Goal: Task Accomplishment & Management: Manage account settings

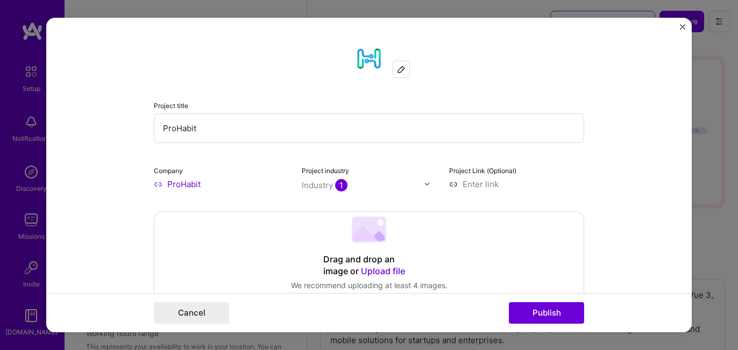
select select "US"
select select "Right Now"
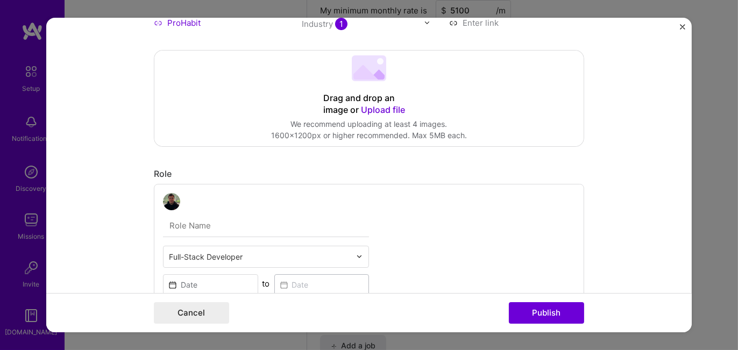
scroll to position [108, 0]
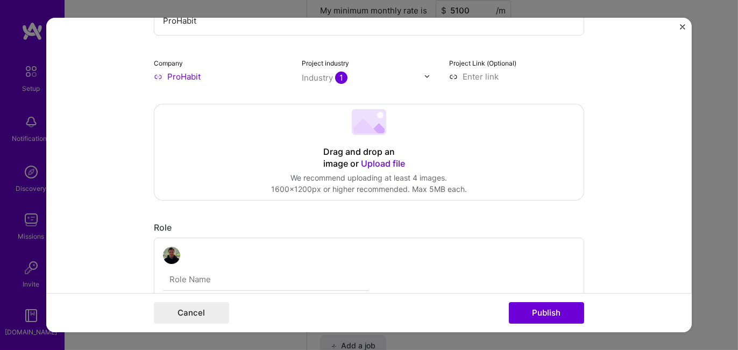
click at [369, 168] on span "Upload file" at bounding box center [383, 163] width 44 height 11
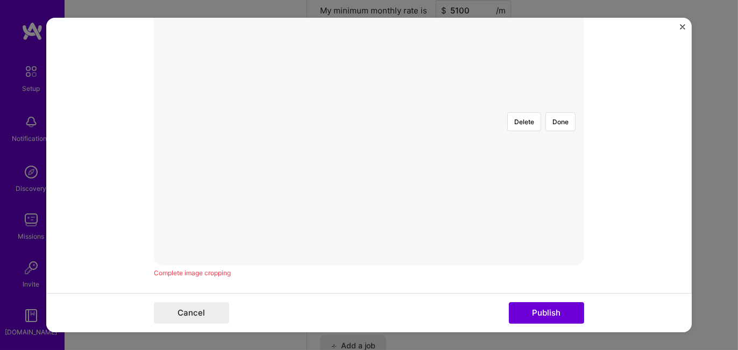
scroll to position [161, 0]
click at [369, 211] on div at bounding box center [520, 324] width 302 height 227
click at [439, 216] on div at bounding box center [590, 324] width 302 height 227
click at [427, 158] on div at bounding box center [578, 271] width 302 height 227
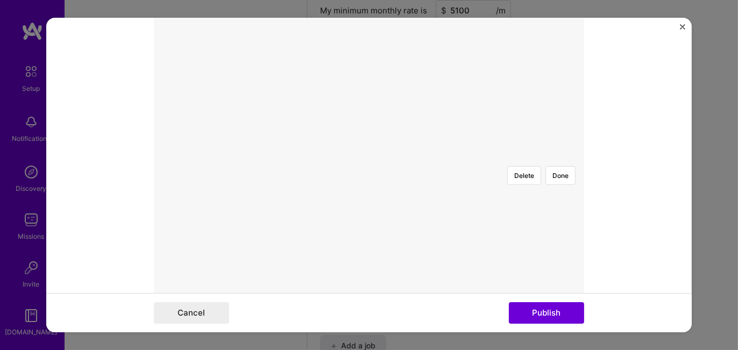
click at [369, 158] on div at bounding box center [369, 158] width 0 height 0
click at [517, 166] on button "Delete" at bounding box center [524, 175] width 34 height 19
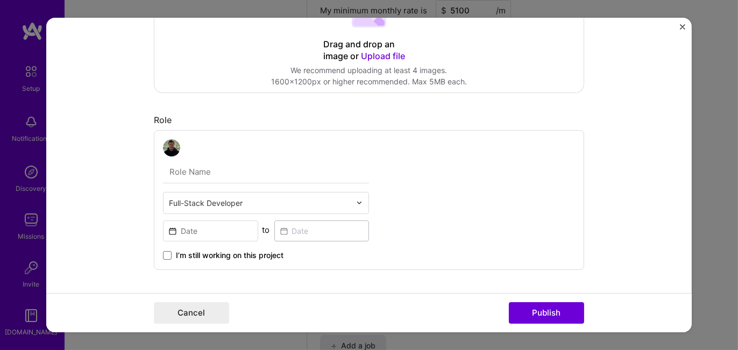
scroll to position [161, 0]
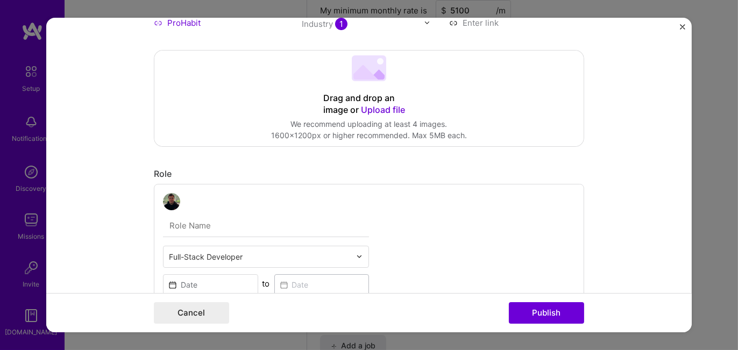
click at [375, 110] on span "Upload file" at bounding box center [383, 109] width 44 height 11
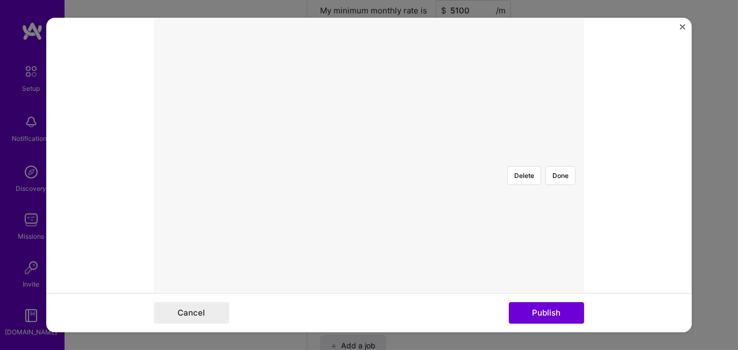
scroll to position [108, 0]
click at [516, 274] on button "Delete" at bounding box center [524, 283] width 34 height 19
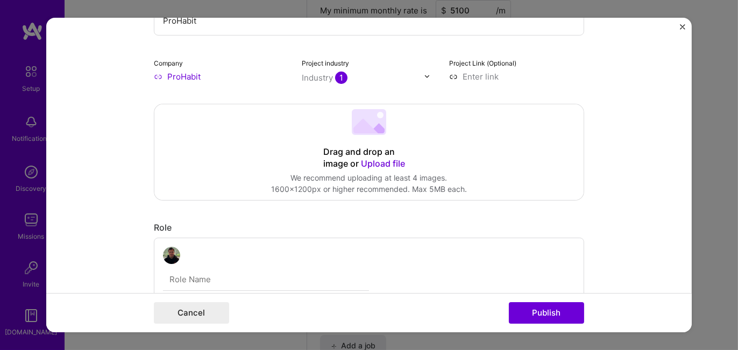
click at [373, 167] on span "Upload file" at bounding box center [383, 163] width 44 height 11
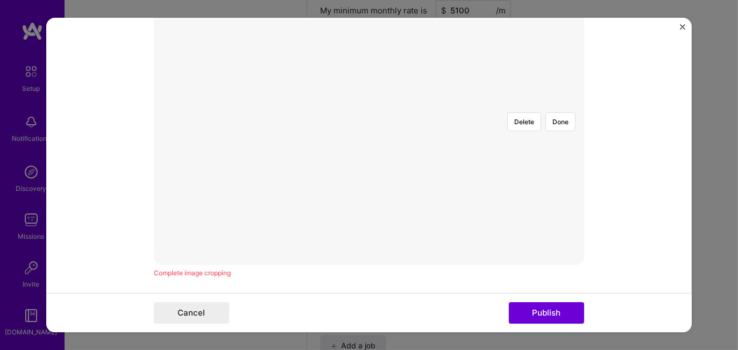
scroll to position [215, 0]
click at [445, 192] on div at bounding box center [536, 271] width 302 height 227
click at [553, 166] on button "Done" at bounding box center [560, 175] width 30 height 19
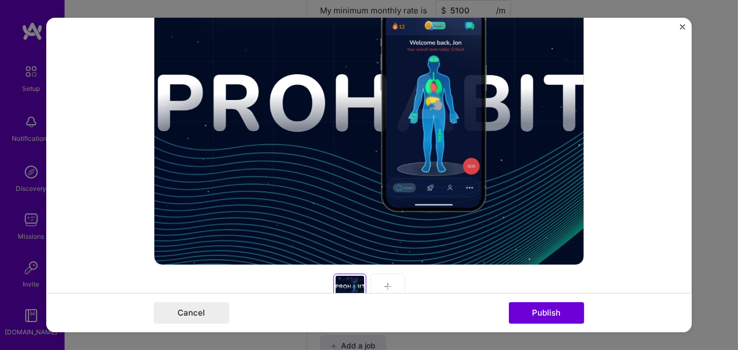
scroll to position [430, 0]
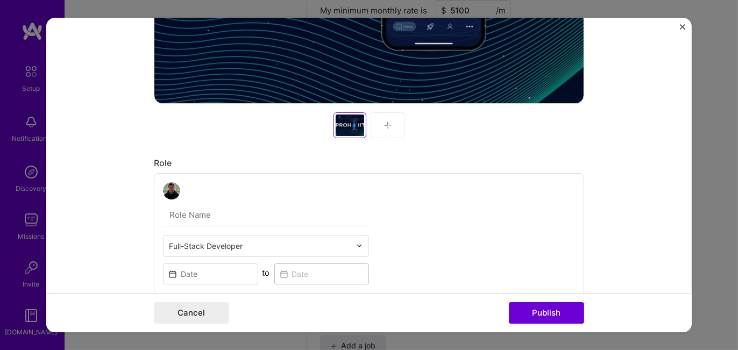
click at [377, 123] on div at bounding box center [387, 125] width 34 height 26
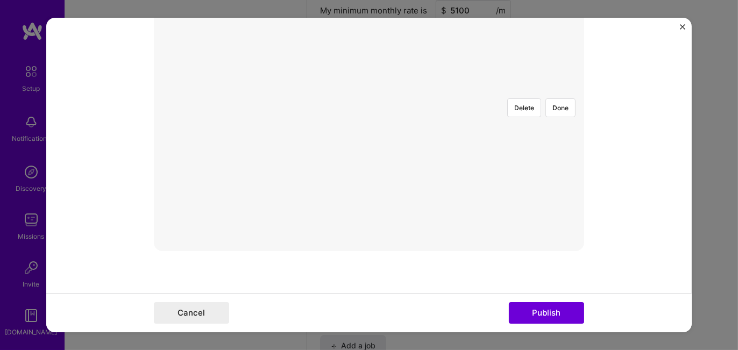
scroll to position [229, 0]
click at [422, 144] on div at bounding box center [541, 268] width 330 height 248
click at [419, 144] on div at bounding box center [542, 268] width 330 height 248
click at [561, 152] on button "Done" at bounding box center [560, 161] width 30 height 19
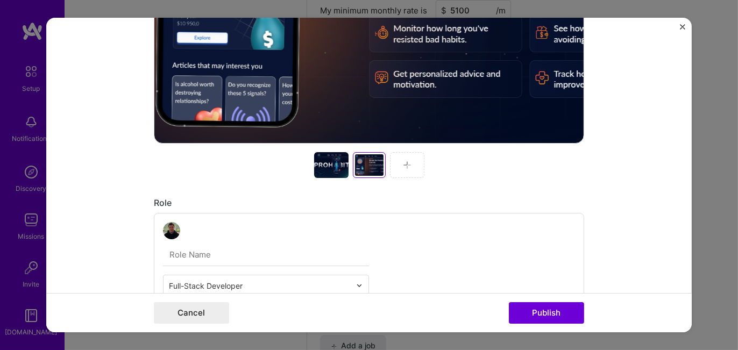
click at [398, 163] on div at bounding box center [407, 165] width 34 height 26
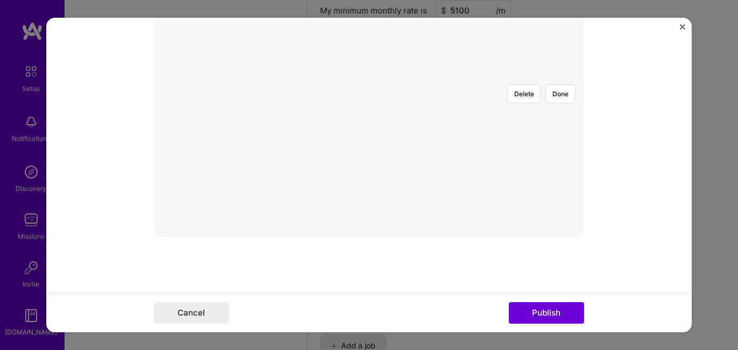
scroll to position [189, 0]
click at [553, 192] on button "Done" at bounding box center [560, 201] width 30 height 19
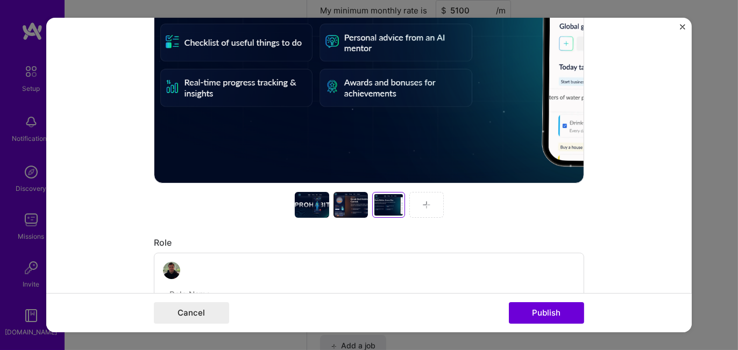
scroll to position [512, 0]
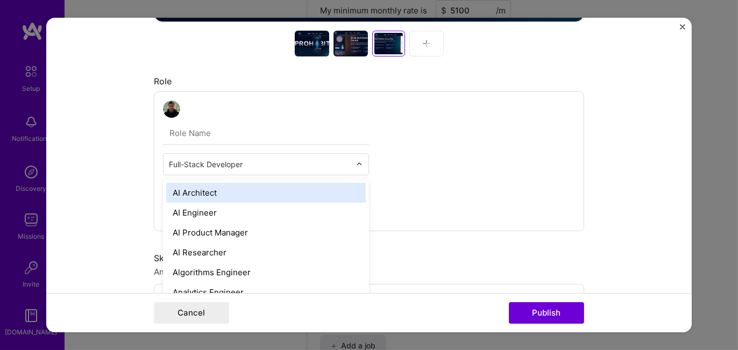
click at [356, 164] on img at bounding box center [359, 164] width 6 height 6
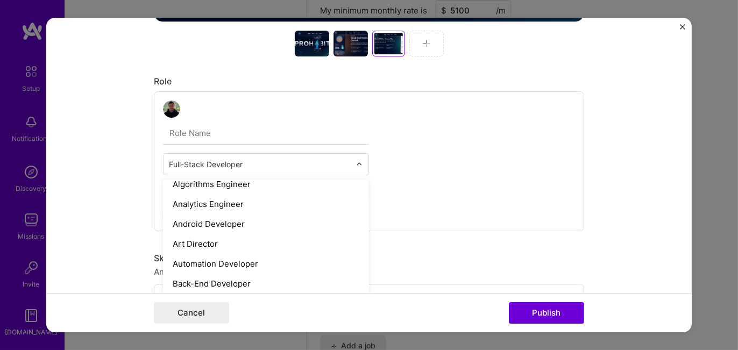
scroll to position [0, 0]
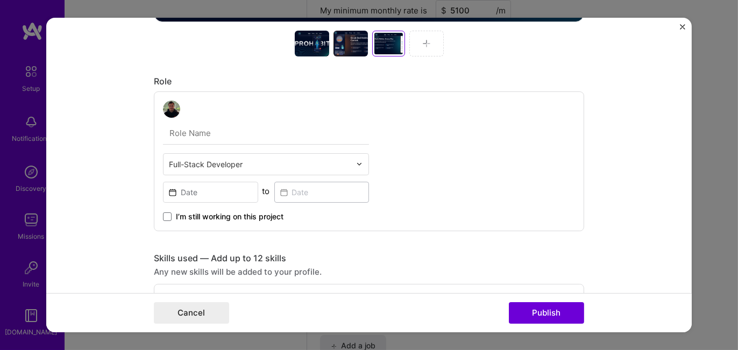
click at [485, 147] on div "Full-Stack Developer to I’m still working on this project" at bounding box center [369, 161] width 430 height 140
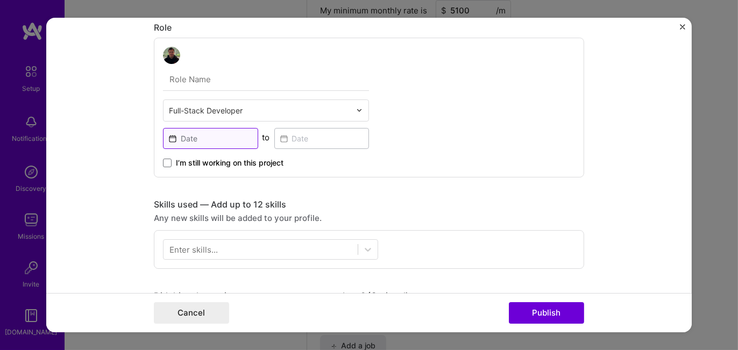
click at [223, 137] on input at bounding box center [210, 138] width 95 height 21
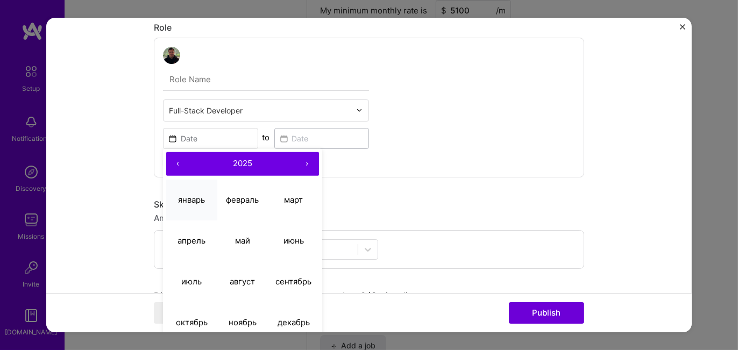
click at [185, 199] on abbr "январь" at bounding box center [191, 200] width 27 height 10
type input "[DATE]"
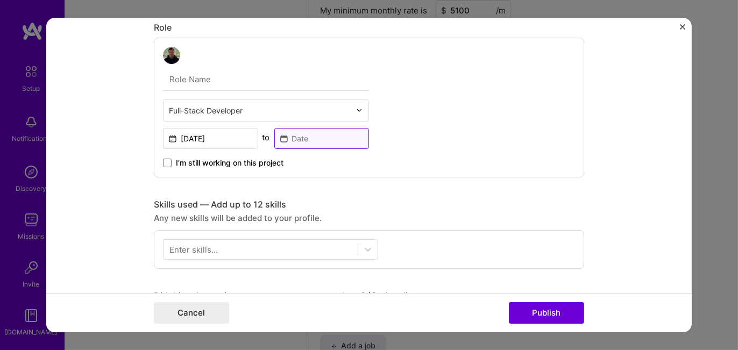
click at [288, 137] on input at bounding box center [321, 138] width 95 height 21
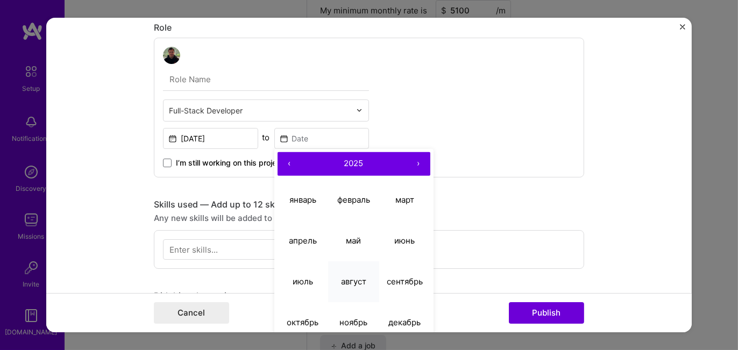
click at [355, 274] on button "август" at bounding box center [353, 281] width 51 height 41
type input "Aug, 2025"
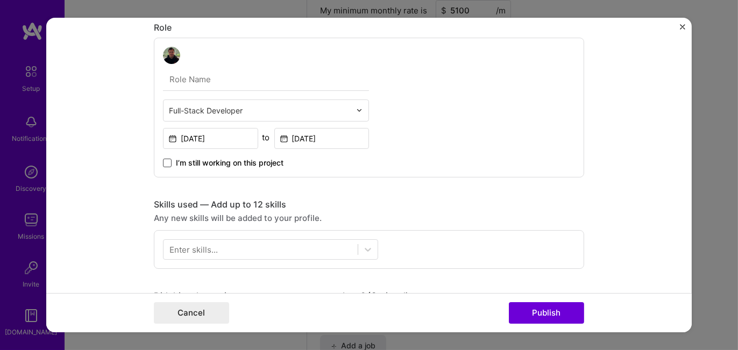
click at [163, 160] on span at bounding box center [167, 163] width 9 height 9
click at [0, 0] on input "I’m still working on this project" at bounding box center [0, 0] width 0 height 0
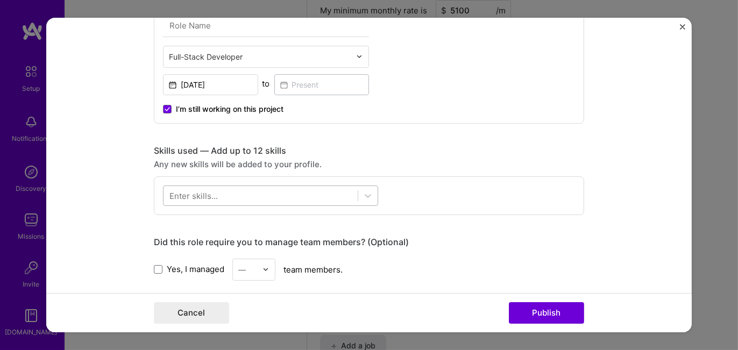
click at [254, 192] on div at bounding box center [260, 196] width 194 height 18
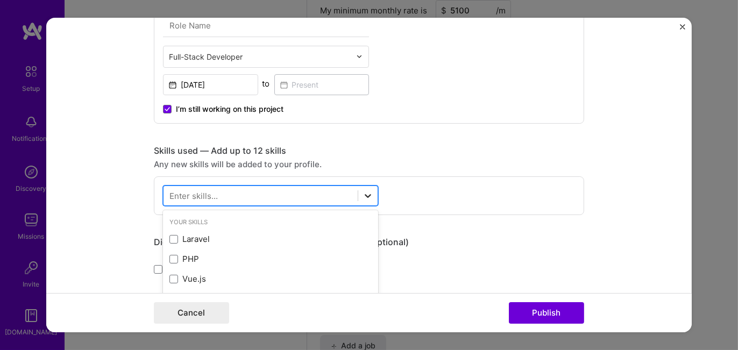
scroll to position [992, 0]
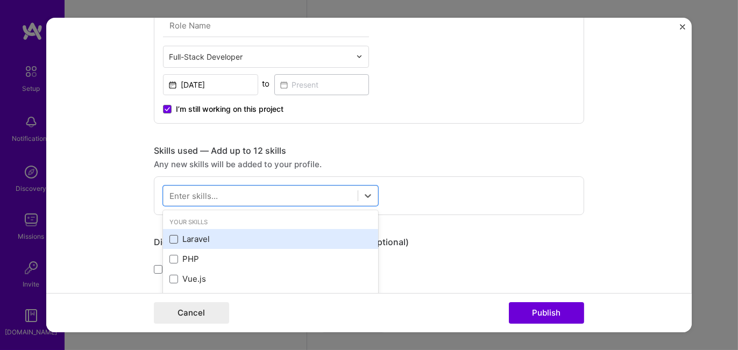
click at [173, 239] on span at bounding box center [173, 239] width 9 height 9
click at [0, 0] on input "checkbox" at bounding box center [0, 0] width 0 height 0
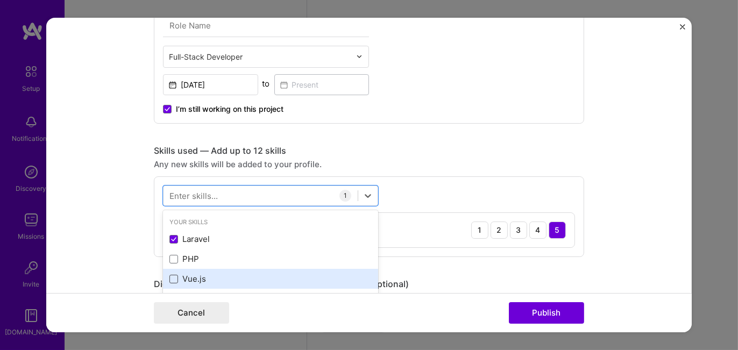
click at [169, 277] on span at bounding box center [173, 279] width 9 height 9
click at [0, 0] on input "checkbox" at bounding box center [0, 0] width 0 height 0
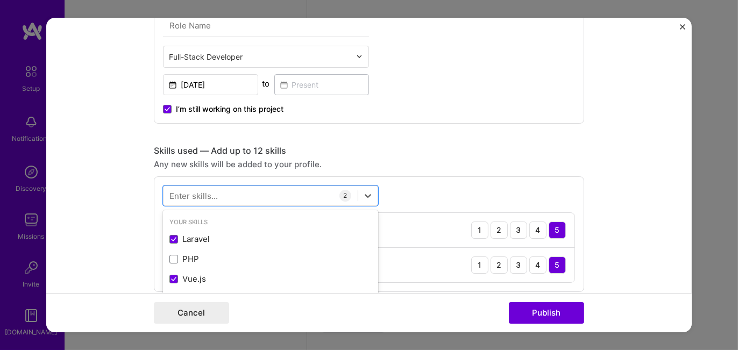
scroll to position [108, 0]
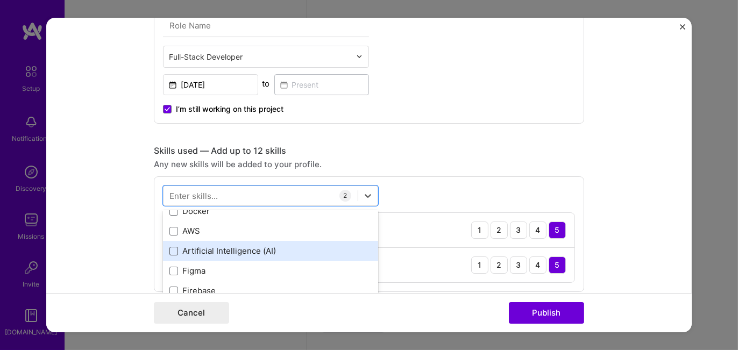
click at [169, 247] on span at bounding box center [173, 251] width 9 height 9
click at [0, 0] on input "checkbox" at bounding box center [0, 0] width 0 height 0
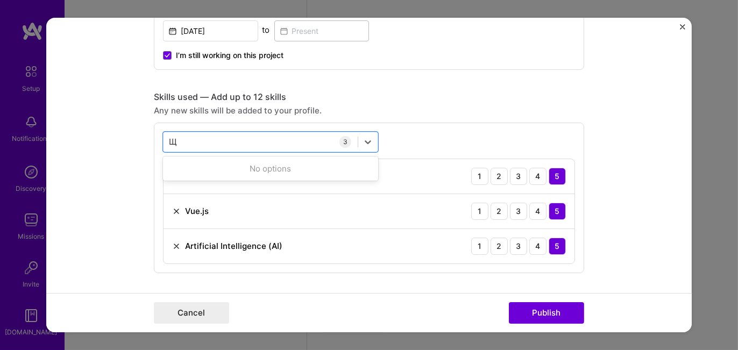
scroll to position [0, 0]
type input "Щ"
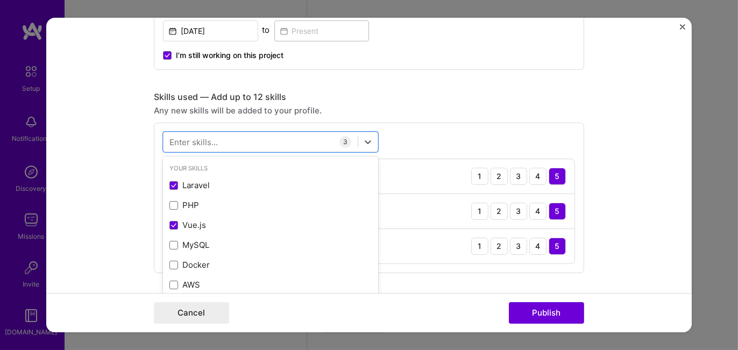
type input "P"
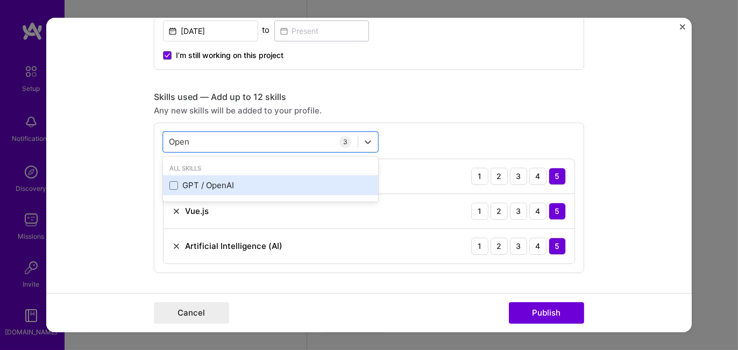
click at [209, 188] on div "GPT / OpenAI" at bounding box center [270, 185] width 202 height 11
click at [172, 184] on icon at bounding box center [174, 185] width 4 height 3
click at [0, 0] on input "checkbox" at bounding box center [0, 0] width 0 height 0
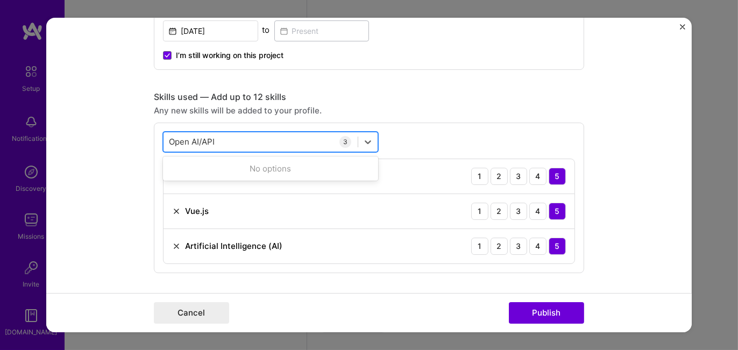
click at [509, 302] on button "Publish" at bounding box center [546, 313] width 75 height 22
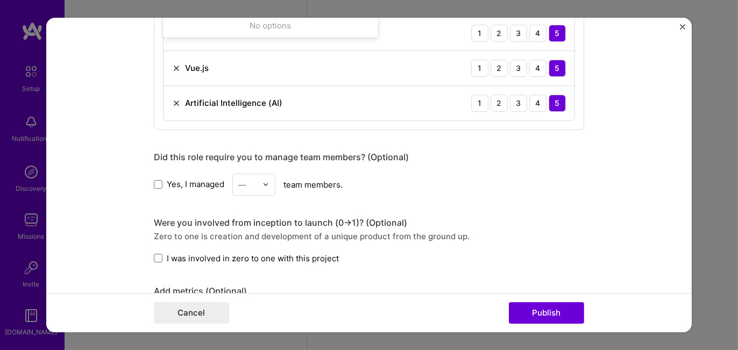
scroll to position [709, 0]
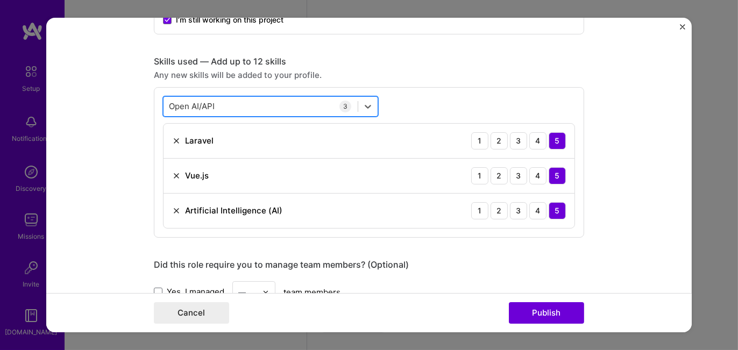
click at [240, 101] on div "Open AI/API Open AI/API" at bounding box center [260, 106] width 194 height 18
click at [225, 104] on div "Open AI/API Open AI/API" at bounding box center [260, 106] width 194 height 18
type input "O"
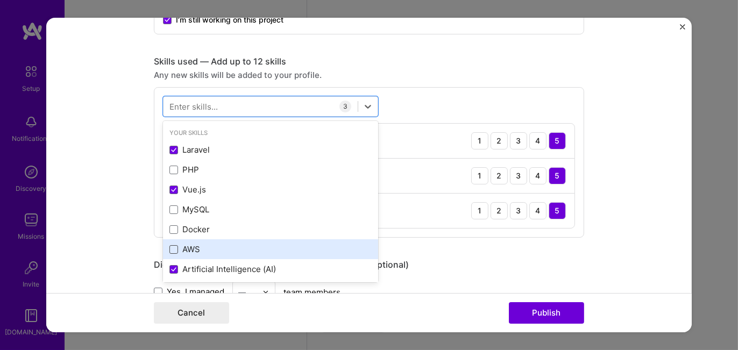
click at [169, 249] on span at bounding box center [173, 249] width 9 height 9
click at [0, 0] on input "checkbox" at bounding box center [0, 0] width 0 height 0
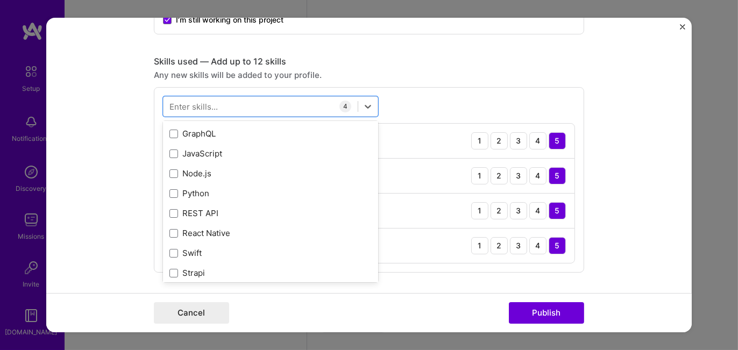
scroll to position [269, 0]
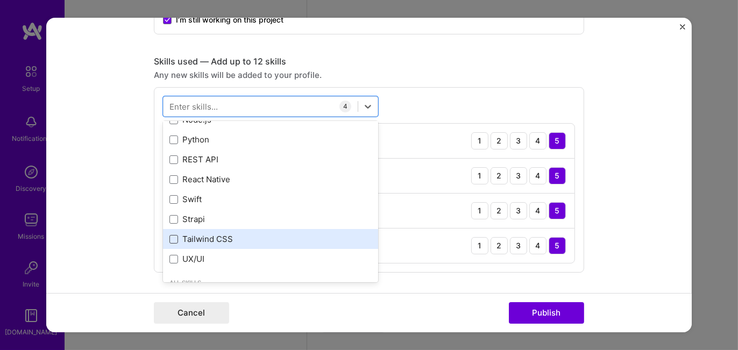
click at [172, 237] on span at bounding box center [173, 239] width 9 height 9
click at [0, 0] on input "checkbox" at bounding box center [0, 0] width 0 height 0
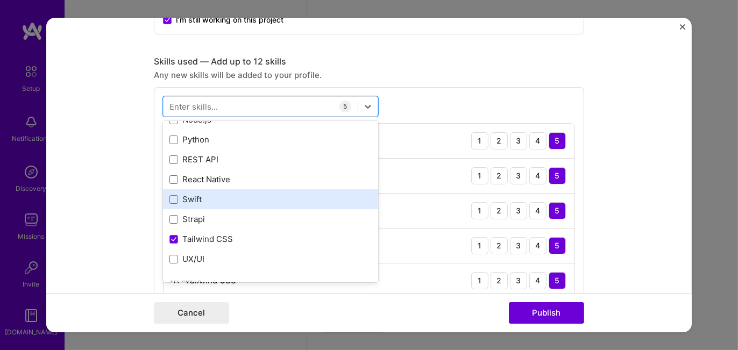
scroll to position [323, 0]
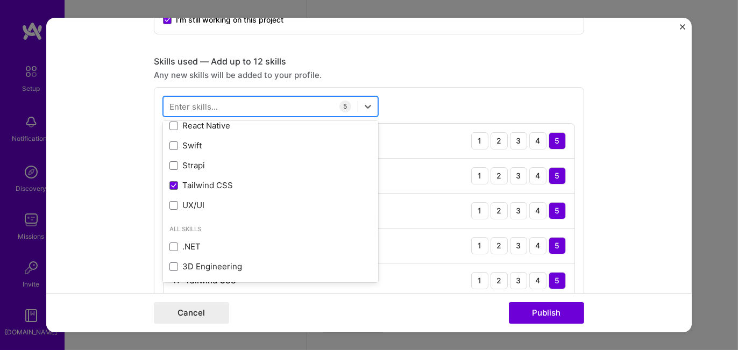
click at [213, 102] on div at bounding box center [260, 106] width 194 height 18
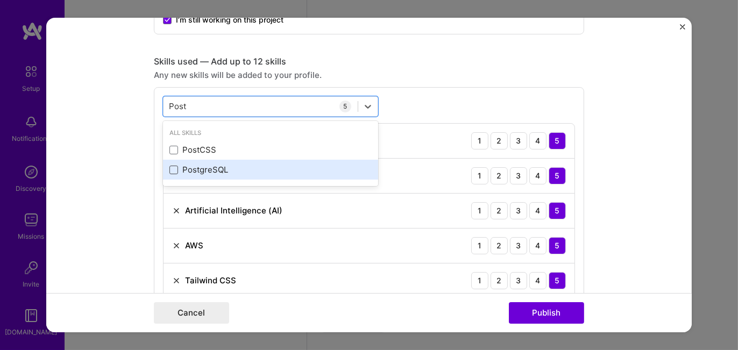
click at [169, 167] on span at bounding box center [173, 170] width 9 height 9
click at [0, 0] on input "checkbox" at bounding box center [0, 0] width 0 height 0
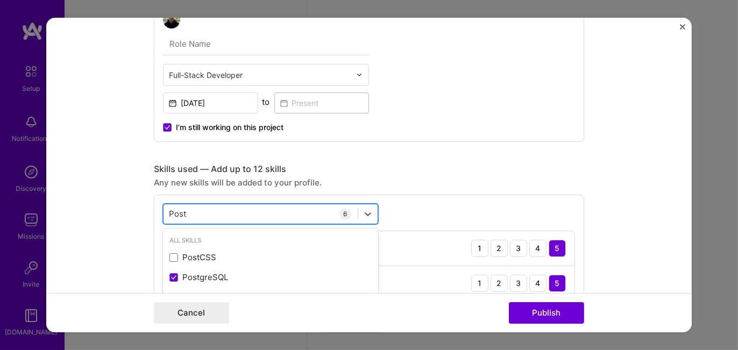
scroll to position [655, 0]
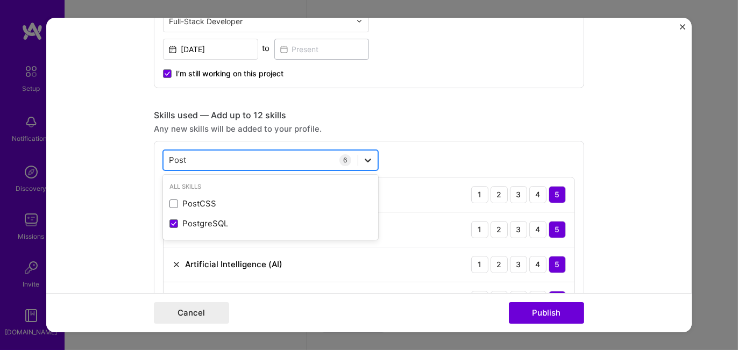
click at [369, 163] on div at bounding box center [367, 160] width 19 height 19
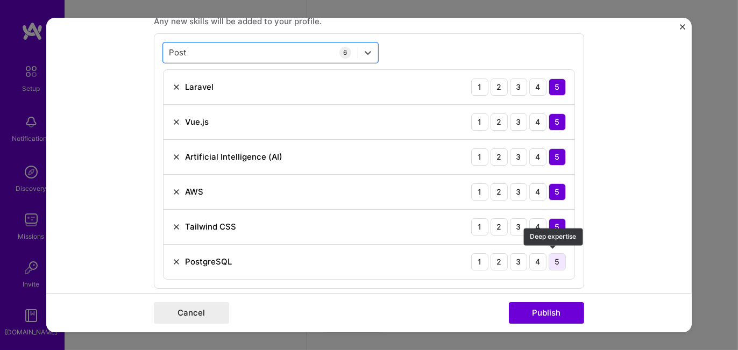
type input "Post"
click at [554, 260] on div "5" at bounding box center [556, 261] width 17 height 17
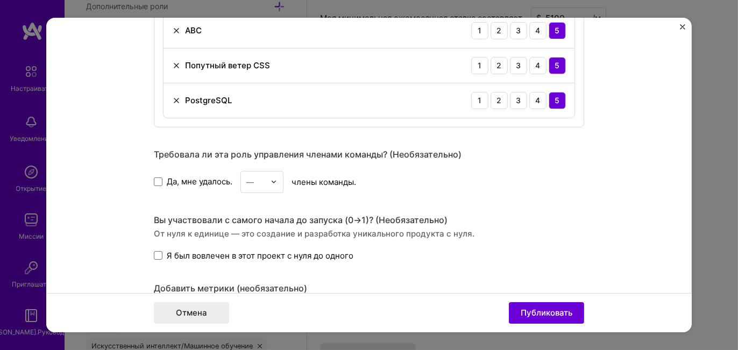
scroll to position [758, 0]
click at [154, 179] on span at bounding box center [158, 181] width 9 height 9
click at [0, 0] on input "Да, мне удалось." at bounding box center [0, 0] width 0 height 0
click at [249, 178] on font "—" at bounding box center [250, 181] width 8 height 9
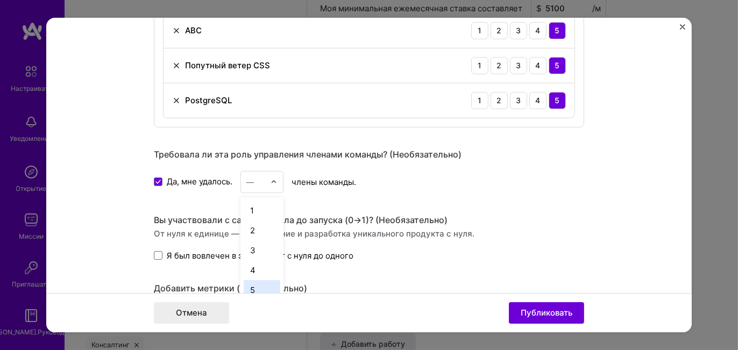
scroll to position [108, 0]
click at [253, 204] on div "6" at bounding box center [262, 202] width 37 height 20
click at [155, 252] on span at bounding box center [158, 255] width 9 height 9
click at [0, 0] on input "Я был вовлечен в этот проект с нуля до одного" at bounding box center [0, 0] width 0 height 0
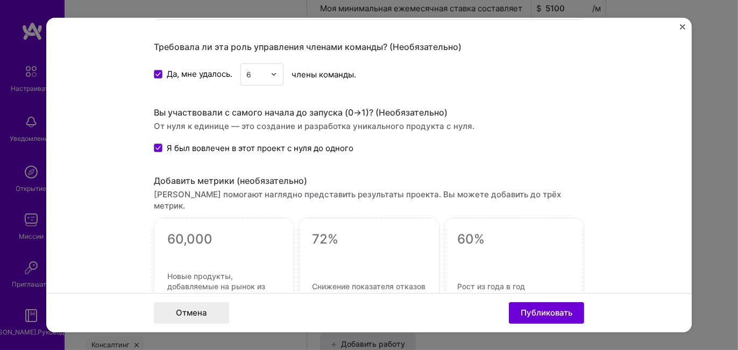
scroll to position [1192, 0]
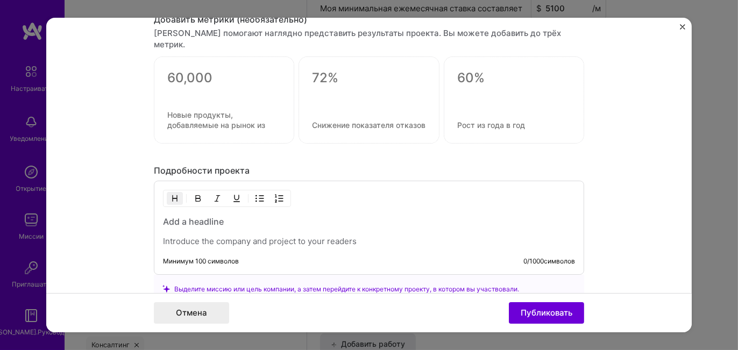
click at [188, 216] on h3 at bounding box center [369, 222] width 412 height 12
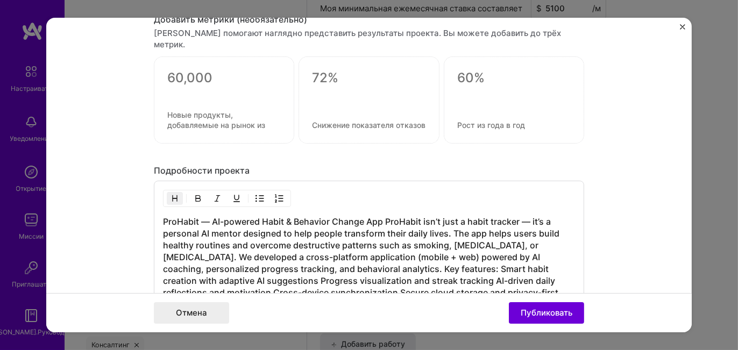
scroll to position [1246, 0]
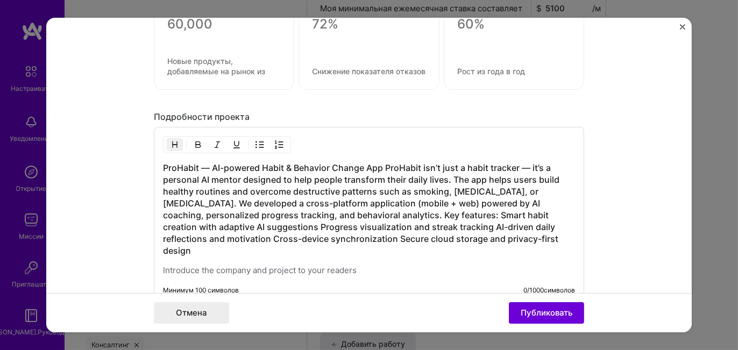
click at [382, 162] on h3 "ProHabit — AI-powered Habit & Behavior Change App ProHabit isn’t just a habit t…" at bounding box center [369, 209] width 412 height 95
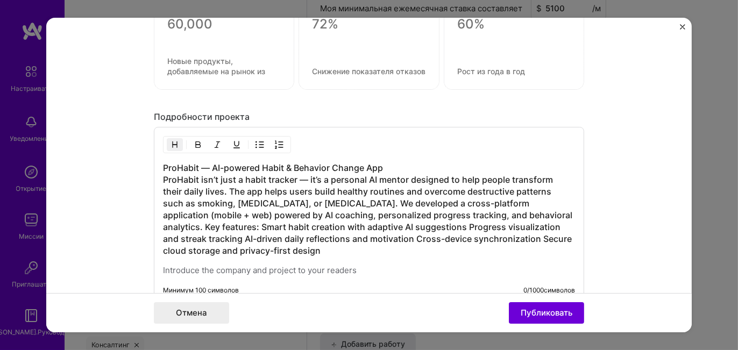
click at [344, 187] on h3 "ProHabit — AI-powered Habit & Behavior Change App ProHabit isn’t just a habit t…" at bounding box center [369, 209] width 412 height 95
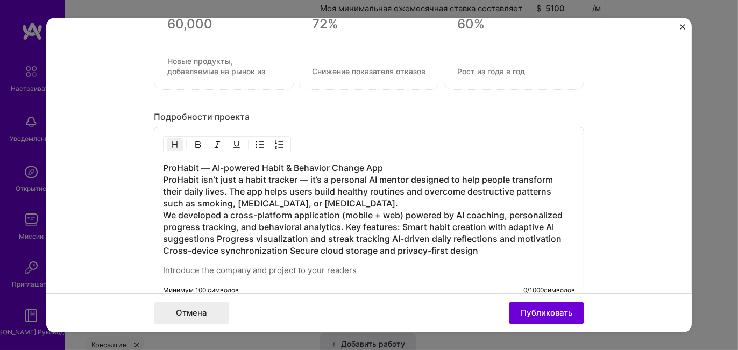
click at [340, 211] on h3 "ProHabit — AI-powered Habit & Behavior Change App ProHabit isn’t just a habit t…" at bounding box center [369, 209] width 412 height 95
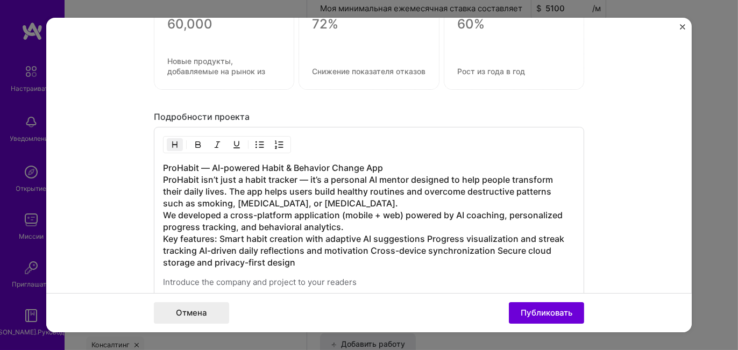
click at [215, 223] on h3 "ProHabit — AI-powered Habit & Behavior Change App ProHabit isn’t just a habit t…" at bounding box center [369, 215] width 412 height 106
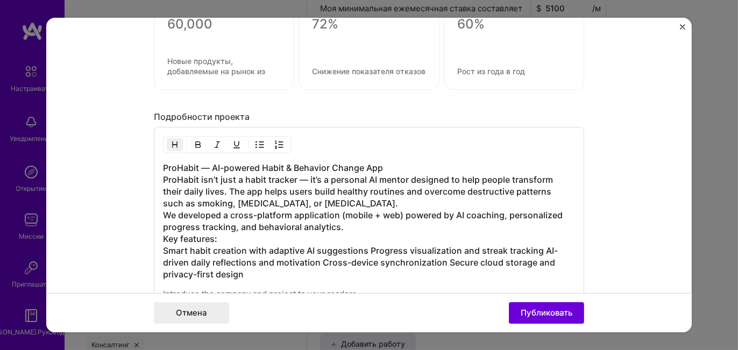
click at [367, 235] on h3 "ProHabit — AI-powered Habit & Behavior Change App ProHabit isn’t just a habit t…" at bounding box center [369, 221] width 412 height 118
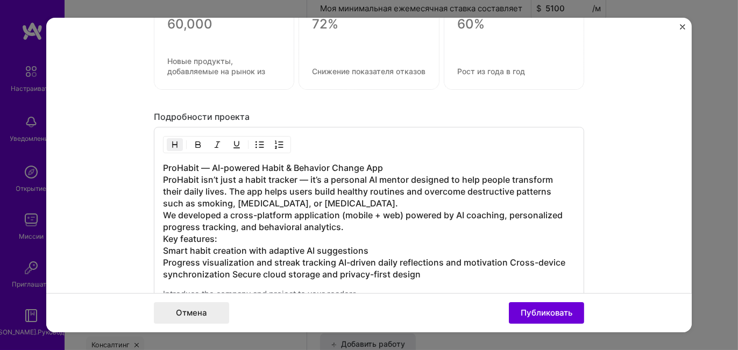
click at [334, 246] on h3 "ProHabit — AI-powered Habit & Behavior Change App ProHabit isn’t just a habit t…" at bounding box center [369, 221] width 412 height 118
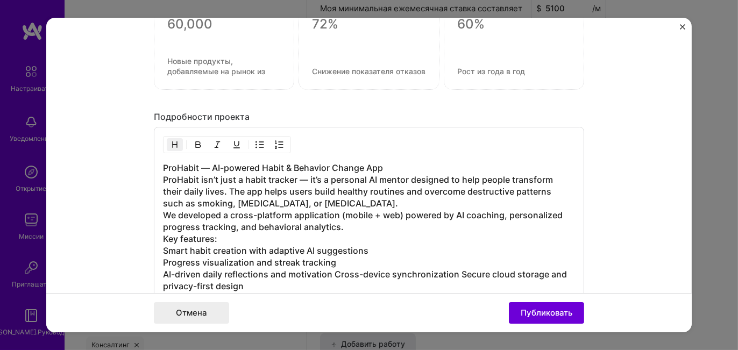
click at [329, 256] on h3 "ProHabit — AI-powered Habit & Behavior Change App ProHabit isn’t just a habit t…" at bounding box center [369, 227] width 412 height 130
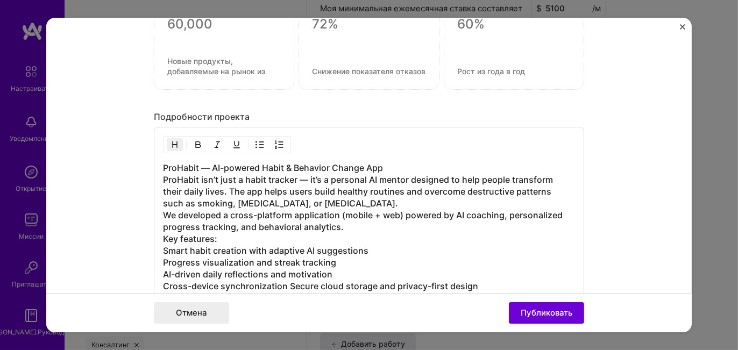
click at [286, 268] on h3 "ProHabit — AI-powered Habit & Behavior Change App ProHabit isn’t just a habit t…" at bounding box center [369, 227] width 412 height 130
click at [163, 232] on h3 "ProHabit — AI-powered Habit & Behavior Change App ProHabit isn’t just a habit t…" at bounding box center [369, 233] width 412 height 142
click at [163, 244] on h3 "ProHabit — AI-powered Habit & Behavior Change App ProHabit isn’t just a habit t…" at bounding box center [369, 233] width 412 height 142
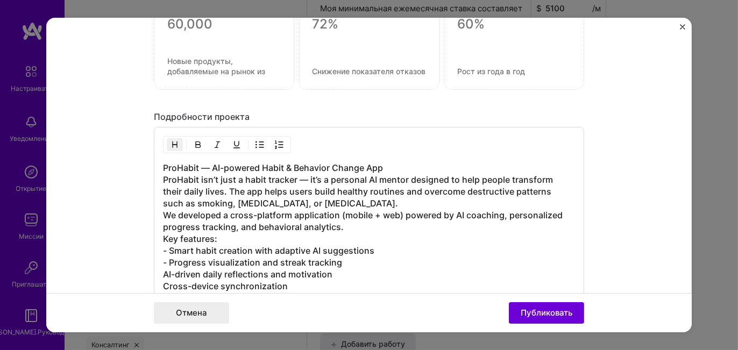
click at [163, 260] on h3 "ProHabit — AI-powered Habit & Behavior Change App ProHabit isn’t just a habit t…" at bounding box center [369, 233] width 412 height 142
click at [163, 268] on h3 "ProHabit — AI-powered Habit & Behavior Change App ProHabit isn’t just a habit t…" at bounding box center [369, 233] width 412 height 142
click at [163, 280] on h3 "ProHabit — AI-powered Habit & Behavior Change App ProHabit isn’t just a habit t…" at bounding box center [369, 233] width 412 height 142
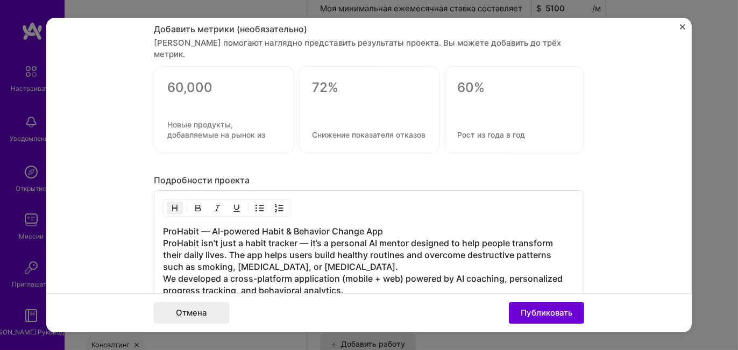
scroll to position [1446, 0]
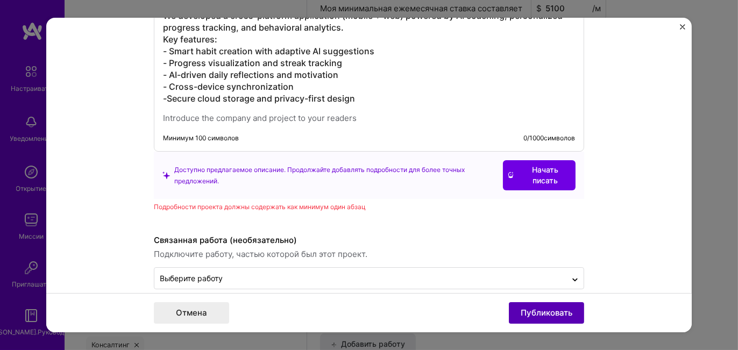
click at [539, 314] on font "Публиковать" at bounding box center [546, 313] width 52 height 10
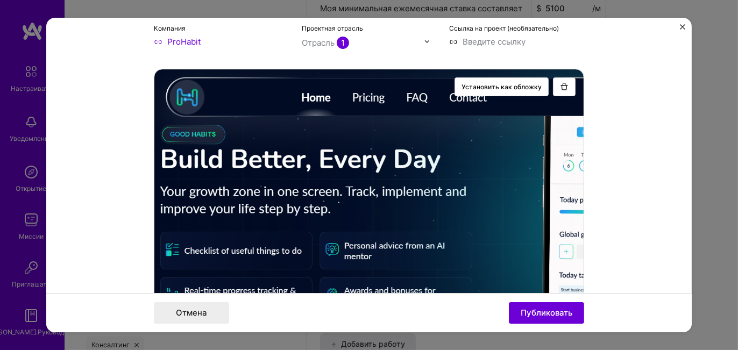
scroll to position [0, 0]
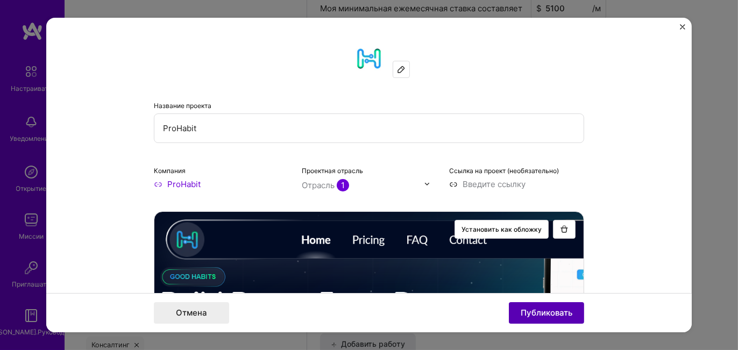
click at [533, 312] on font "Публиковать" at bounding box center [546, 313] width 52 height 10
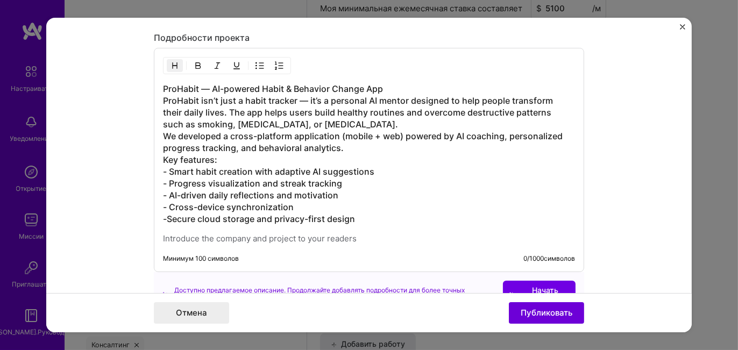
scroll to position [1379, 0]
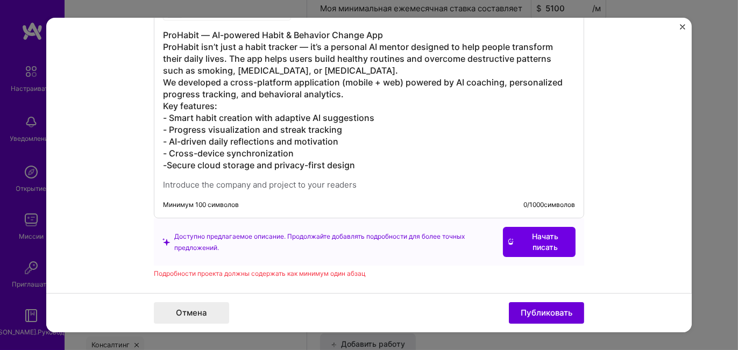
click at [278, 180] on p at bounding box center [369, 185] width 412 height 11
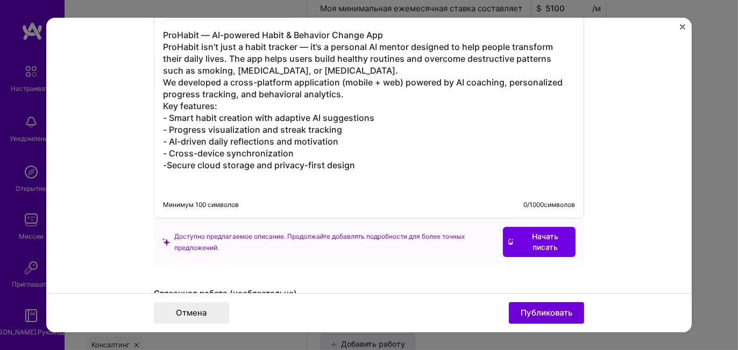
click at [359, 149] on h3 "ProHabit — AI-powered Habit & Behavior Change App ProHabit isn’t just a habit t…" at bounding box center [369, 100] width 412 height 142
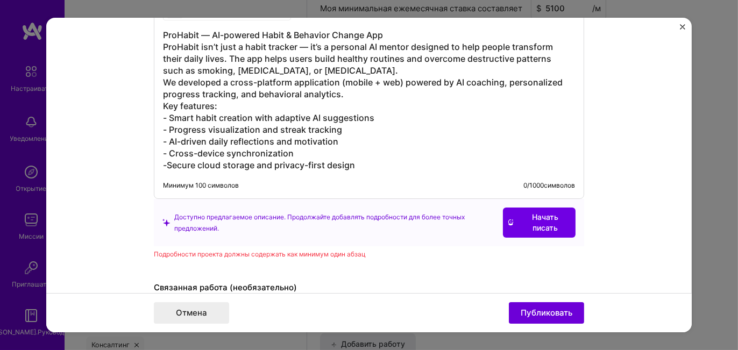
scroll to position [1272, 0]
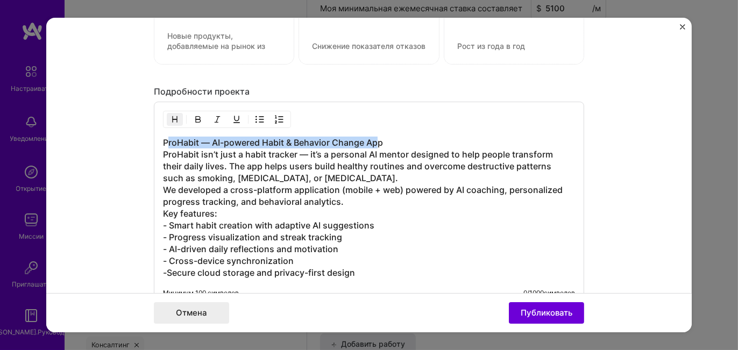
drag, startPoint x: 161, startPoint y: 125, endPoint x: 375, endPoint y: 122, distance: 213.5
click at [375, 137] on h3 "ProHabit — AI-powered Habit & Behavior Change App ProHabit isn’t just a habit t…" at bounding box center [369, 208] width 412 height 142
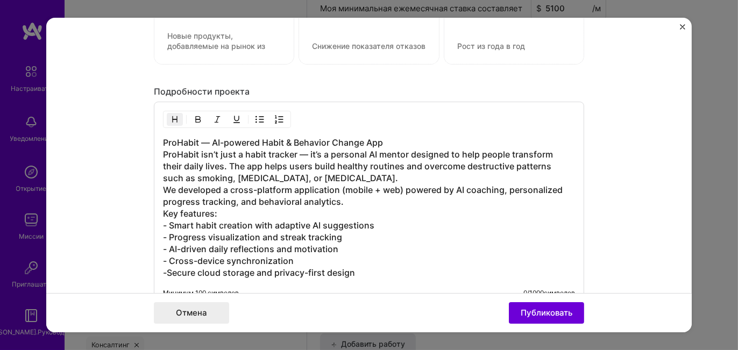
click at [384, 137] on h3 "ProHabit — AI-powered Habit & Behavior Change App ProHabit isn’t just a habit t…" at bounding box center [369, 208] width 412 height 142
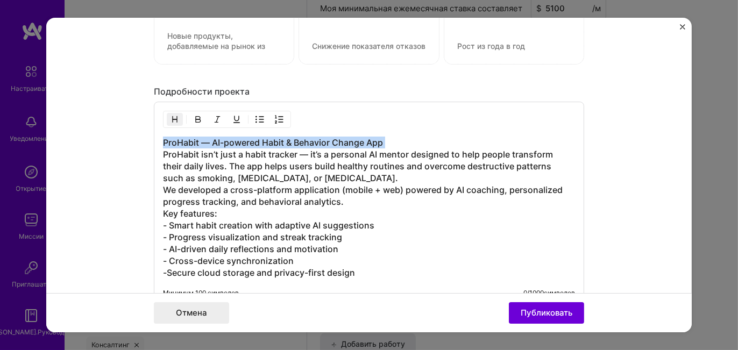
drag, startPoint x: 384, startPoint y: 126, endPoint x: 165, endPoint y: 125, distance: 219.9
click at [165, 137] on h3 "ProHabit — AI-powered Habit & Behavior Change App ProHabit isn’t just a habit t…" at bounding box center [369, 208] width 412 height 142
click at [194, 115] on img "button" at bounding box center [198, 119] width 9 height 9
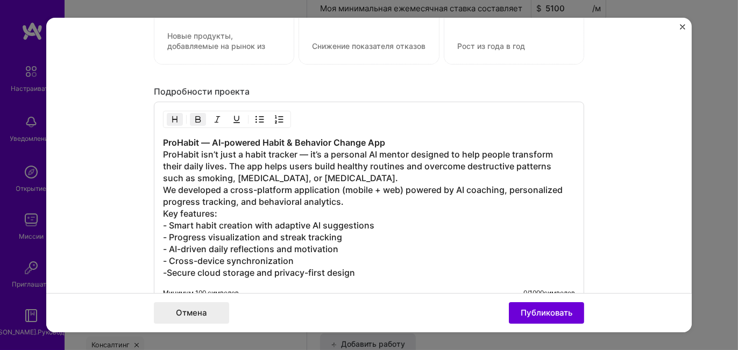
click at [396, 211] on h3 "ProHabit — AI-powered Habit & Behavior Change App ProHabit isn’t just a habit t…" at bounding box center [369, 208] width 412 height 142
click at [523, 289] on font "0" at bounding box center [525, 293] width 4 height 8
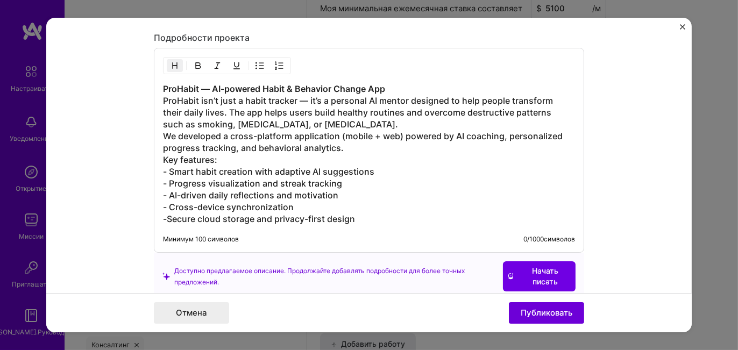
drag, startPoint x: 160, startPoint y: 71, endPoint x: 349, endPoint y: 203, distance: 231.3
click at [349, 203] on h3 "ProHabit — AI-powered Habit & Behavior Change App ProHabit isn’t just a habit t…" at bounding box center [369, 154] width 412 height 142
click at [163, 83] on strong "ProHabit — AI-powered Habit & Behavior Change App" at bounding box center [274, 88] width 222 height 11
drag, startPoint x: 160, startPoint y: 72, endPoint x: 363, endPoint y: 210, distance: 245.5
click at [363, 210] on div "ProHabit — AI-powered Habit & Behavior Change App ProHabit isn’t just a habit t…" at bounding box center [369, 150] width 430 height 205
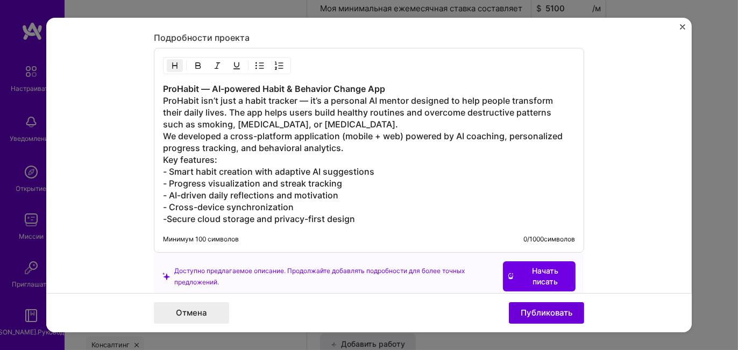
copy h3 "ProHabit — AI-powered Habit & Behavior Change App ProHabit isn’t just a habit t…"
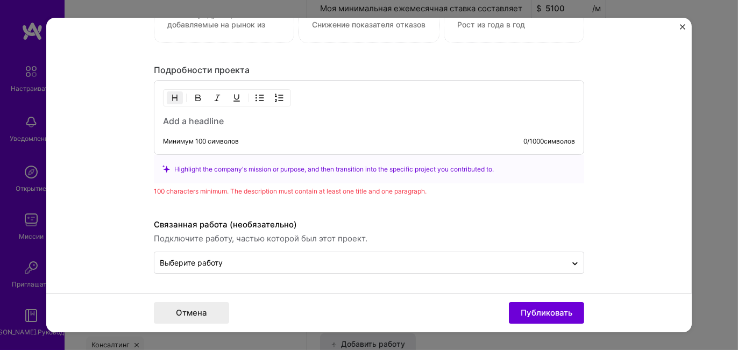
scroll to position [1277, 0]
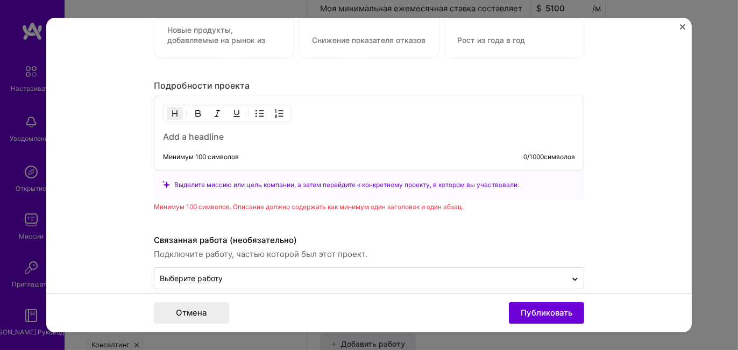
click at [181, 131] on h3 at bounding box center [369, 137] width 412 height 12
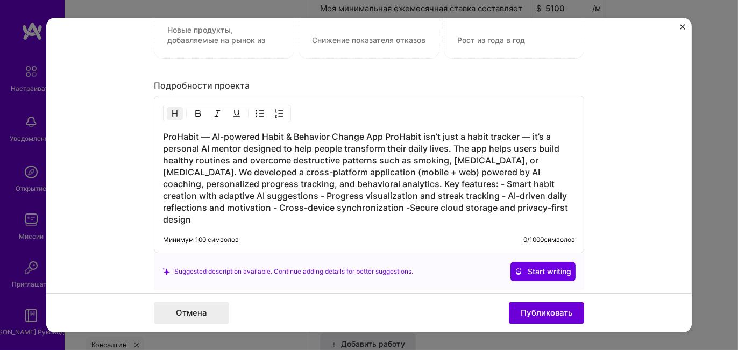
scroll to position [1325, 0]
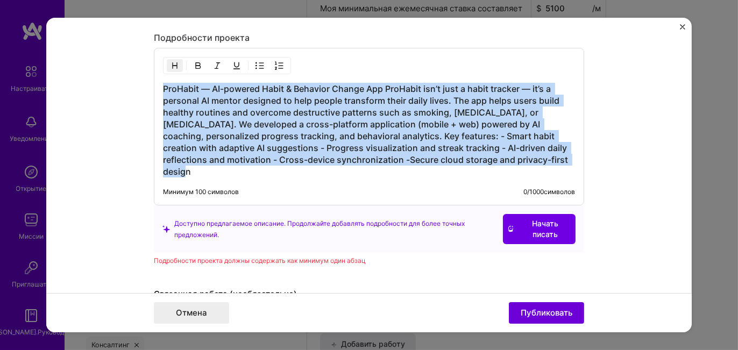
drag, startPoint x: 159, startPoint y: 72, endPoint x: 209, endPoint y: 166, distance: 106.8
click at [209, 166] on div "ProHabit — AI-powered Habit & Behavior Change App ProHabit isn’t just a habit t…" at bounding box center [369, 127] width 430 height 158
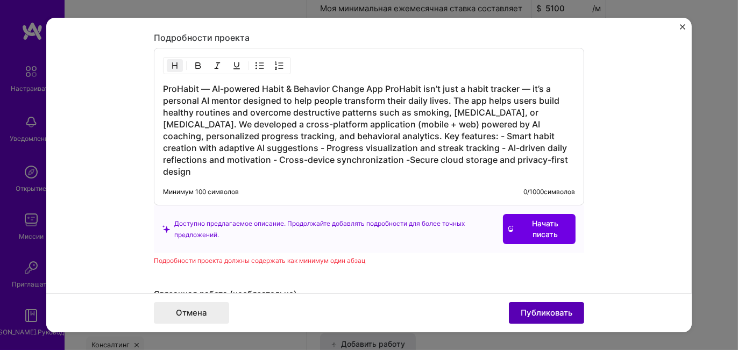
click at [542, 309] on font "Публиковать" at bounding box center [546, 313] width 52 height 10
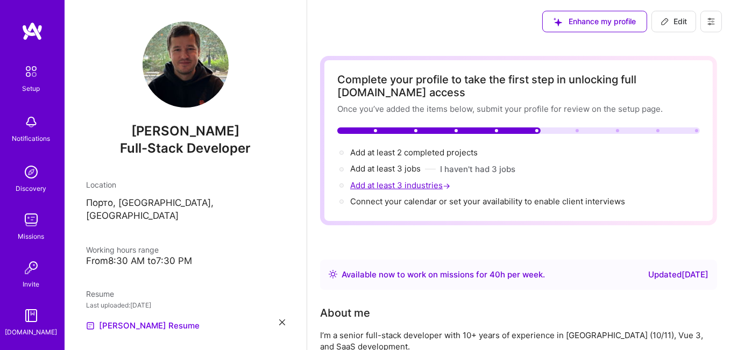
click at [381, 181] on span "Add at least 3 industries →" at bounding box center [401, 185] width 102 height 10
select select "US"
select select "Right Now"
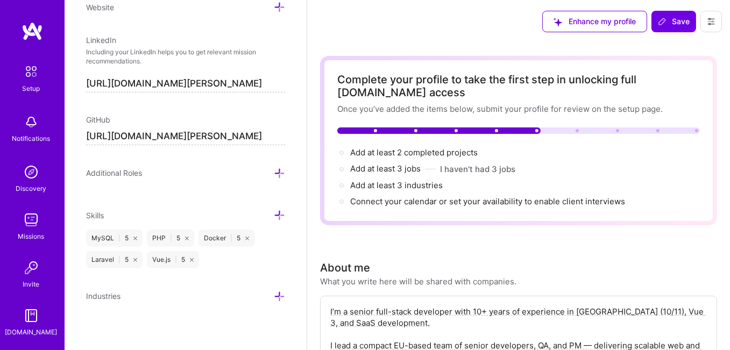
scroll to position [108, 0]
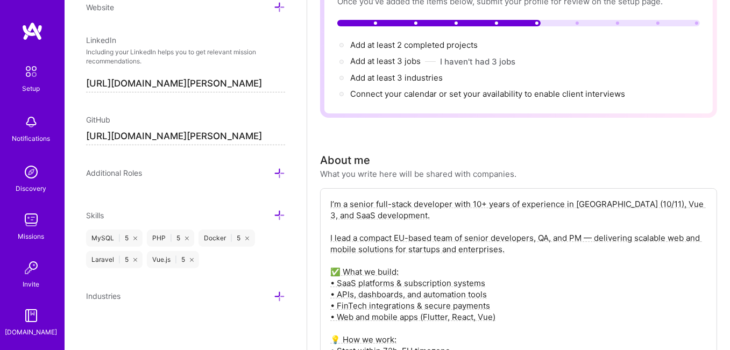
click at [274, 292] on icon at bounding box center [279, 296] width 11 height 11
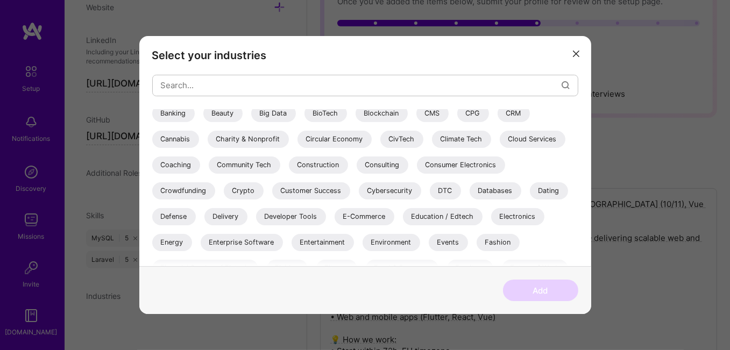
scroll to position [161, 0]
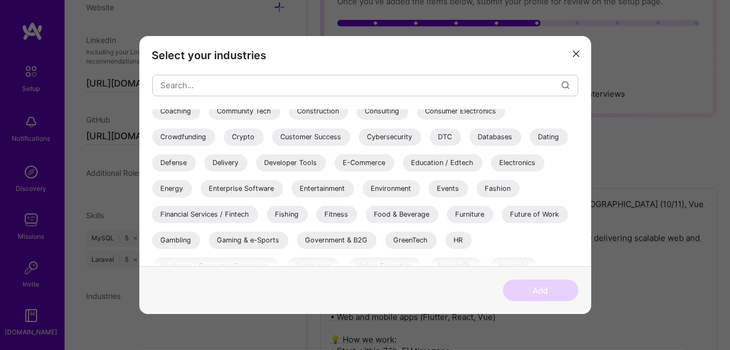
click at [349, 163] on div "E-Commerce" at bounding box center [364, 162] width 60 height 17
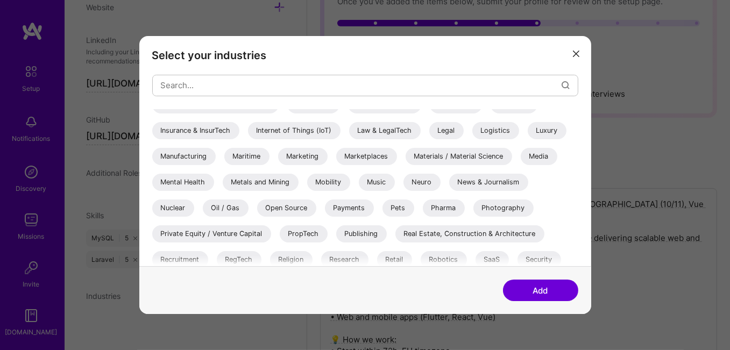
scroll to position [376, 0]
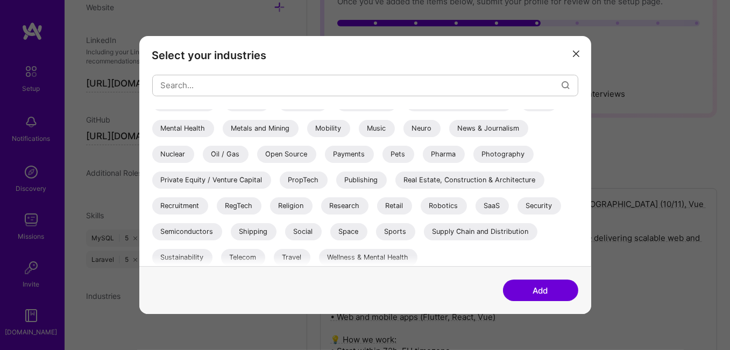
click at [498, 205] on div "SaaS" at bounding box center [491, 205] width 33 height 17
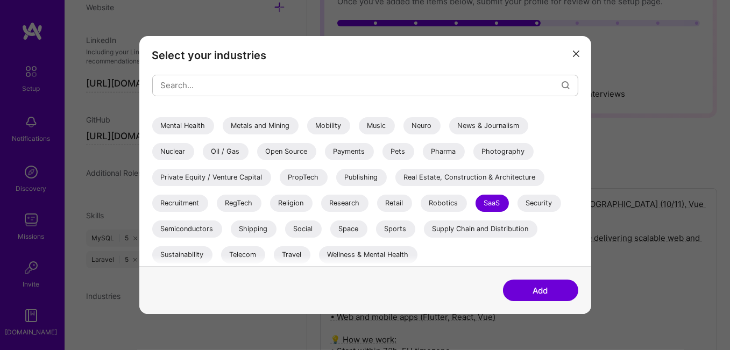
scroll to position [272, 0]
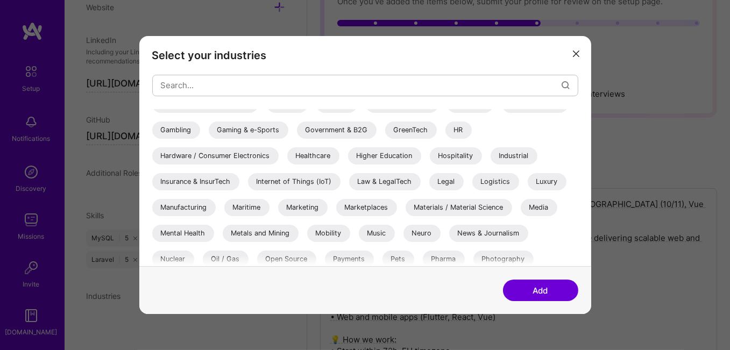
click at [355, 207] on div "Marketplaces" at bounding box center [366, 207] width 61 height 17
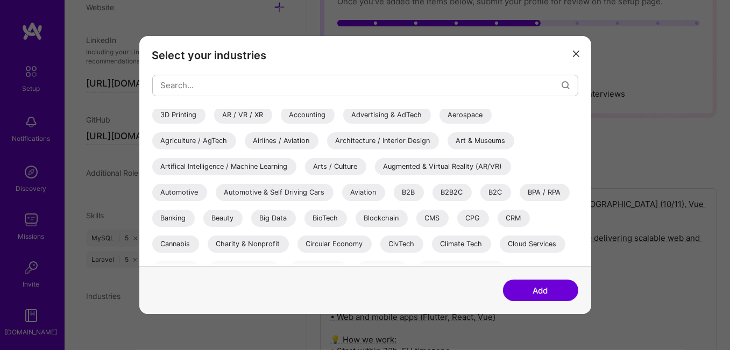
scroll to position [0, 0]
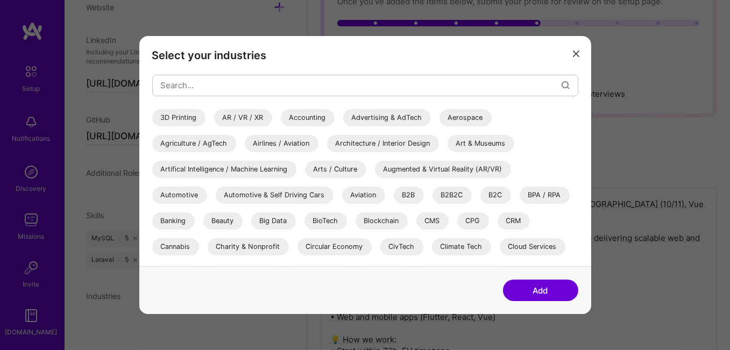
click at [216, 173] on div "Artifical Intelligence / Machine Learning" at bounding box center [224, 169] width 144 height 17
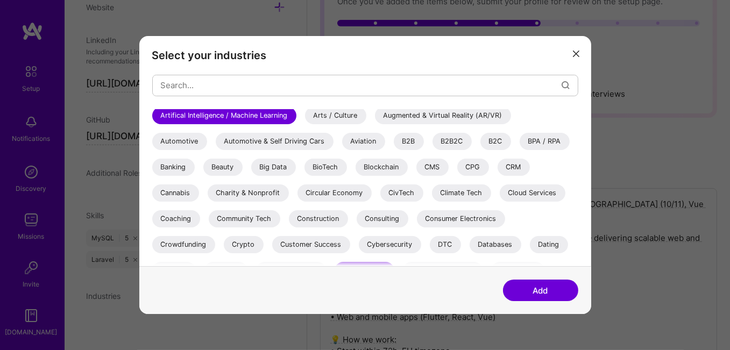
scroll to position [108, 0]
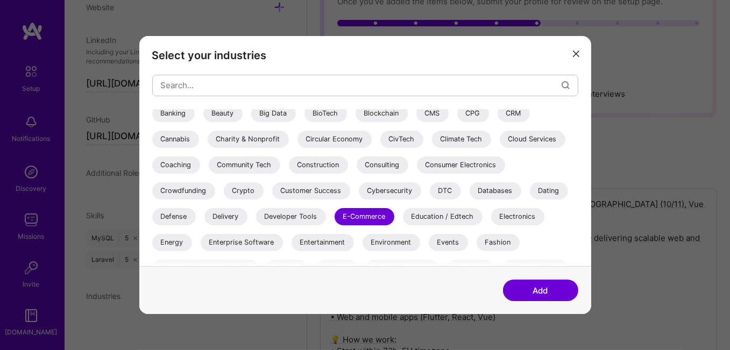
click at [378, 169] on div "Consulting" at bounding box center [382, 164] width 52 height 17
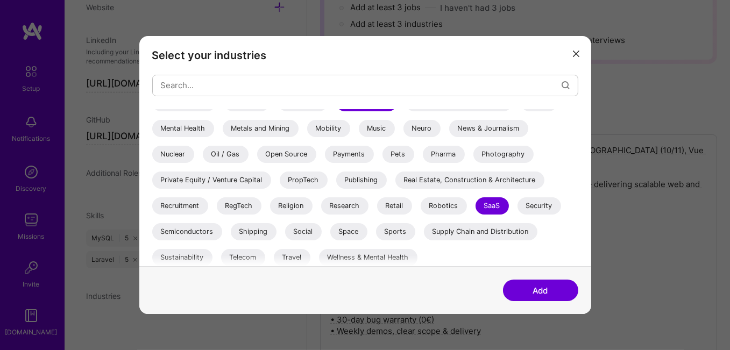
scroll to position [379, 0]
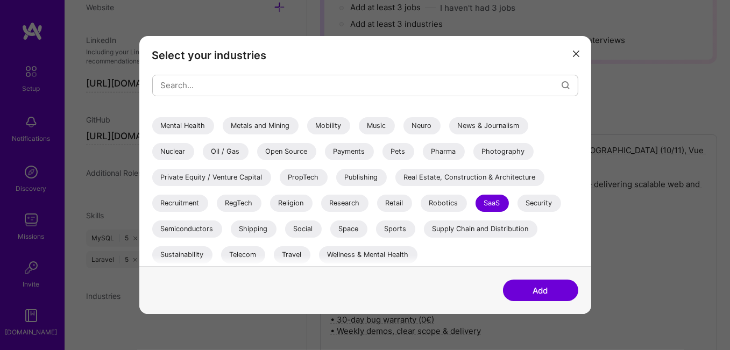
click at [525, 286] on button "Add" at bounding box center [540, 291] width 75 height 22
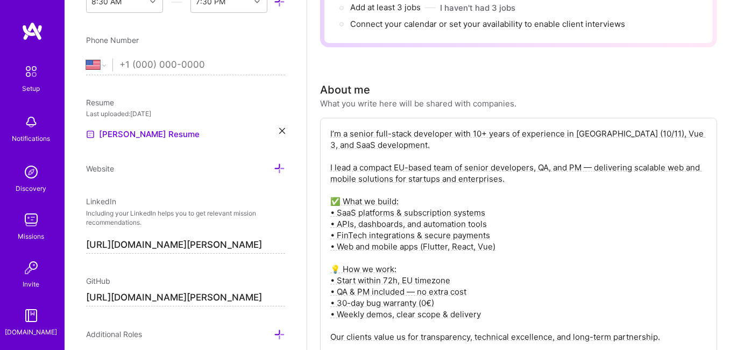
scroll to position [0, 0]
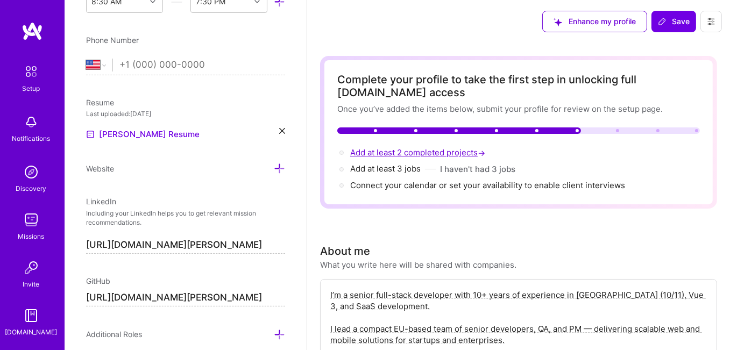
click at [394, 154] on span "Add at least 2 completed projects →" at bounding box center [418, 152] width 137 height 10
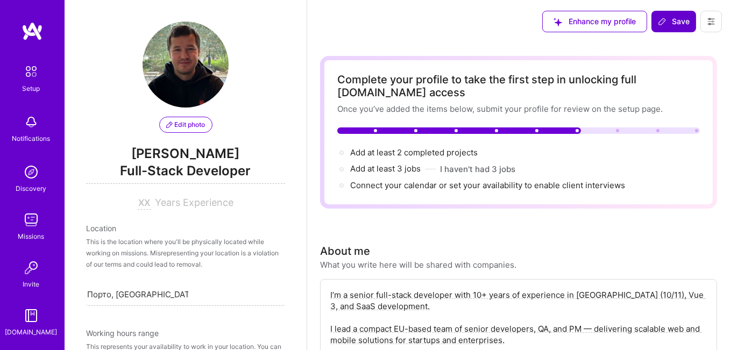
click at [674, 27] on button "Save" at bounding box center [673, 22] width 45 height 22
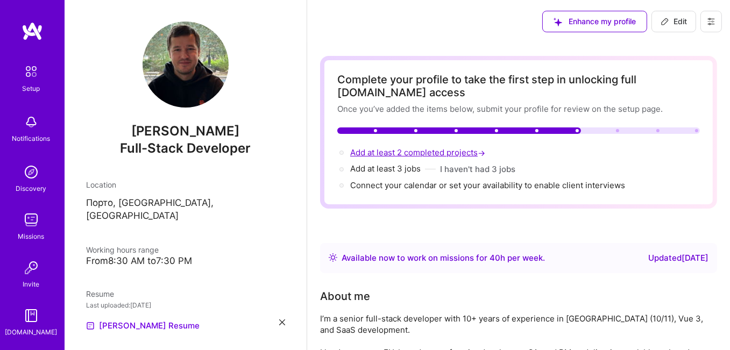
click at [397, 155] on span "Add at least 2 completed projects →" at bounding box center [418, 152] width 137 height 10
select select "US"
select select "Right Now"
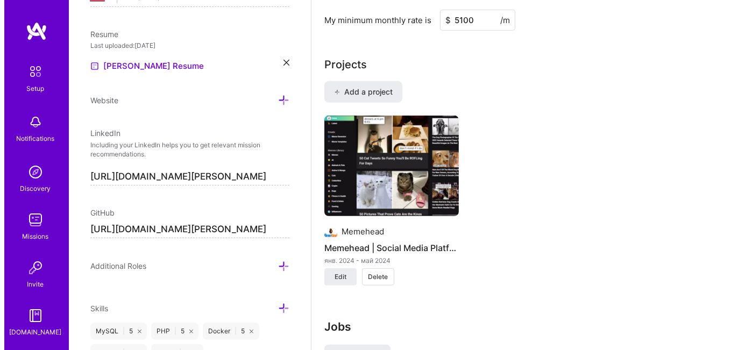
scroll to position [851, 0]
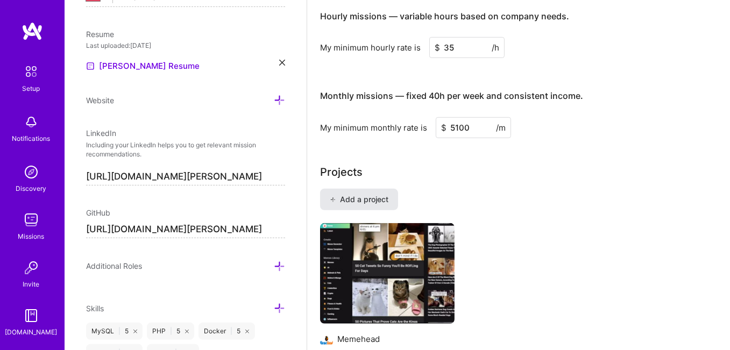
click at [354, 195] on span "Add a project" at bounding box center [359, 199] width 59 height 11
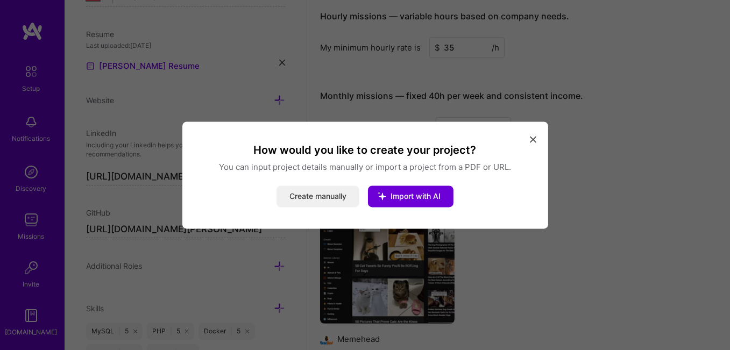
click at [318, 197] on button "Create manually" at bounding box center [317, 196] width 83 height 22
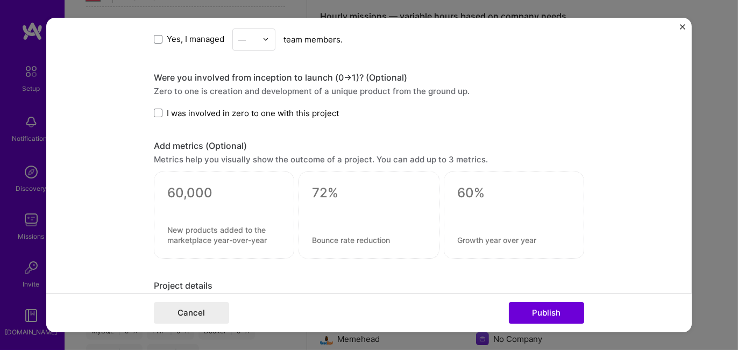
scroll to position [753, 0]
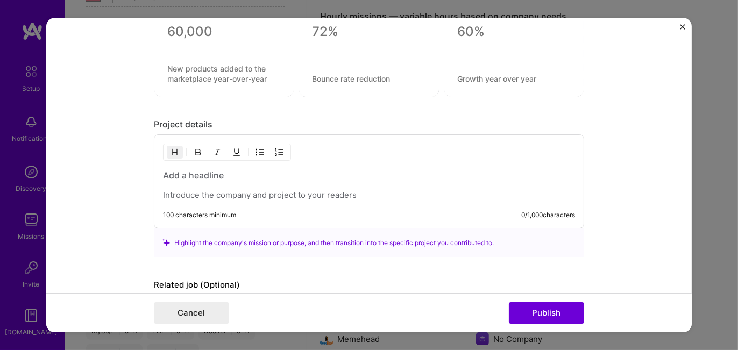
click at [189, 184] on div at bounding box center [369, 184] width 412 height 31
click at [182, 170] on h3 at bounding box center [369, 175] width 412 height 12
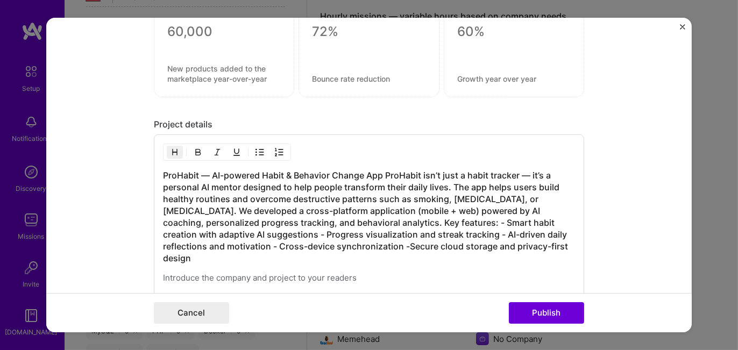
scroll to position [860, 0]
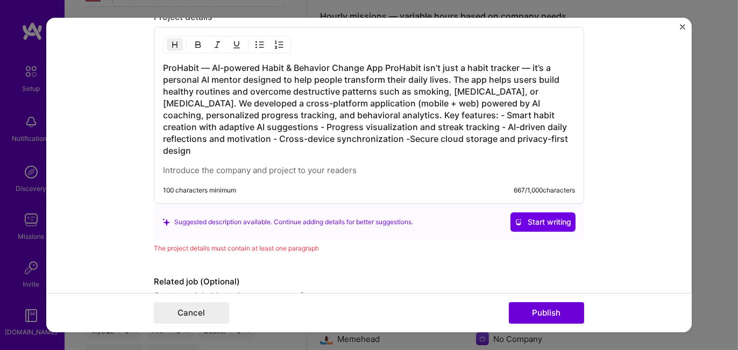
click at [384, 65] on h3 "ProHabit — AI-powered Habit & Behavior Change App ProHabit isn’t just a habit t…" at bounding box center [369, 109] width 412 height 95
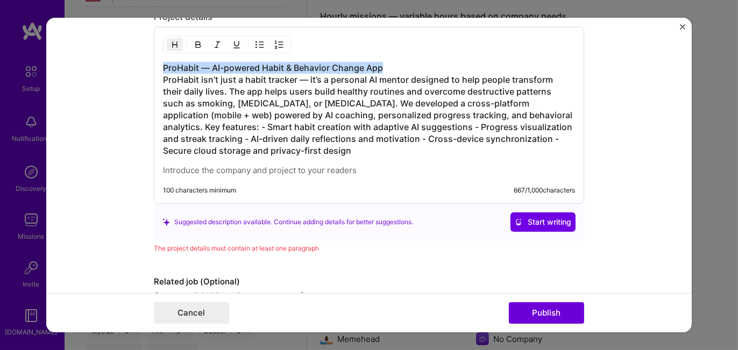
drag, startPoint x: 159, startPoint y: 62, endPoint x: 380, endPoint y: 62, distance: 221.5
click at [380, 62] on h3 "ProHabit — AI-powered Habit & Behavior Change App ProHabit isn’t just a habit t…" at bounding box center [369, 109] width 412 height 95
click at [195, 42] on img "button" at bounding box center [198, 44] width 9 height 9
click at [346, 99] on h3 "ProHabit — AI-powered Habit & Behavior Change App ProHabit isn’t just a habit t…" at bounding box center [369, 109] width 412 height 95
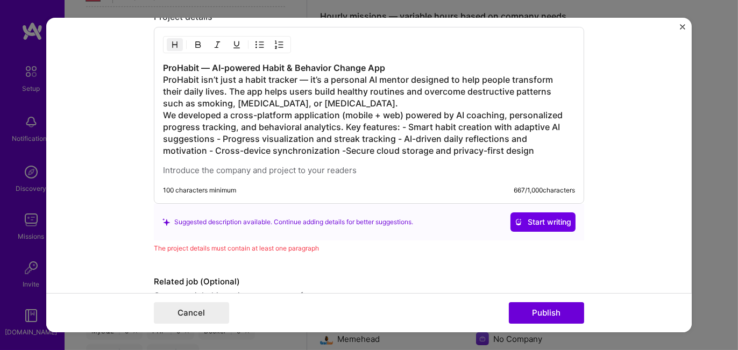
click at [341, 124] on h3 "ProHabit — AI-powered Habit & Behavior Change App ProHabit isn’t just a habit t…" at bounding box center [369, 109] width 412 height 95
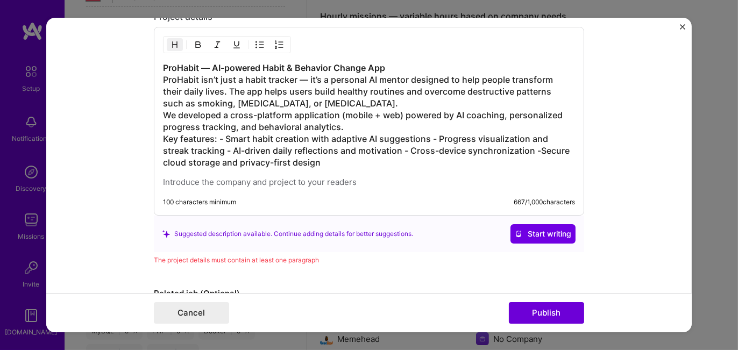
click at [215, 136] on h3 "ProHabit — AI-powered Habit & Behavior Change App ProHabit isn’t just a habit t…" at bounding box center [369, 115] width 412 height 106
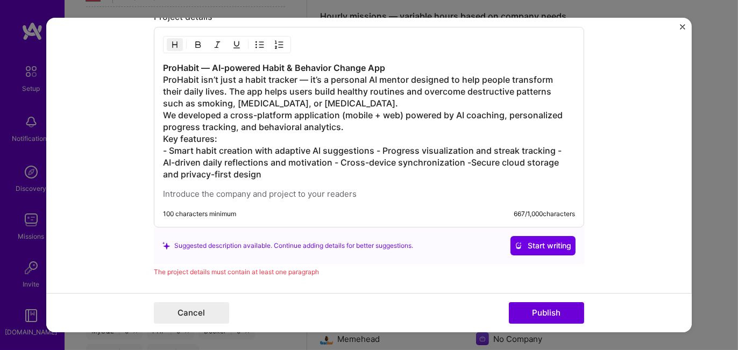
click at [373, 149] on h3 "ProHabit — AI-powered Habit & Behavior Change App ProHabit isn’t just a habit t…" at bounding box center [369, 121] width 412 height 118
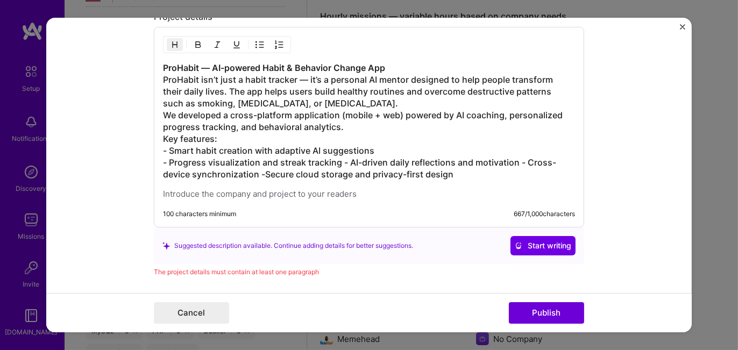
click at [339, 159] on h3 "ProHabit — AI-powered Habit & Behavior Change App ProHabit isn’t just a habit t…" at bounding box center [369, 121] width 412 height 118
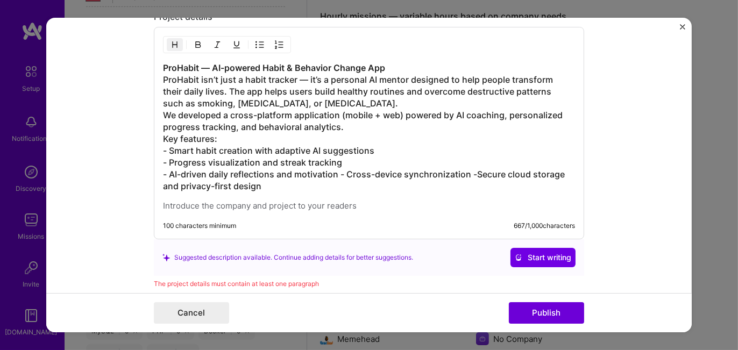
click at [338, 173] on h3 "ProHabit — AI-powered Habit & Behavior Change App ProHabit isn’t just a habit t…" at bounding box center [369, 127] width 412 height 130
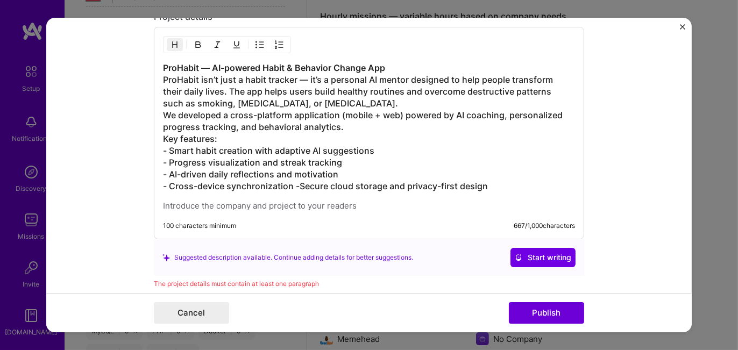
click at [291, 183] on h3 "ProHabit — AI-powered Habit & Behavior Change App ProHabit isn’t just a habit t…" at bounding box center [369, 127] width 412 height 130
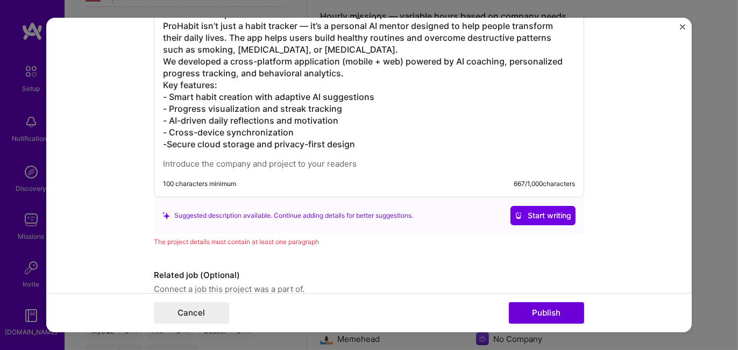
scroll to position [753, 0]
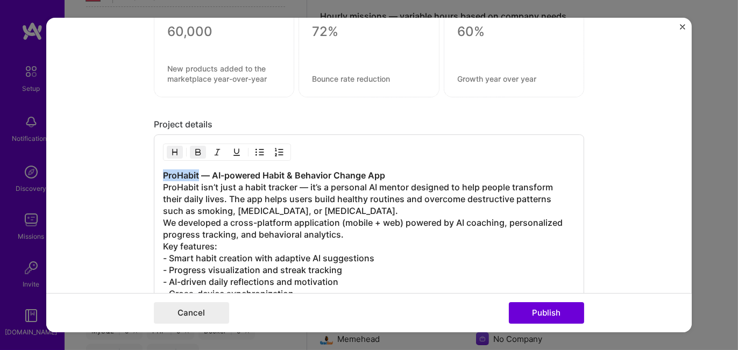
drag, startPoint x: 160, startPoint y: 171, endPoint x: 194, endPoint y: 173, distance: 33.9
click at [194, 173] on strong "ProHabit — AI-powered Habit & Behavior Change App" at bounding box center [274, 175] width 222 height 11
copy strong "ProHabit"
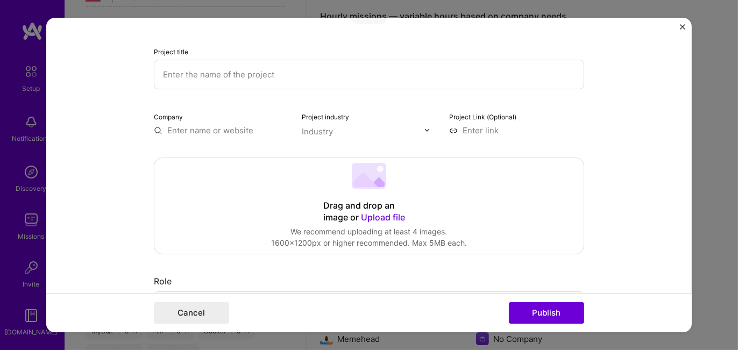
scroll to position [0, 0]
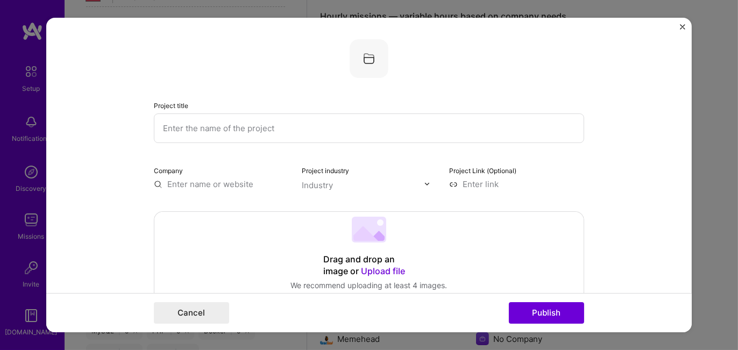
click at [213, 131] on input "text" at bounding box center [369, 128] width 430 height 30
paste input "ProHabit"
type input "ProHabit"
click at [227, 184] on input "text" at bounding box center [221, 183] width 135 height 11
paste input "ProHabit"
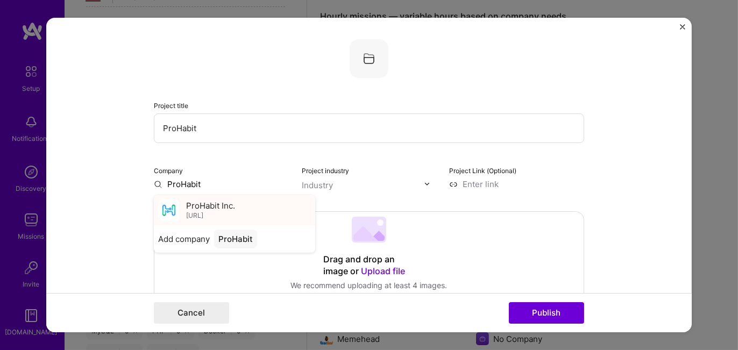
click at [203, 209] on span "ProHabit Inc." at bounding box center [210, 205] width 49 height 11
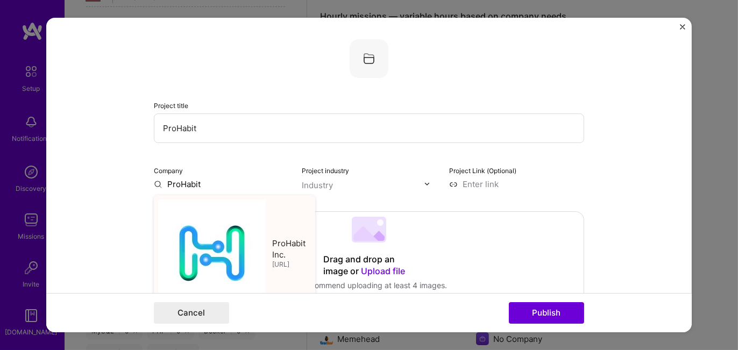
type input "ProHabit Inc."
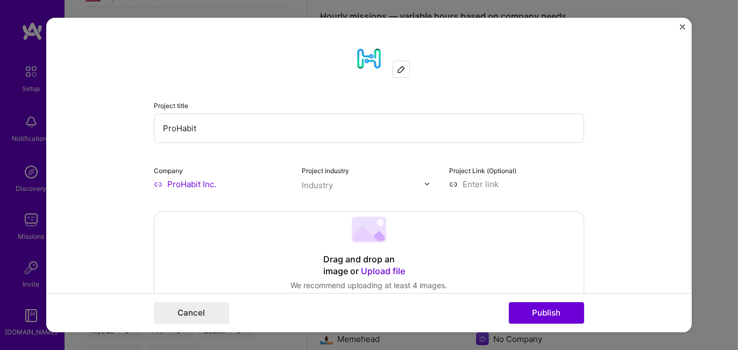
click at [424, 185] on img at bounding box center [427, 184] width 6 height 6
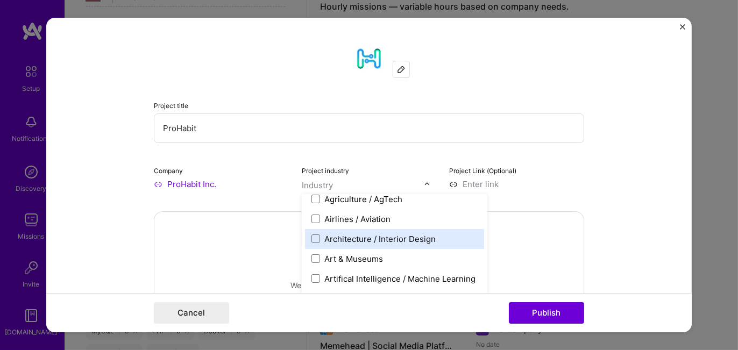
scroll to position [161, 0]
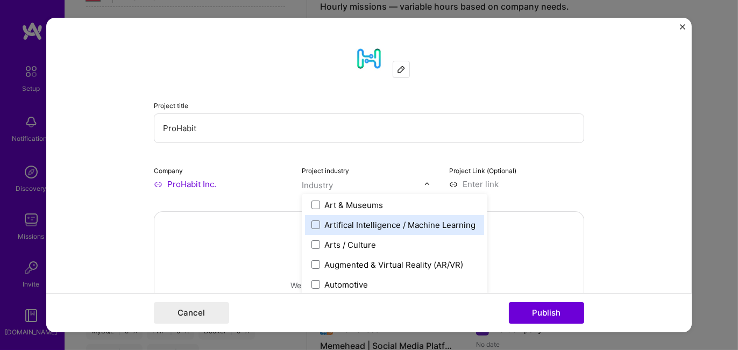
click at [328, 226] on div "Artifical Intelligence / Machine Learning" at bounding box center [399, 224] width 151 height 11
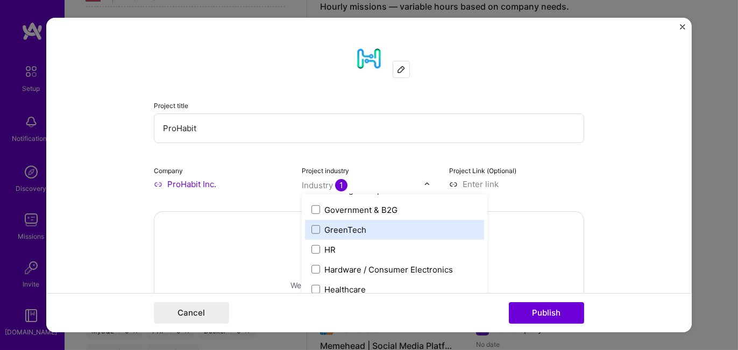
scroll to position [1344, 0]
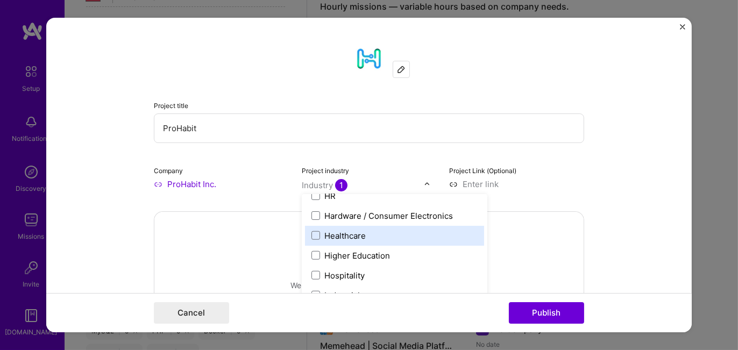
click at [356, 234] on div "Healthcare" at bounding box center [344, 235] width 41 height 11
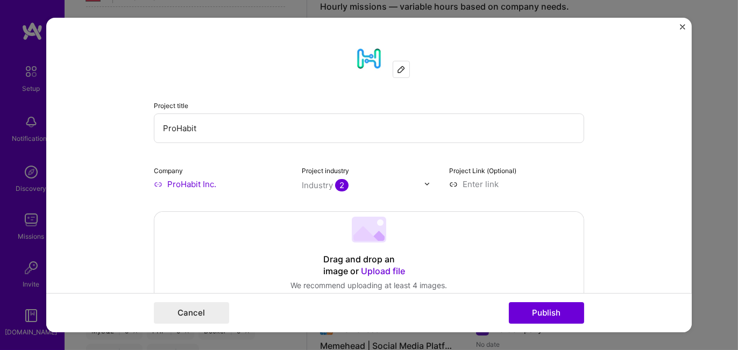
click at [484, 184] on input at bounding box center [516, 183] width 135 height 11
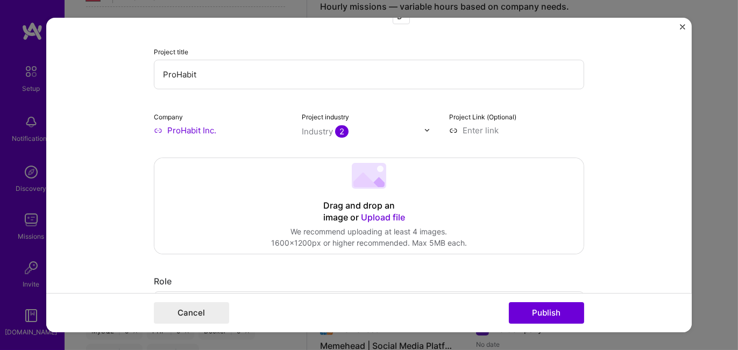
scroll to position [108, 0]
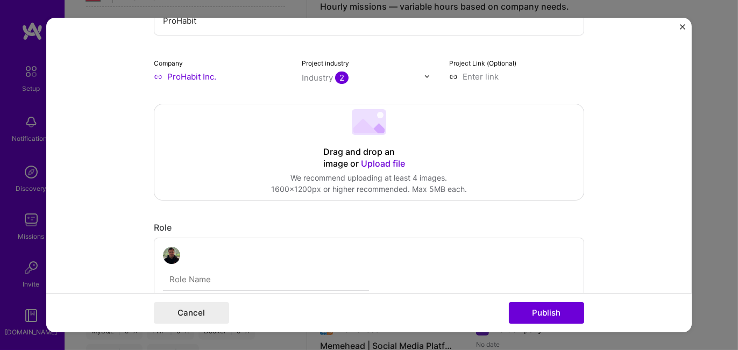
click at [377, 165] on span "Upload file" at bounding box center [383, 163] width 44 height 11
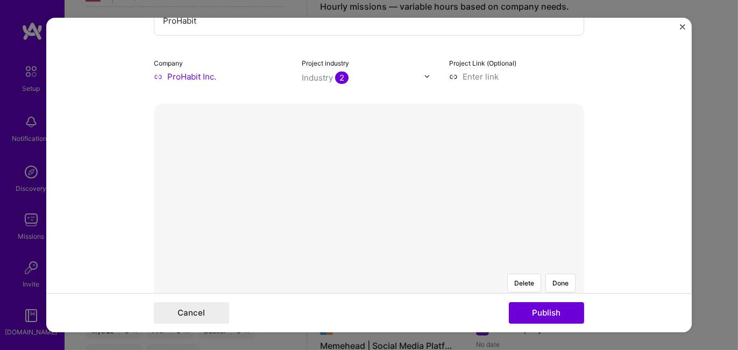
scroll to position [269, 0]
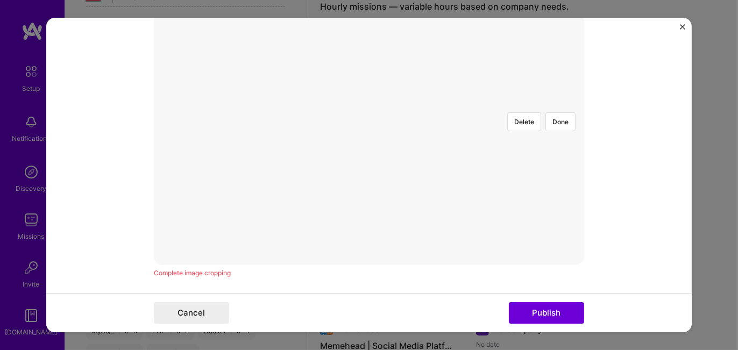
click at [450, 167] on div at bounding box center [539, 217] width 302 height 227
click at [552, 220] on button "Done" at bounding box center [560, 229] width 30 height 19
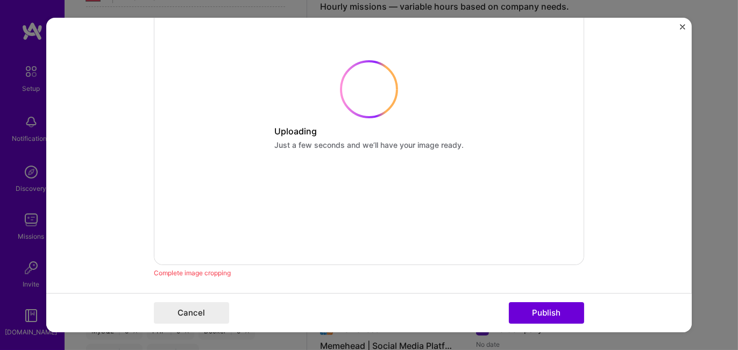
scroll to position [323, 0]
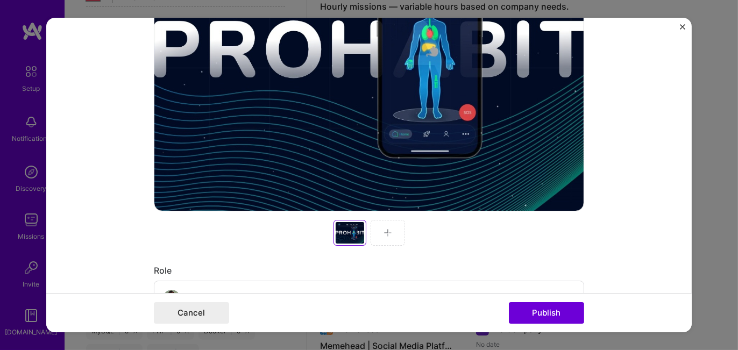
click at [383, 233] on img at bounding box center [387, 232] width 9 height 9
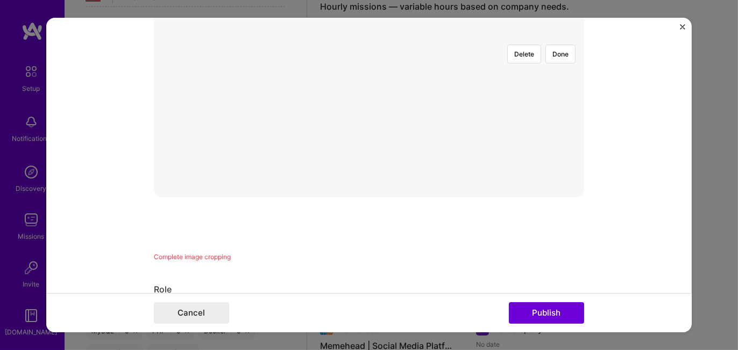
scroll to position [229, 0]
click at [557, 152] on button "Done" at bounding box center [560, 161] width 30 height 19
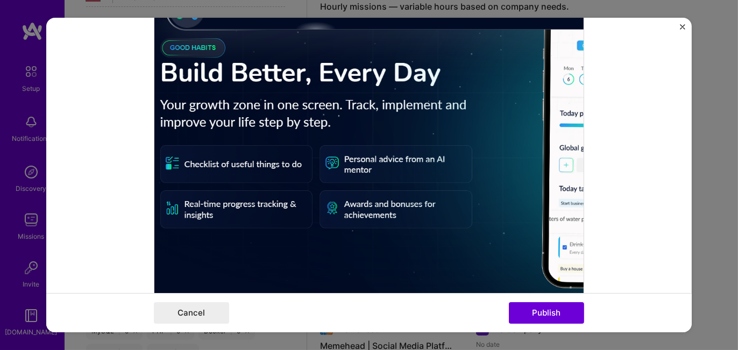
scroll to position [337, 0]
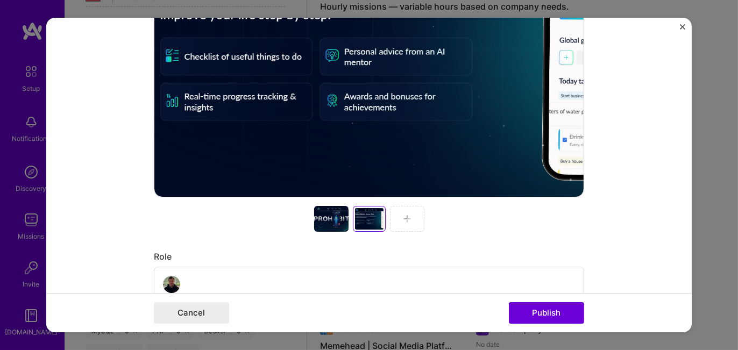
click at [404, 220] on img at bounding box center [407, 219] width 9 height 9
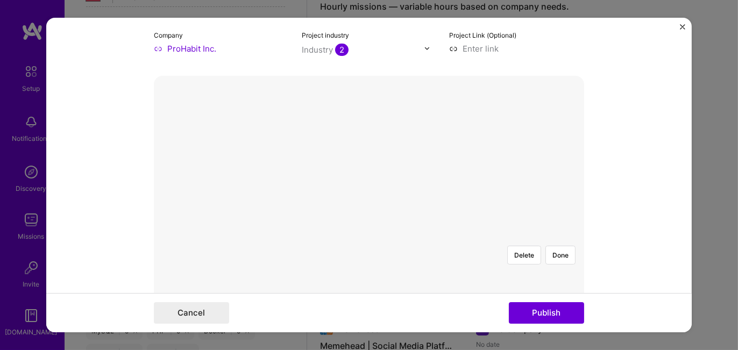
scroll to position [189, 0]
click at [379, 187] on div at bounding box center [542, 307] width 330 height 248
click at [555, 192] on button "Done" at bounding box center [560, 201] width 30 height 19
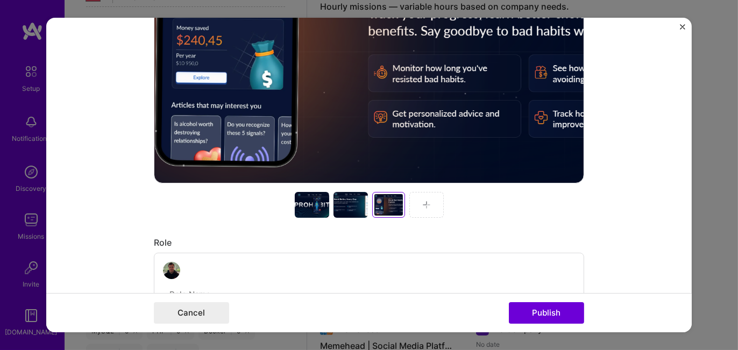
scroll to position [512, 0]
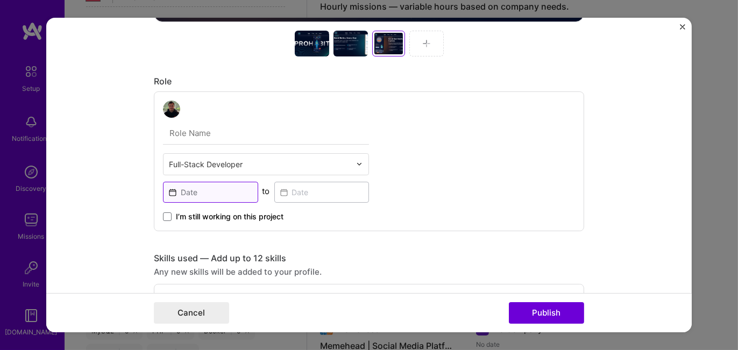
click at [194, 185] on input at bounding box center [210, 192] width 95 height 21
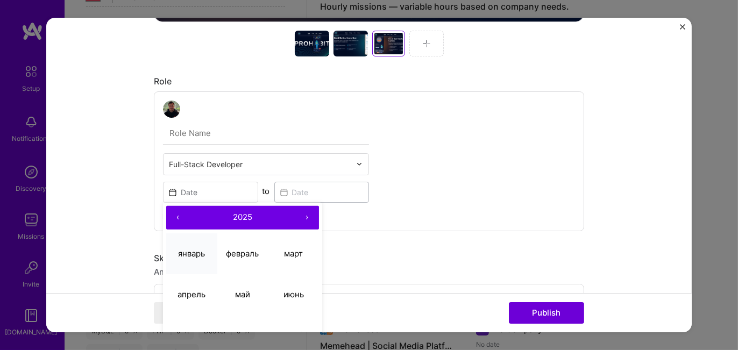
click at [183, 249] on abbr "январь" at bounding box center [191, 253] width 27 height 10
type input "[DATE]"
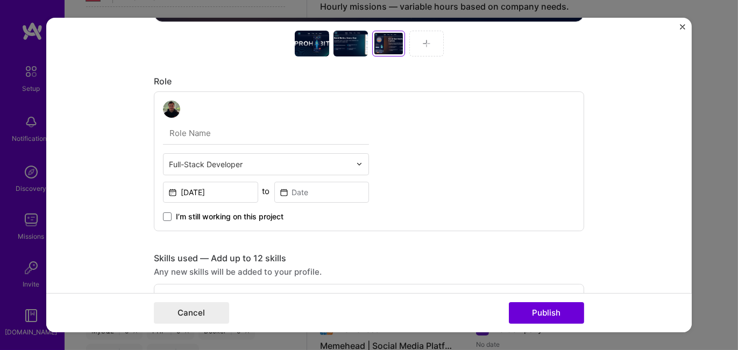
drag, startPoint x: 162, startPoint y: 215, endPoint x: 247, endPoint y: 217, distance: 85.5
click at [163, 215] on span at bounding box center [167, 216] width 9 height 9
click at [0, 0] on input "I’m still working on this project" at bounding box center [0, 0] width 0 height 0
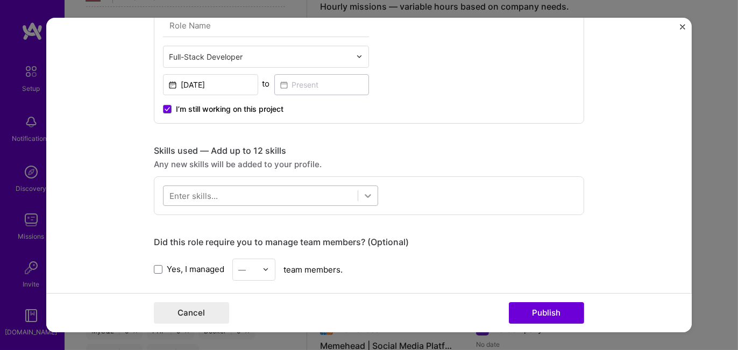
click at [362, 195] on icon at bounding box center [367, 195] width 11 height 11
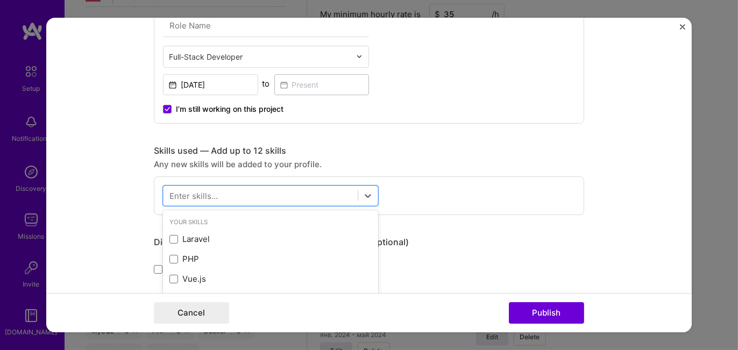
scroll to position [673, 0]
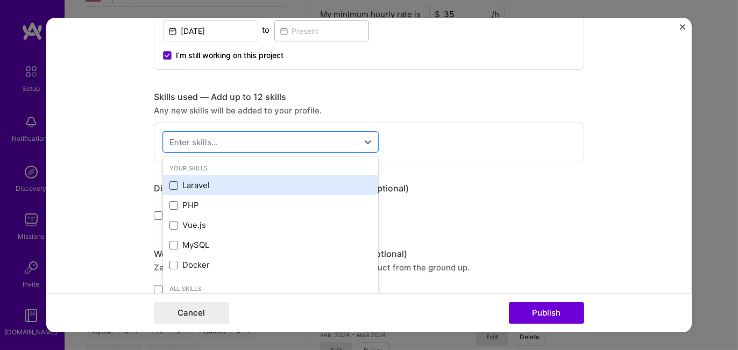
click at [172, 184] on span at bounding box center [173, 185] width 9 height 9
click at [0, 0] on input "checkbox" at bounding box center [0, 0] width 0 height 0
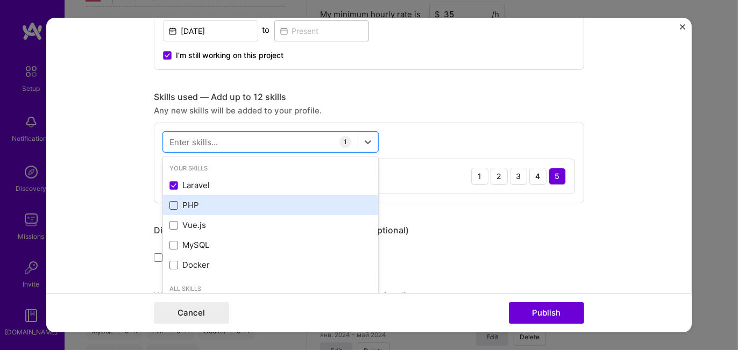
click at [169, 203] on span at bounding box center [173, 205] width 9 height 9
click at [0, 0] on input "checkbox" at bounding box center [0, 0] width 0 height 0
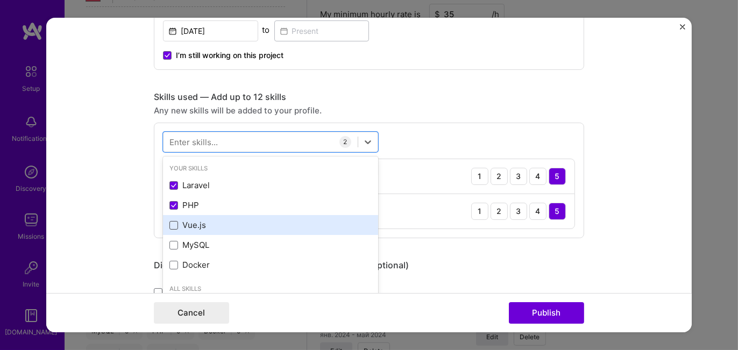
click at [169, 223] on span at bounding box center [173, 225] width 9 height 9
click at [0, 0] on input "checkbox" at bounding box center [0, 0] width 0 height 0
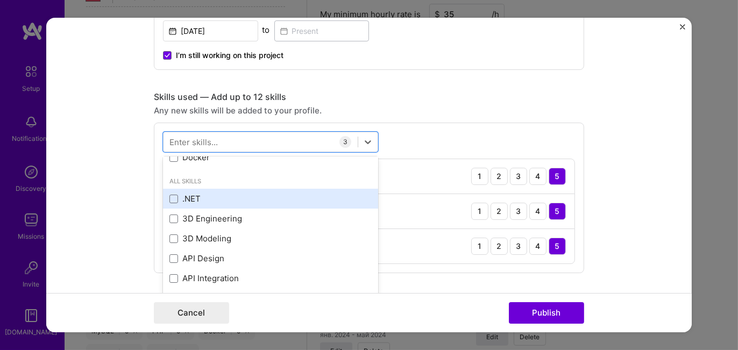
scroll to position [215, 0]
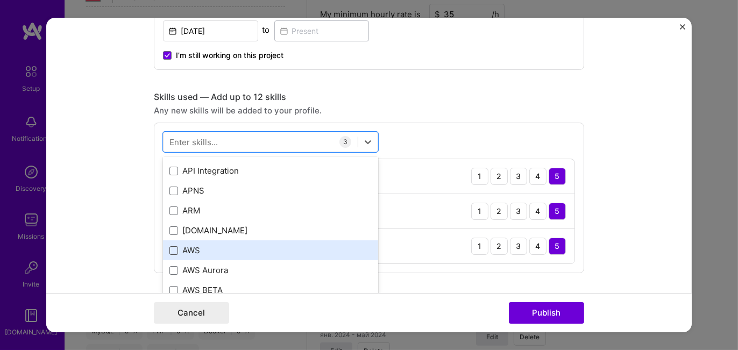
click at [170, 249] on span at bounding box center [173, 250] width 9 height 9
click at [0, 0] on input "checkbox" at bounding box center [0, 0] width 0 height 0
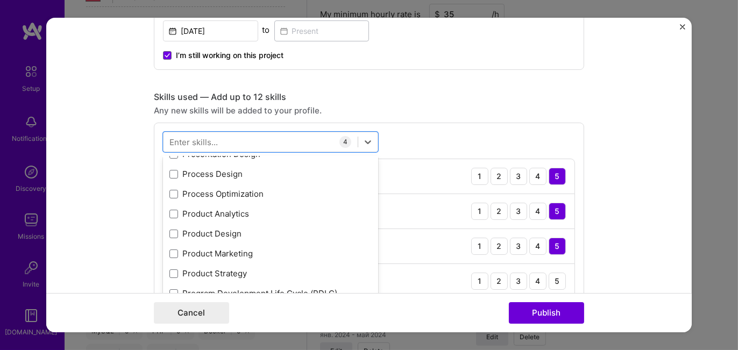
scroll to position [4839, 0]
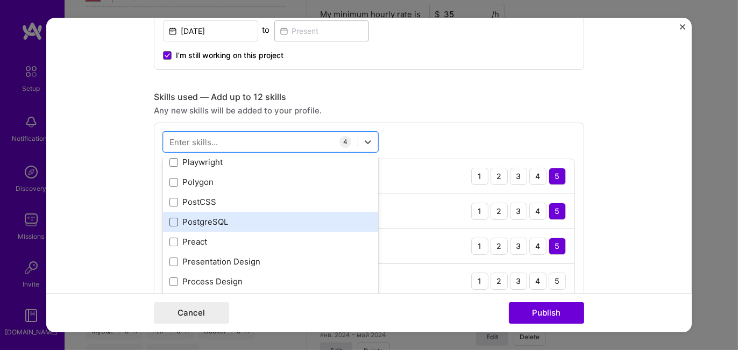
click at [169, 218] on span at bounding box center [173, 222] width 9 height 9
click at [0, 0] on input "checkbox" at bounding box center [0, 0] width 0 height 0
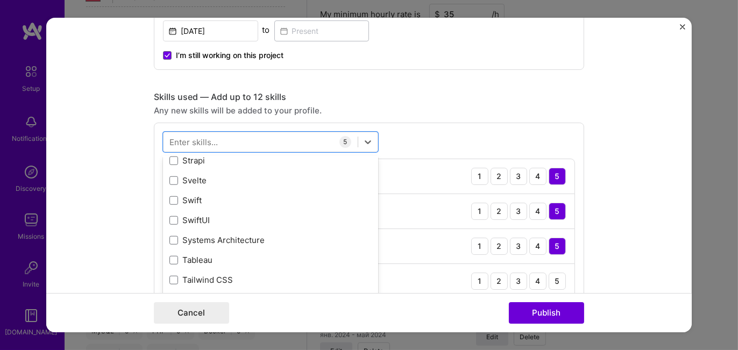
scroll to position [6505, 0]
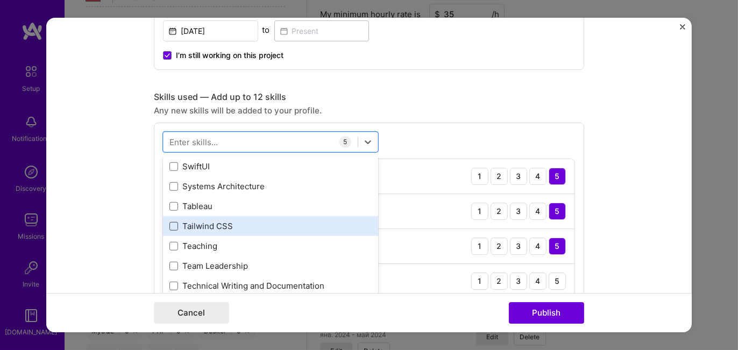
click at [169, 222] on span at bounding box center [173, 226] width 9 height 9
click at [0, 0] on input "checkbox" at bounding box center [0, 0] width 0 height 0
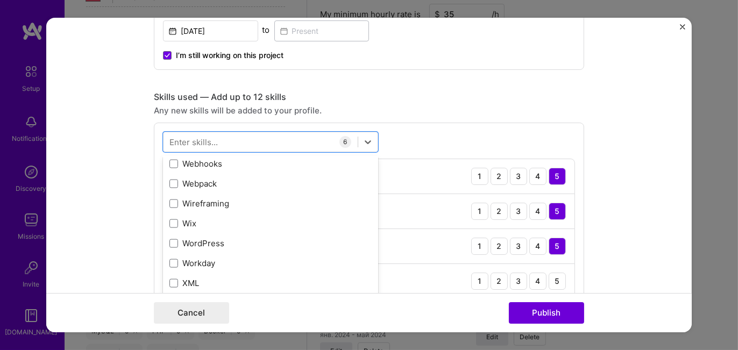
scroll to position [7402, 0]
click at [632, 252] on form "Project title ProHabit Company ProHabit Inc. Project industry Industry 2 Projec…" at bounding box center [368, 175] width 645 height 315
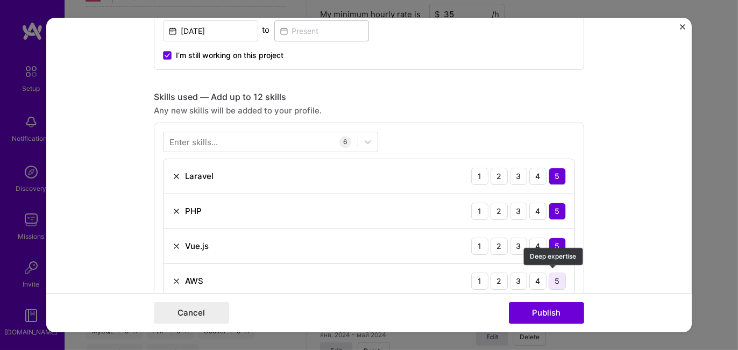
click at [554, 278] on div "5" at bounding box center [556, 281] width 17 height 17
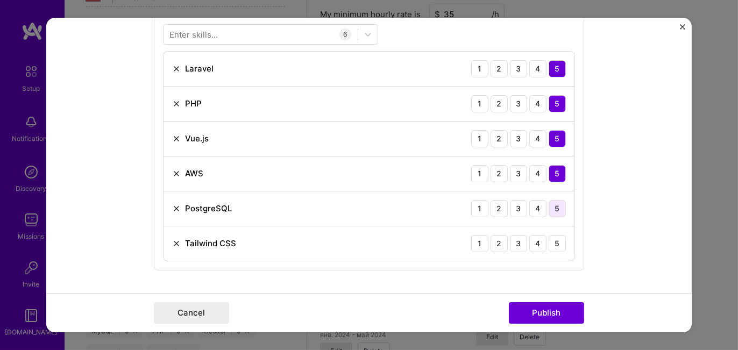
click at [558, 206] on div "5" at bounding box center [556, 208] width 17 height 17
click at [554, 239] on div "5" at bounding box center [556, 243] width 17 height 17
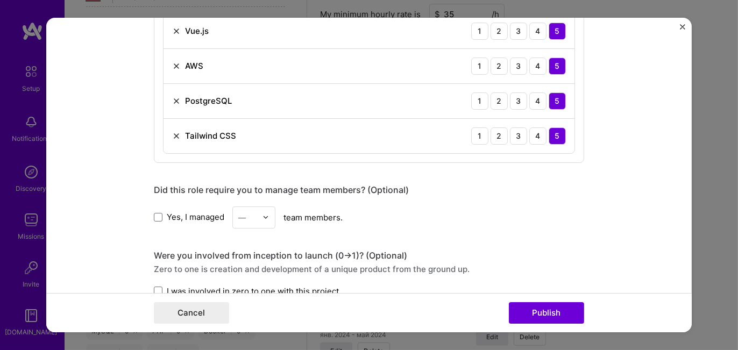
scroll to position [996, 0]
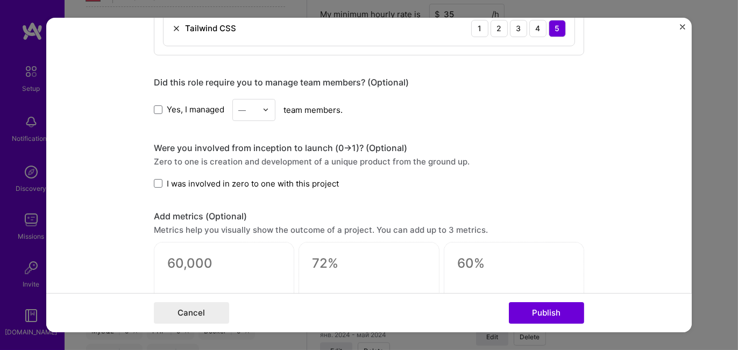
drag, startPoint x: 155, startPoint y: 109, endPoint x: 174, endPoint y: 119, distance: 21.2
click at [157, 109] on span at bounding box center [158, 109] width 9 height 9
click at [0, 0] on input "Yes, I managed" at bounding box center [0, 0] width 0 height 0
click at [240, 108] on div "—" at bounding box center [242, 109] width 8 height 11
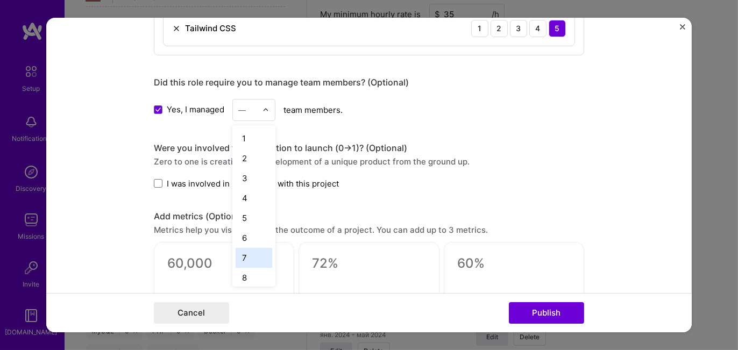
drag, startPoint x: 245, startPoint y: 253, endPoint x: 266, endPoint y: 219, distance: 39.4
click at [245, 253] on div "7" at bounding box center [253, 258] width 37 height 20
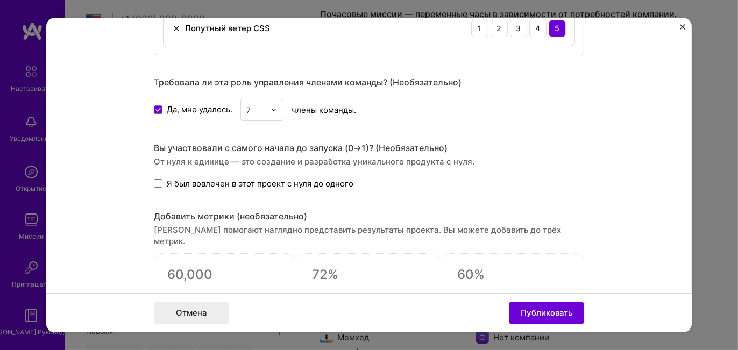
scroll to position [475, 0]
click at [156, 179] on span at bounding box center [158, 183] width 9 height 9
click at [0, 0] on input "Я был вовлечен в этот проект с нуля до одного" at bounding box center [0, 0] width 0 height 0
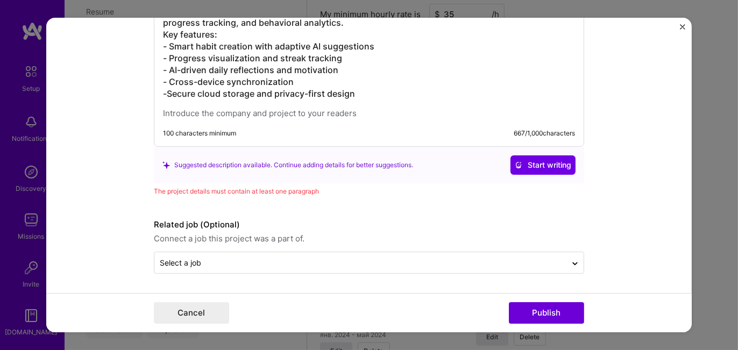
scroll to position [453, 0]
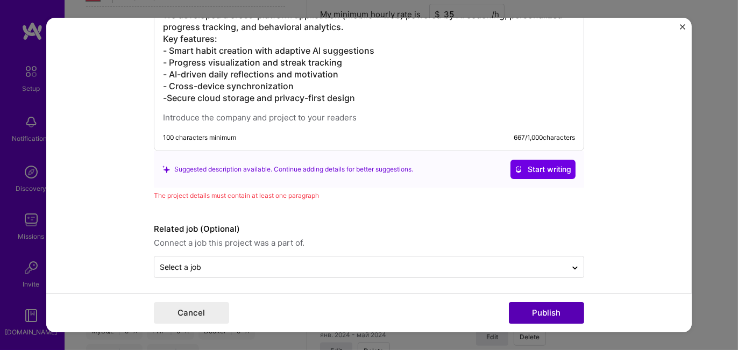
click at [534, 313] on button "Publish" at bounding box center [546, 313] width 75 height 22
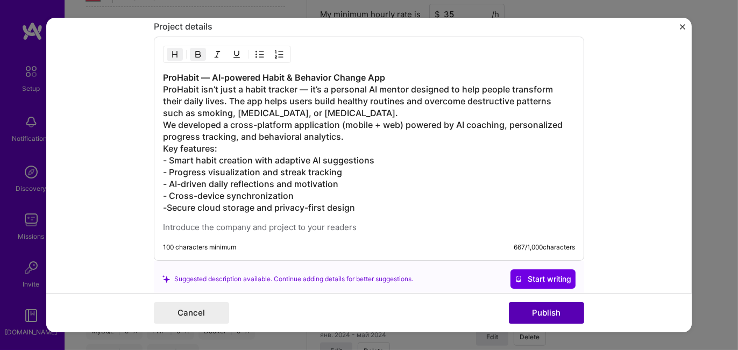
click at [541, 312] on button "Publish" at bounding box center [546, 313] width 75 height 22
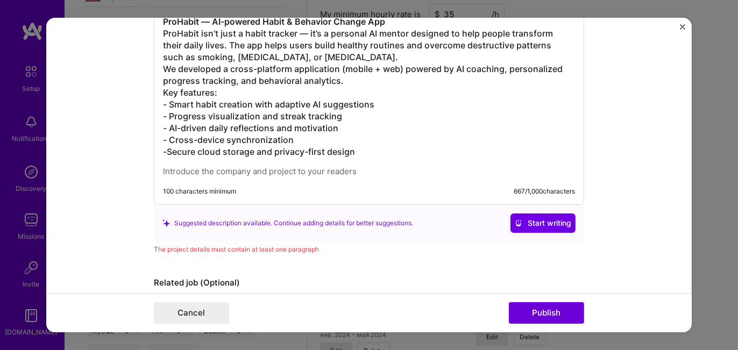
scroll to position [1274, 0]
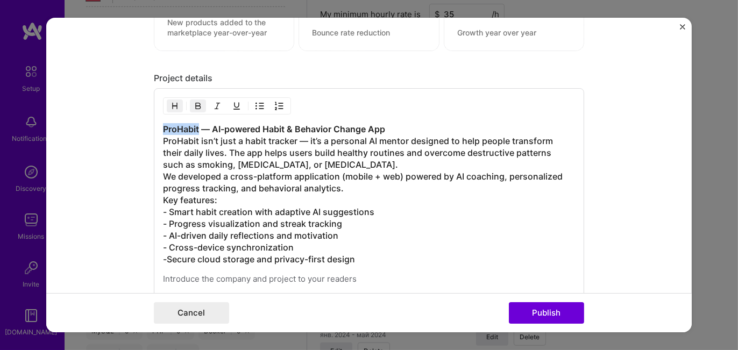
click at [163, 124] on strong "ProHabit — AI-powered Habit & Behavior Change App" at bounding box center [274, 129] width 222 height 11
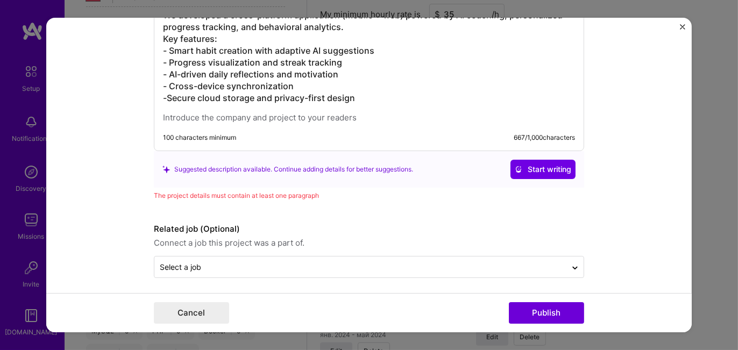
scroll to position [1327, 0]
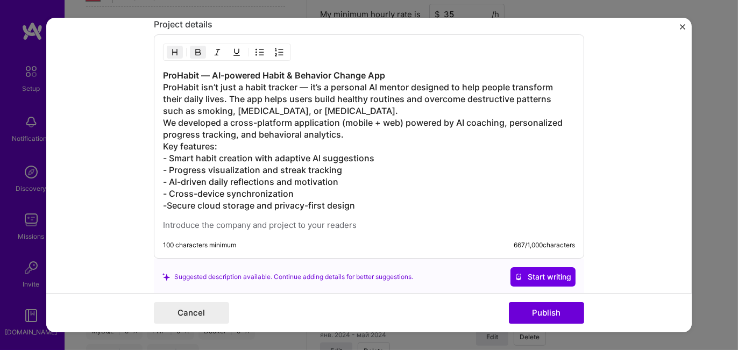
click at [163, 71] on strong "ProHabit — AI-powered Habit & Behavior Change App" at bounding box center [274, 75] width 222 height 11
click at [163, 82] on h3 "ProHabit — AI-powered Habit & Behavior Change App ProHabit isn’t just a habit t…" at bounding box center [369, 140] width 412 height 142
click at [163, 119] on h3 "ProHabit — AI-powered Habit & Behavior Change App ProHabit isn’t just a habit t…" at bounding box center [369, 140] width 412 height 142
click at [163, 140] on h3 "ProHabit — AI-powered Habit & Behavior Change App ProHabit isn’t just a habit t…" at bounding box center [369, 140] width 412 height 142
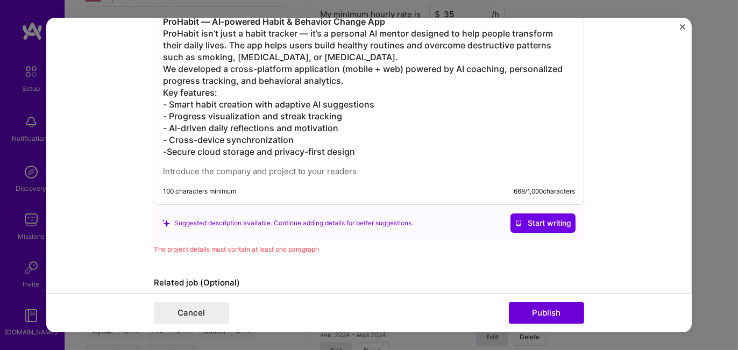
scroll to position [1435, 0]
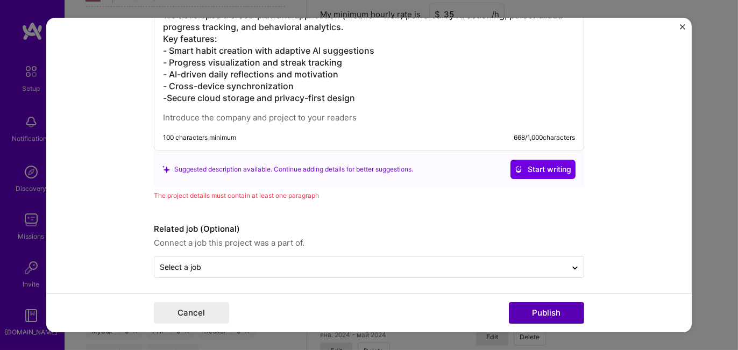
click at [531, 317] on button "Publish" at bounding box center [546, 313] width 75 height 22
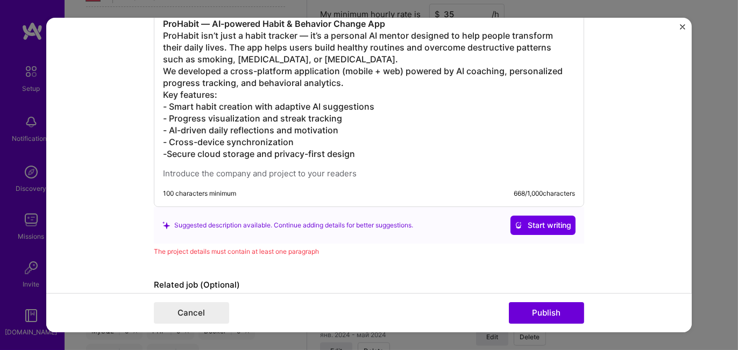
scroll to position [1325, 0]
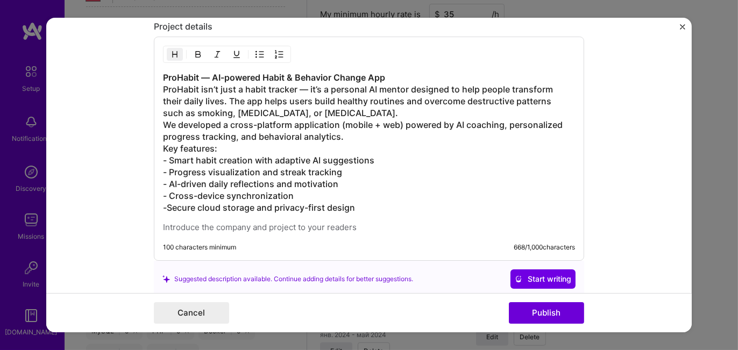
click at [395, 73] on h3 "ProHabit — AI-powered Habit & Behavior Change App ProHabit isn’t just a habit t…" at bounding box center [369, 143] width 412 height 142
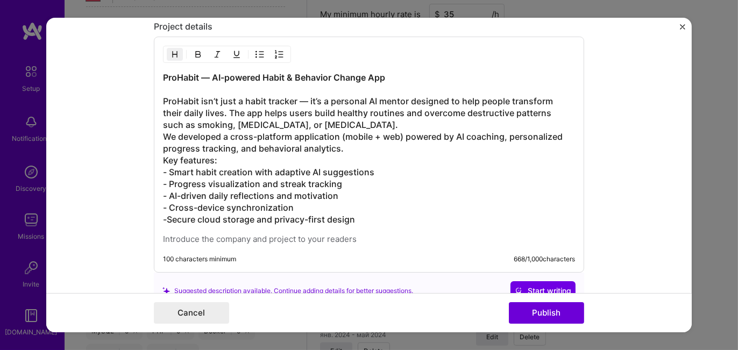
click at [188, 85] on h3 "ProHabit — AI-powered Habit & Behavior Change App ProHabit isn’t just a habit t…" at bounding box center [369, 149] width 412 height 154
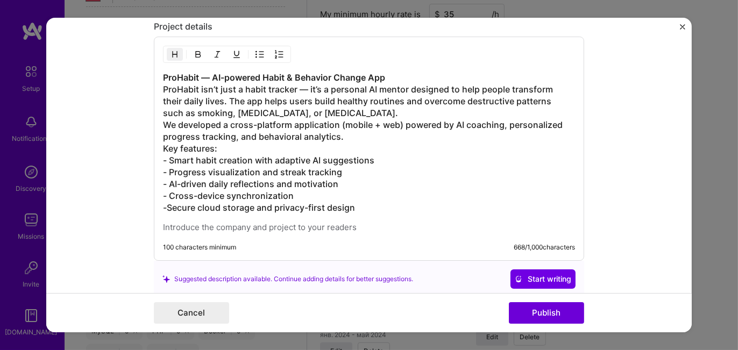
click at [167, 81] on h3 "ProHabit — AI-powered Habit & Behavior Change App ProHabit isn’t just a habit t…" at bounding box center [369, 143] width 412 height 142
click at [168, 72] on strong "ProHabit — AI-powered Habit & Behavior Change App" at bounding box center [274, 77] width 222 height 11
click at [168, 81] on h3 "ProHabit — AI-powered Habit & Behavior Change App ProHabit isn’t just a habit t…" at bounding box center [369, 143] width 412 height 142
click at [167, 119] on h3 "ProHabit — AI-powered Habit & Behavior Change App ProHabit isn’t just a habit t…" at bounding box center [369, 143] width 412 height 142
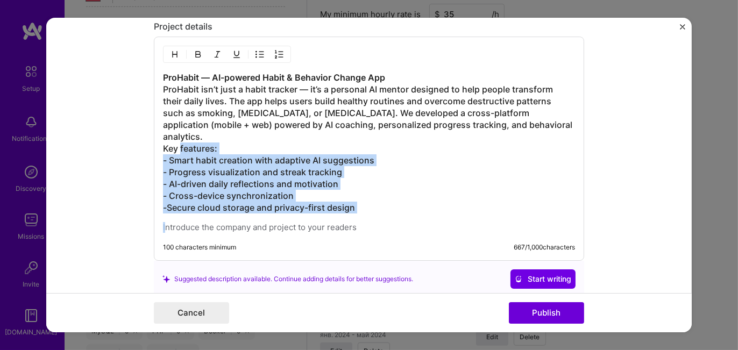
drag, startPoint x: 169, startPoint y: 132, endPoint x: 369, endPoint y: 199, distance: 211.0
click at [369, 199] on div "ProHabit — AI-powered Habit & Behavior Change App ProHabit isn’t just a habit t…" at bounding box center [369, 152] width 412 height 161
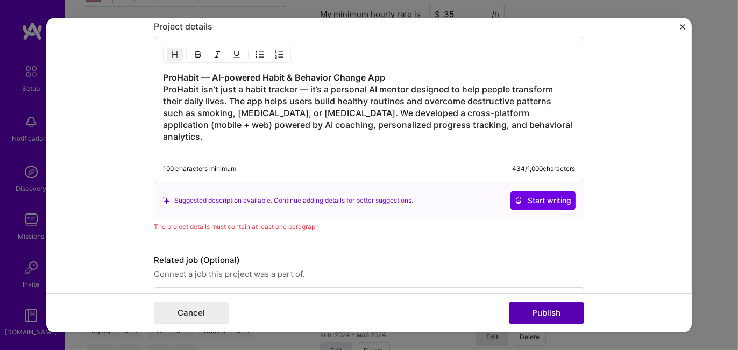
click at [546, 314] on button "Publish" at bounding box center [546, 313] width 75 height 22
drag, startPoint x: 159, startPoint y: 72, endPoint x: 385, endPoint y: 73, distance: 226.4
click at [385, 73] on h3 "ProHabit — AI-powered Habit & Behavior Change App ProHabit isn’t just a habit t…" at bounding box center [369, 113] width 412 height 83
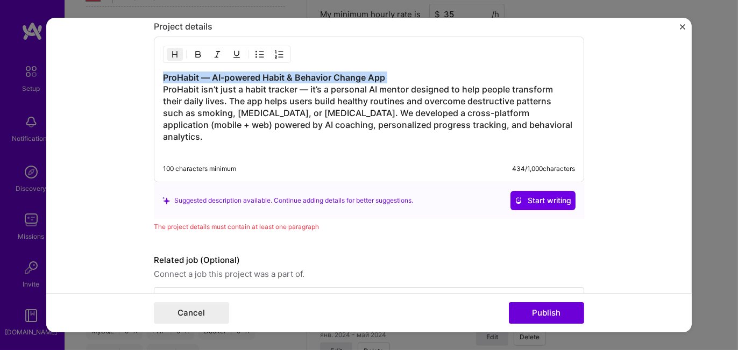
drag, startPoint x: 387, startPoint y: 74, endPoint x: 140, endPoint y: 75, distance: 247.3
click at [140, 75] on form "Project title ProHabit Company ProHabit Inc. Project industry Industry 2 Projec…" at bounding box center [368, 175] width 645 height 315
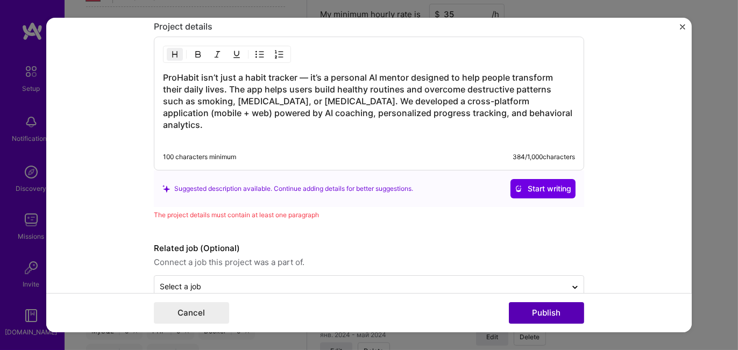
click at [540, 315] on button "Publish" at bounding box center [546, 313] width 75 height 22
click at [544, 313] on button "Publish" at bounding box center [546, 313] width 75 height 22
click at [539, 108] on h3 "ProHabit isn’t just a habit tracker — it’s a personal AI mentor designed to hel…" at bounding box center [369, 107] width 412 height 71
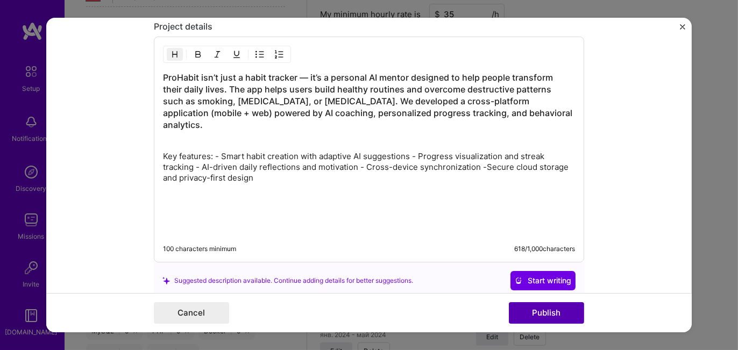
click at [548, 312] on button "Publish" at bounding box center [546, 313] width 75 height 22
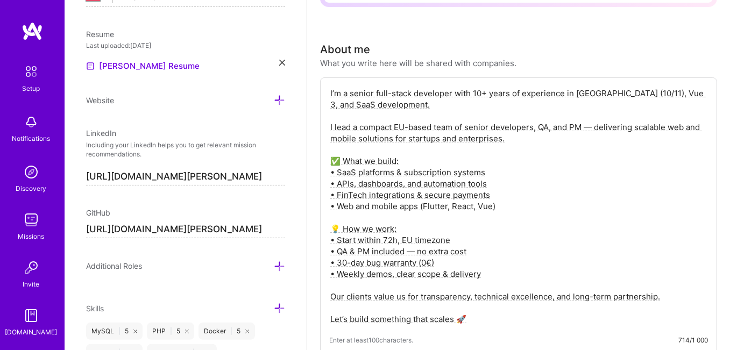
scroll to position [0, 0]
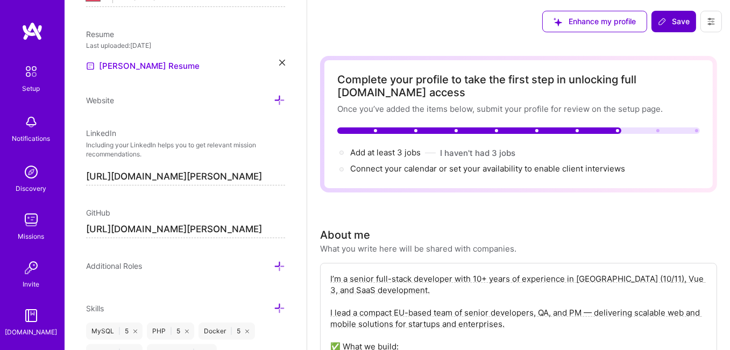
click at [669, 22] on span "Save" at bounding box center [674, 21] width 32 height 11
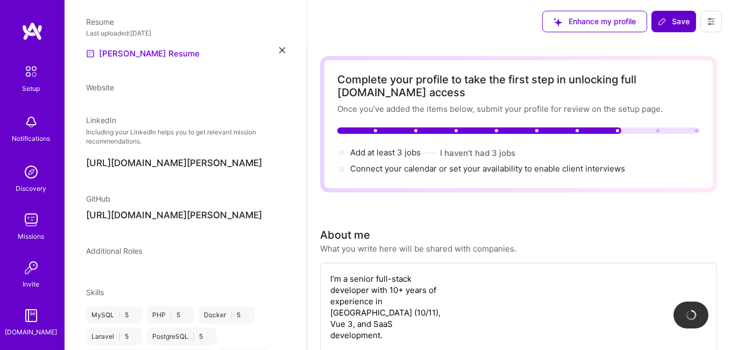
scroll to position [213, 0]
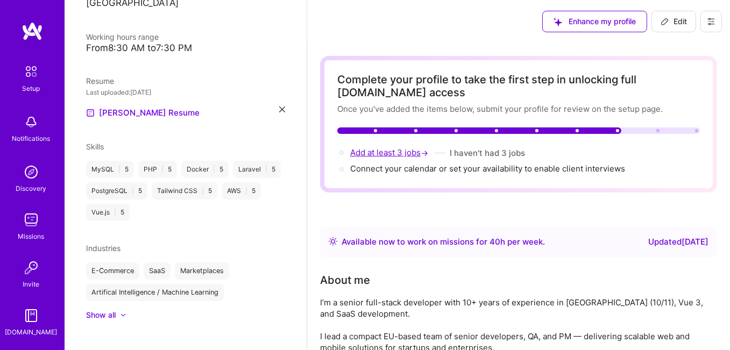
click at [369, 152] on span "Add at least 3 jobs →" at bounding box center [390, 152] width 80 height 10
select select "US"
select select "Right Now"
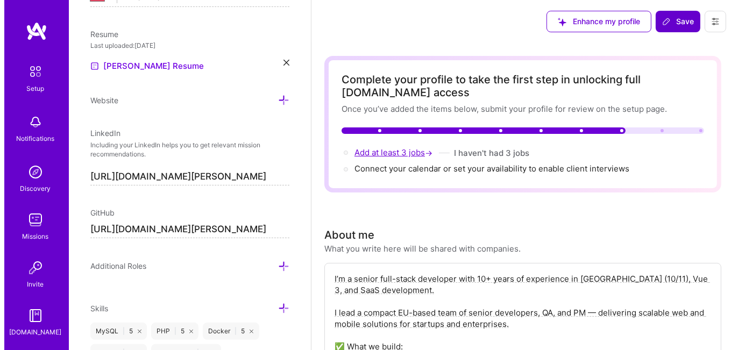
scroll to position [1003, 0]
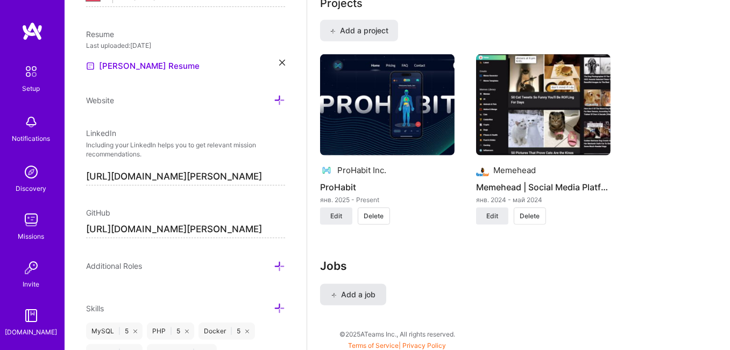
click at [352, 292] on span "Add a job" at bounding box center [353, 294] width 45 height 11
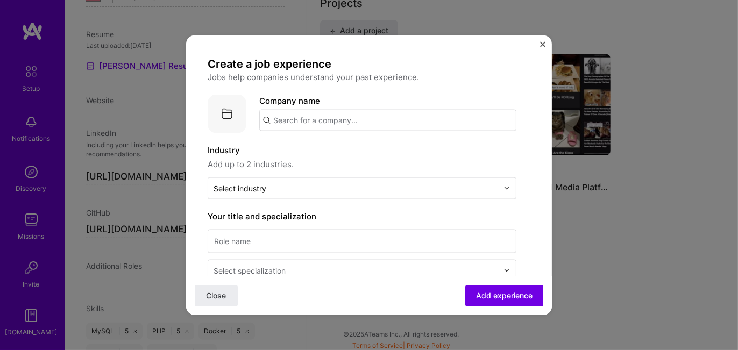
click at [302, 119] on input "text" at bounding box center [387, 120] width 257 height 22
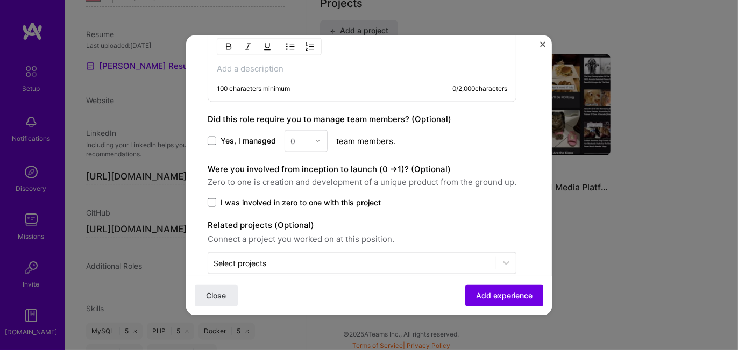
scroll to position [323, 0]
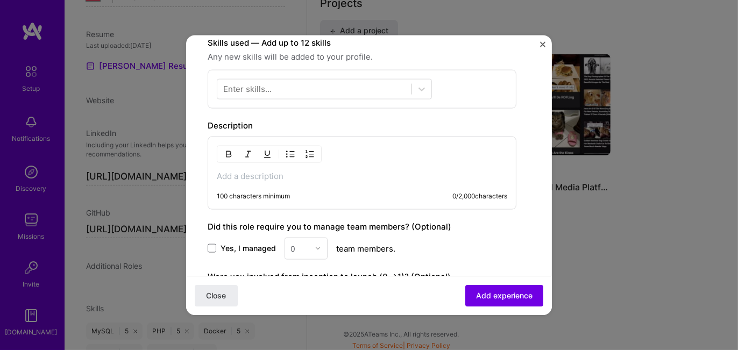
click at [540, 45] on img "Close" at bounding box center [542, 43] width 5 height 5
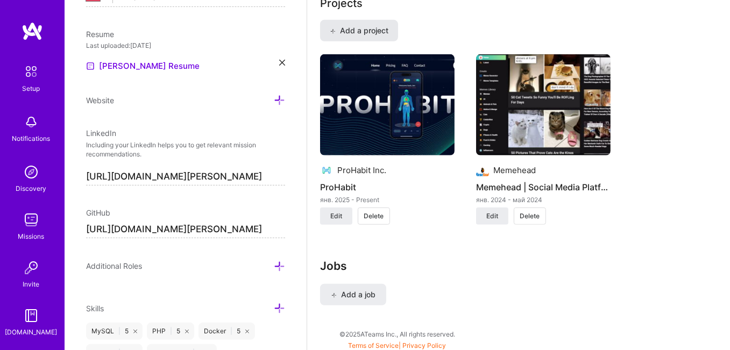
click at [371, 26] on span "Add a project" at bounding box center [359, 30] width 59 height 11
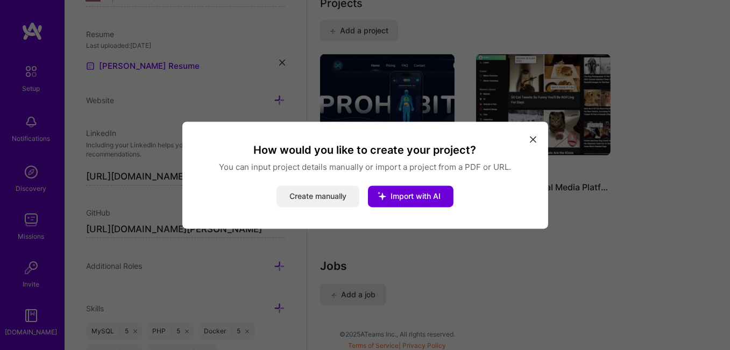
click at [298, 198] on button "Create manually" at bounding box center [317, 196] width 83 height 22
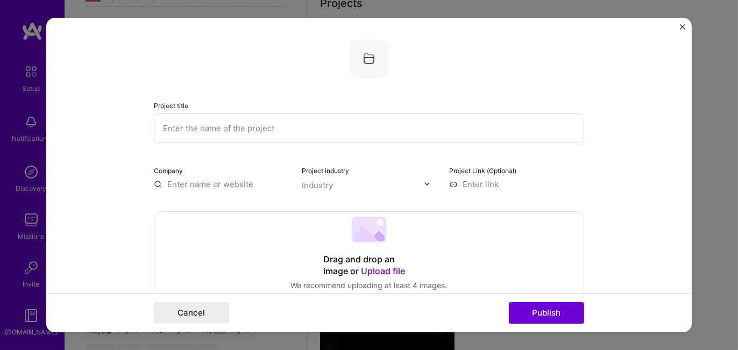
paste input "Predictable Benefits"
type input "Predictable Benefits"
click at [231, 187] on input "text" at bounding box center [221, 183] width 135 height 11
paste input "Predictable Benefits"
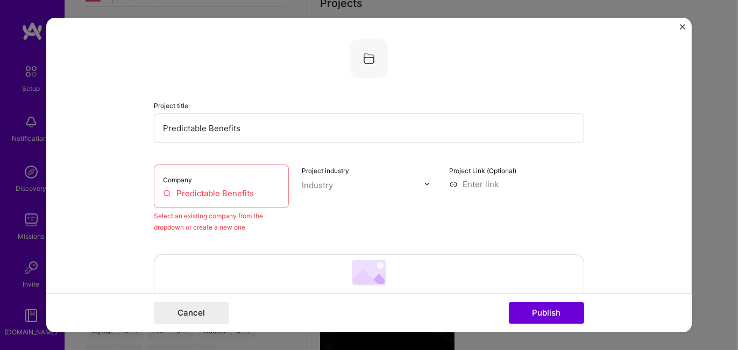
click at [253, 193] on input "Predictable Benefits" at bounding box center [221, 193] width 117 height 11
click at [255, 189] on input "Predictable Benefits" at bounding box center [221, 193] width 117 height 11
drag, startPoint x: 255, startPoint y: 189, endPoint x: 211, endPoint y: 189, distance: 44.6
click at [211, 189] on input "Predictable Benefits" at bounding box center [221, 193] width 117 height 11
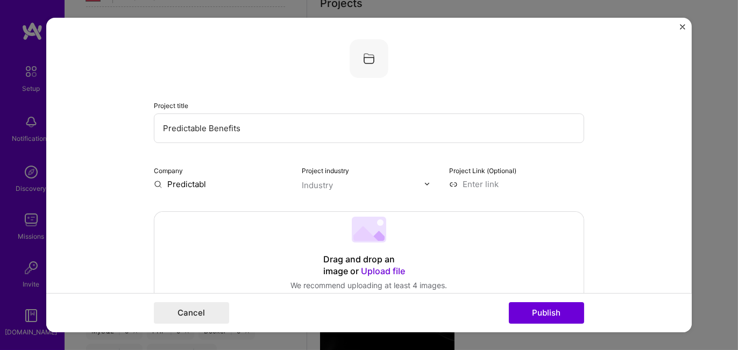
drag, startPoint x: 192, startPoint y: 182, endPoint x: 160, endPoint y: 185, distance: 31.9
click at [160, 185] on input "Predictabl" at bounding box center [221, 183] width 135 height 11
paste input "lorem://ips.dolorsitametconsect.adi/ - el se doei temporinci utlabo ( e 1 dolor…"
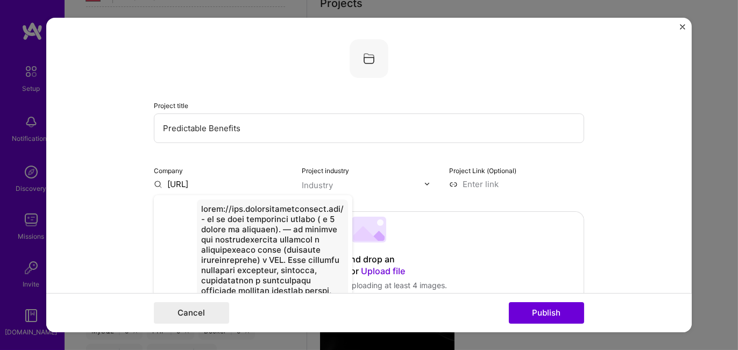
scroll to position [0, 0]
type input "h"
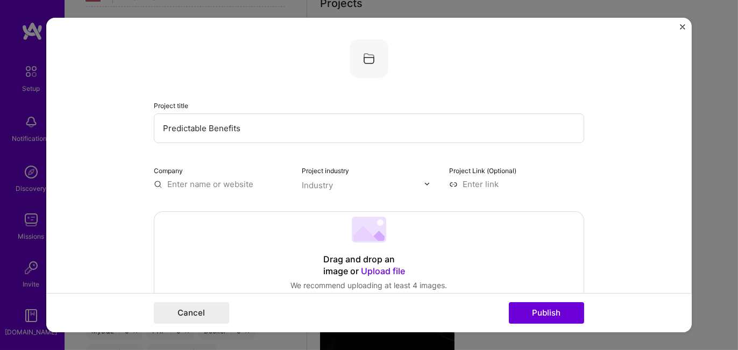
drag, startPoint x: 240, startPoint y: 129, endPoint x: 115, endPoint y: 122, distance: 125.5
click at [115, 122] on form "Project title Predictable Benefits Company Project industry Industry Project Li…" at bounding box center [368, 175] width 645 height 315
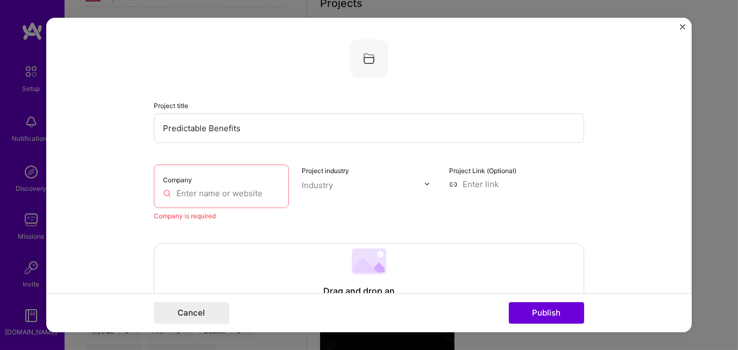
click at [189, 192] on input "text" at bounding box center [221, 193] width 117 height 11
paste input "Predictable Benefits"
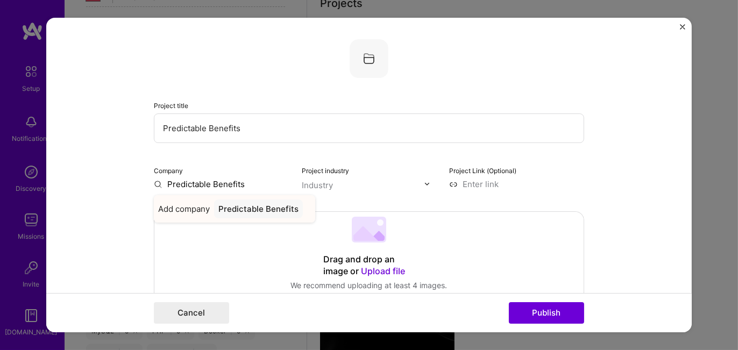
type input "Predictable Benefits"
click at [237, 209] on div "Predictable Benefits" at bounding box center [258, 208] width 89 height 19
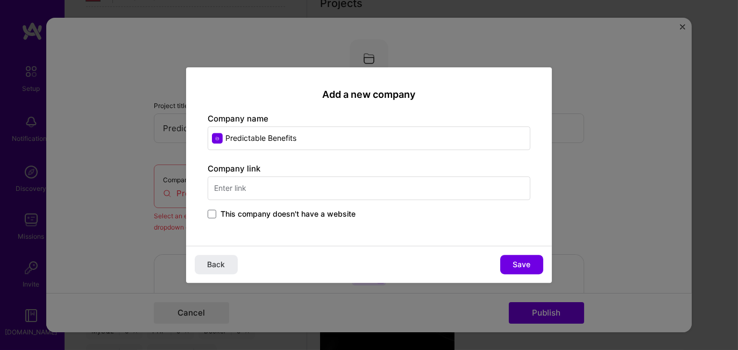
click at [239, 192] on input "text" at bounding box center [369, 188] width 323 height 24
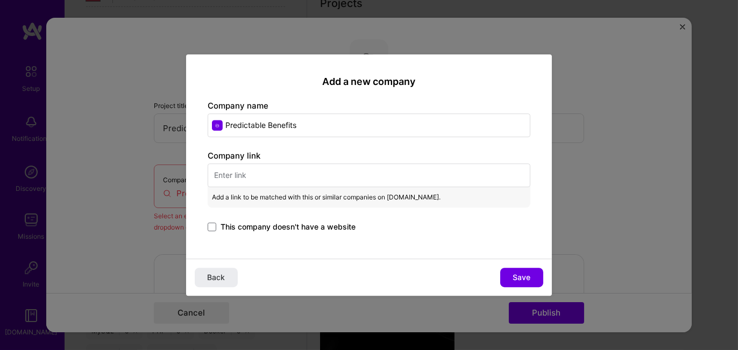
paste input "[URL][DOMAIN_NAME]"
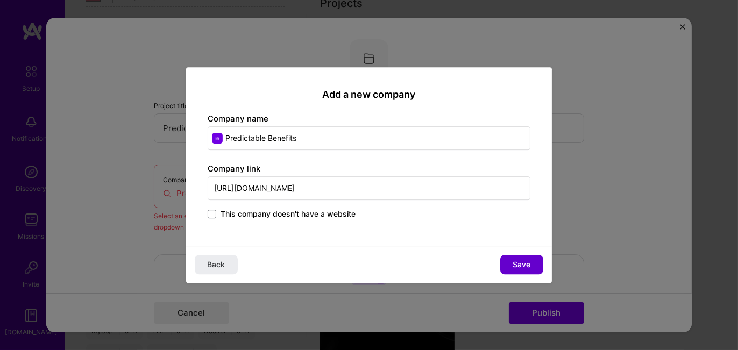
type input "[URL][DOMAIN_NAME]"
click at [518, 261] on span "Save" at bounding box center [522, 264] width 18 height 11
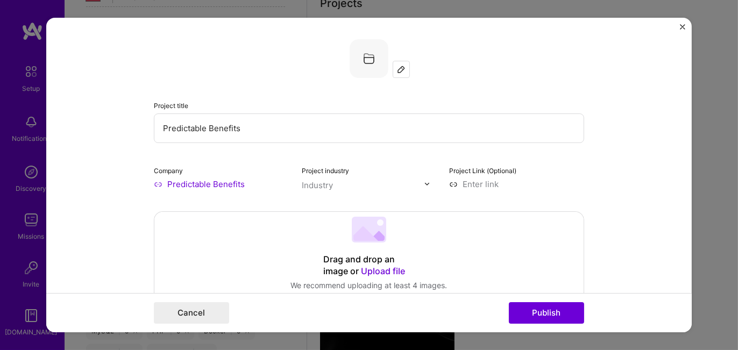
click at [424, 184] on img at bounding box center [427, 184] width 6 height 6
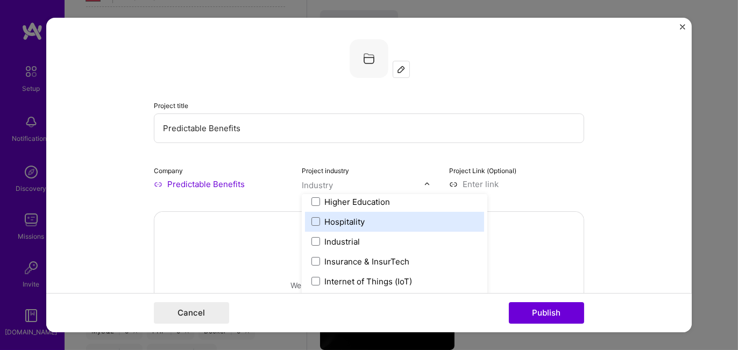
scroll to position [1452, 0]
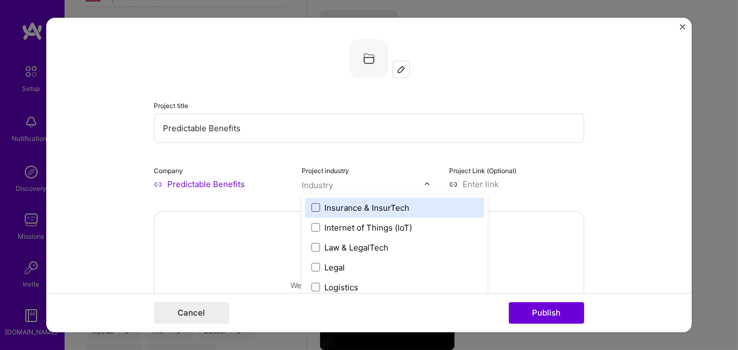
click at [313, 207] on span at bounding box center [315, 207] width 9 height 9
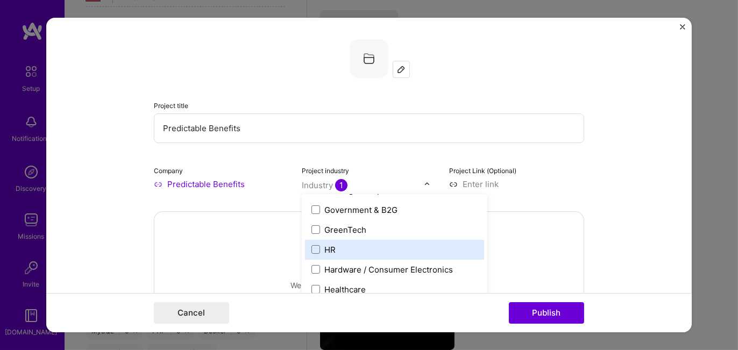
scroll to position [1344, 0]
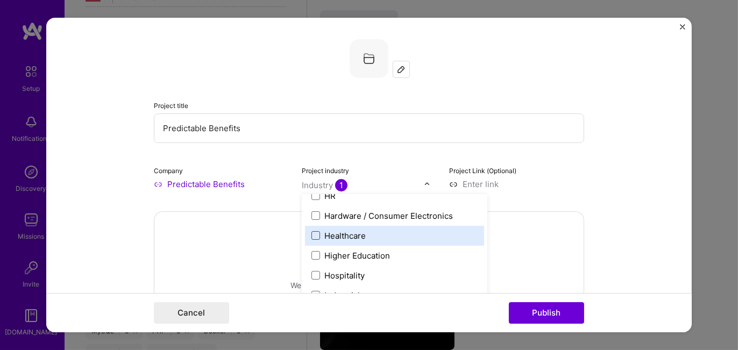
click at [311, 234] on span at bounding box center [315, 235] width 9 height 9
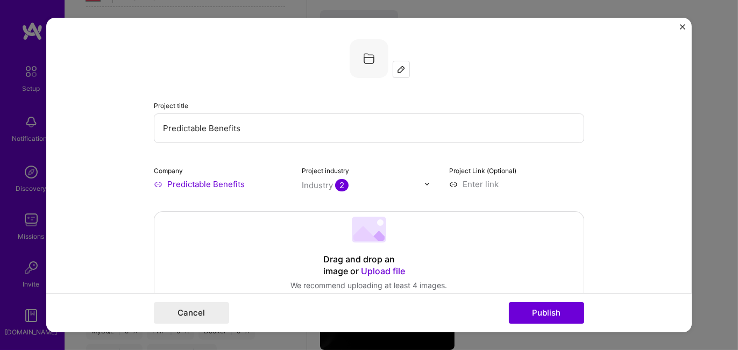
scroll to position [54, 0]
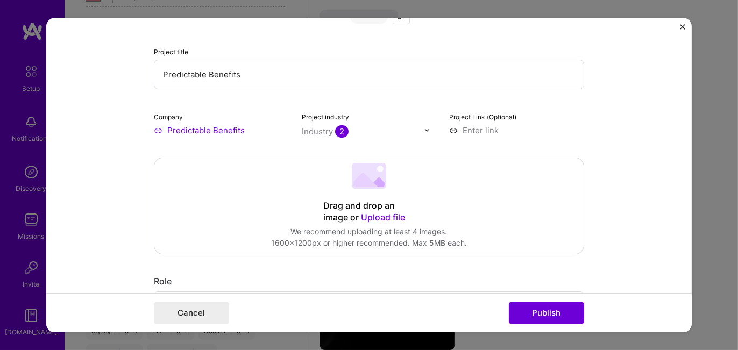
click at [379, 218] on span "Upload file" at bounding box center [383, 217] width 44 height 11
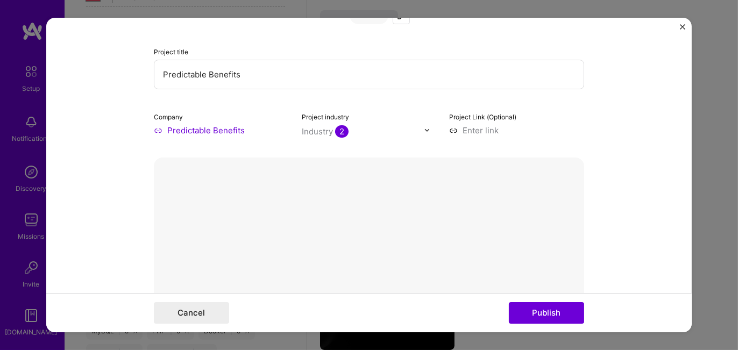
scroll to position [161, 0]
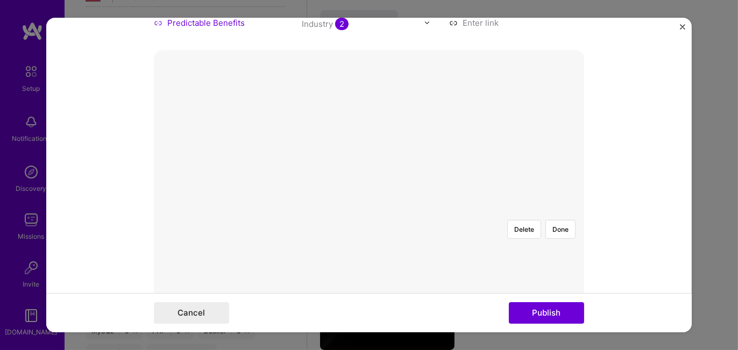
click at [432, 211] on div at bounding box center [576, 337] width 334 height 252
click at [555, 220] on button "Done" at bounding box center [560, 229] width 30 height 19
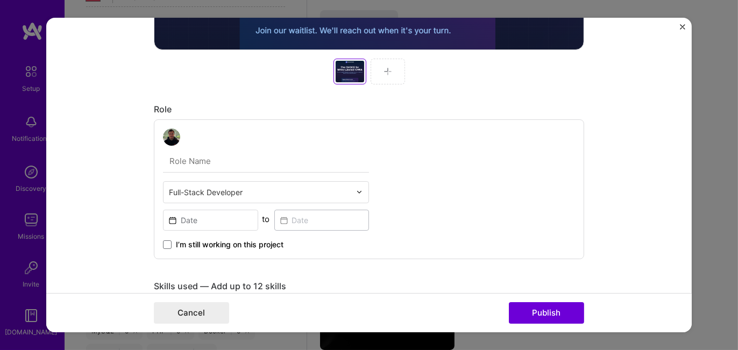
scroll to position [538, 0]
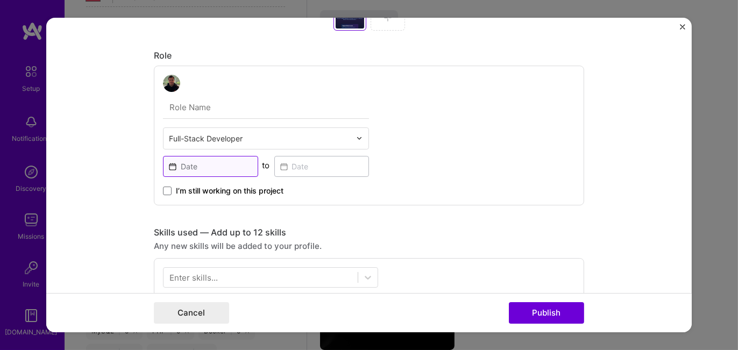
click at [208, 164] on input at bounding box center [210, 166] width 95 height 21
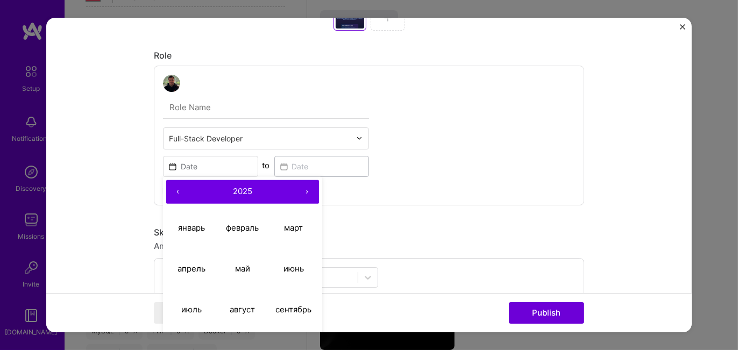
drag, startPoint x: 171, startPoint y: 188, endPoint x: 178, endPoint y: 189, distance: 7.1
click at [172, 188] on button "‹" at bounding box center [178, 192] width 24 height 24
click at [178, 269] on abbr "апрель" at bounding box center [191, 268] width 28 height 10
type input "[DATE]"
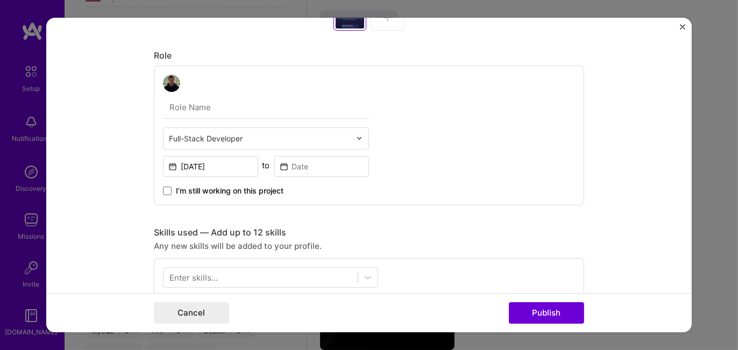
drag, startPoint x: 162, startPoint y: 188, endPoint x: 224, endPoint y: 178, distance: 63.0
click at [163, 188] on span at bounding box center [167, 191] width 9 height 9
click at [0, 0] on input "I’m still working on this project" at bounding box center [0, 0] width 0 height 0
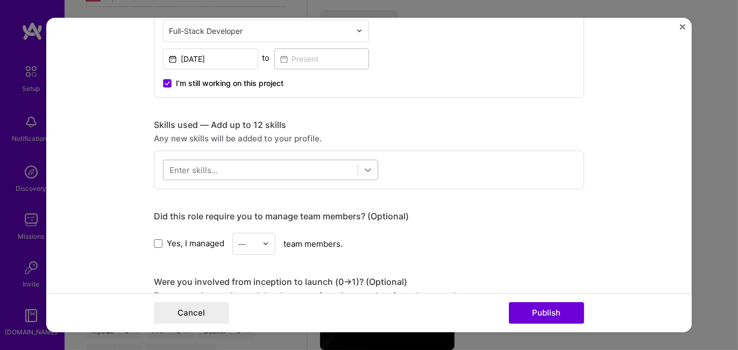
click at [368, 168] on icon at bounding box center [367, 170] width 11 height 11
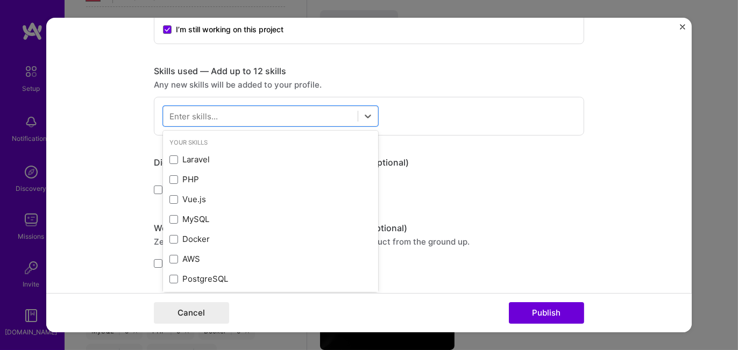
scroll to position [54, 0]
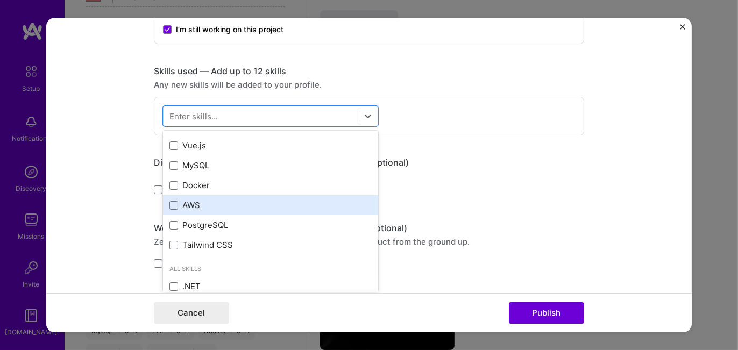
drag, startPoint x: 169, startPoint y: 204, endPoint x: 209, endPoint y: 211, distance: 40.9
click at [169, 204] on span at bounding box center [173, 205] width 9 height 9
click at [0, 0] on input "checkbox" at bounding box center [0, 0] width 0 height 0
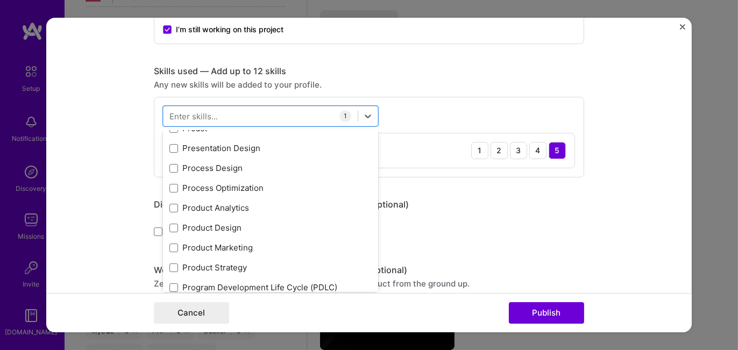
scroll to position [5161, 0]
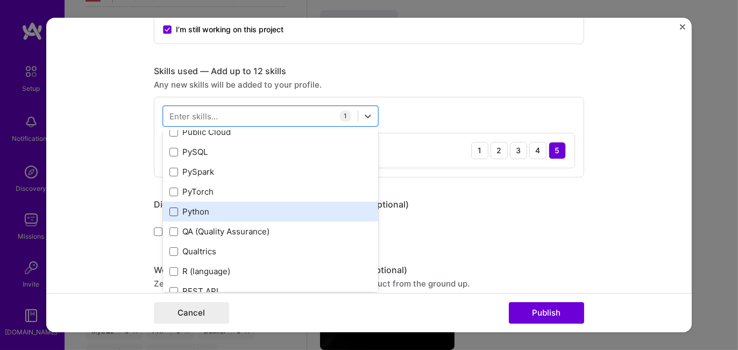
click at [169, 209] on span at bounding box center [173, 212] width 9 height 9
click at [0, 0] on input "checkbox" at bounding box center [0, 0] width 0 height 0
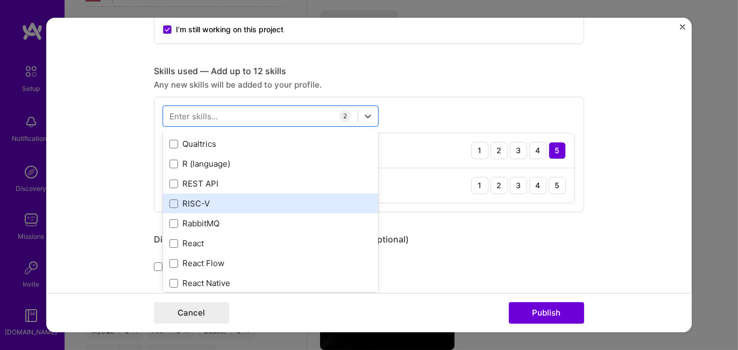
scroll to position [5323, 0]
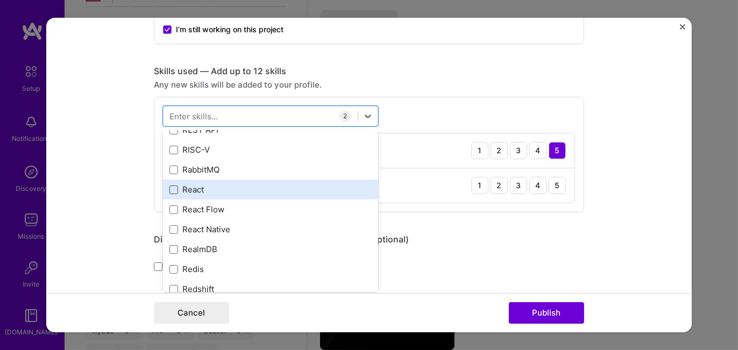
click at [169, 187] on span at bounding box center [173, 189] width 9 height 9
click at [0, 0] on input "checkbox" at bounding box center [0, 0] width 0 height 0
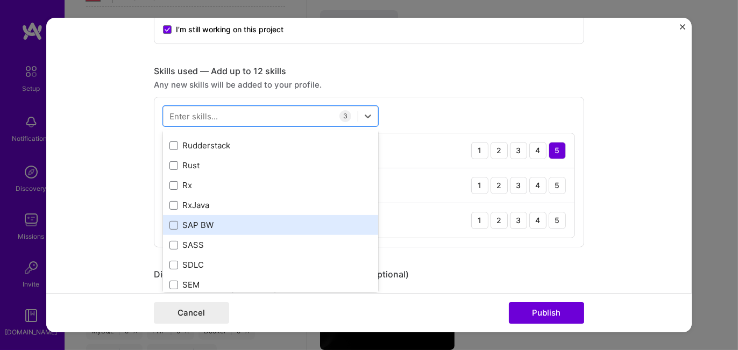
scroll to position [5269, 0]
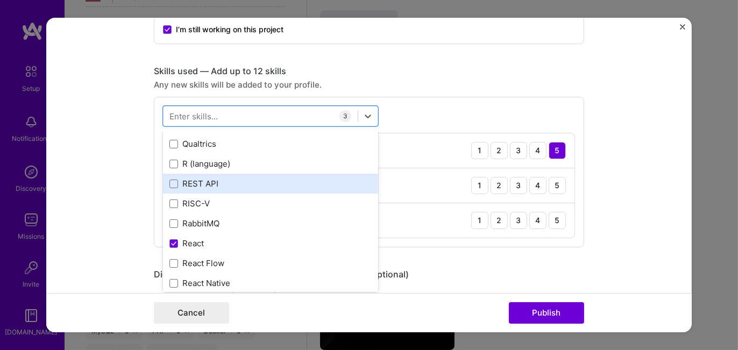
click at [216, 185] on div "REST API" at bounding box center [270, 183] width 202 height 11
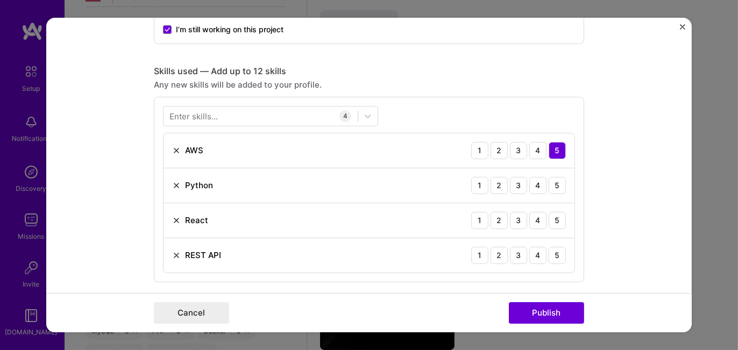
click at [431, 107] on div "Enter skills... 4 AWS 1 2 3 4 5 Python 1 2 3 4 5 React 1 2 3 4 5 REST API 1 2 3…" at bounding box center [369, 189] width 430 height 185
drag, startPoint x: 554, startPoint y: 182, endPoint x: 570, endPoint y: 209, distance: 31.1
click at [556, 184] on div "5" at bounding box center [556, 185] width 17 height 17
click at [559, 219] on div "5" at bounding box center [556, 220] width 17 height 17
click at [555, 254] on div "5" at bounding box center [556, 255] width 17 height 17
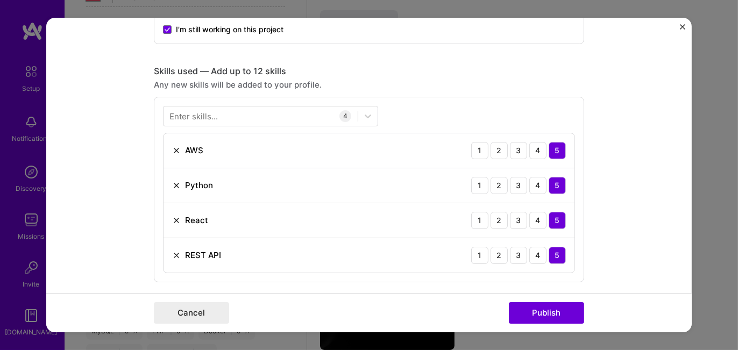
scroll to position [806, 0]
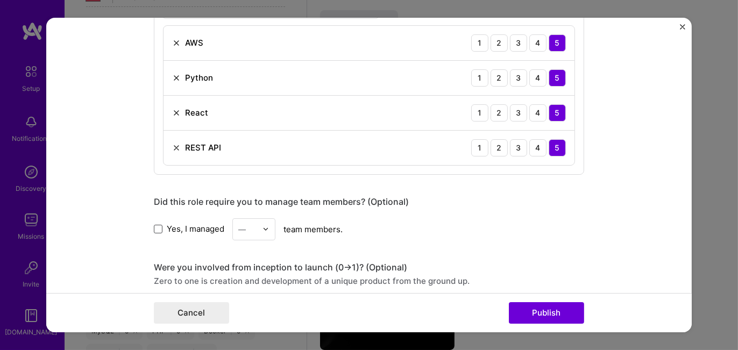
click at [154, 227] on span at bounding box center [158, 229] width 9 height 9
click at [0, 0] on input "Yes, I managed" at bounding box center [0, 0] width 0 height 0
click at [240, 233] on div "—" at bounding box center [248, 229] width 30 height 21
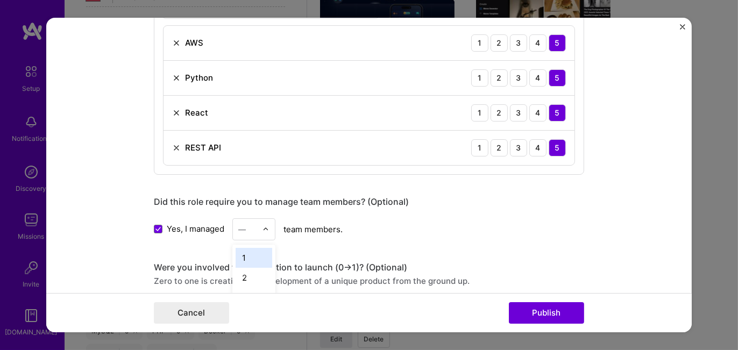
scroll to position [54, 0]
click at [246, 277] on div "5" at bounding box center [253, 284] width 37 height 20
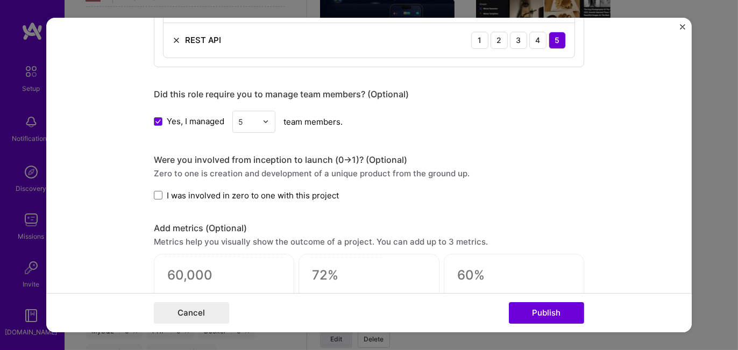
scroll to position [968, 0]
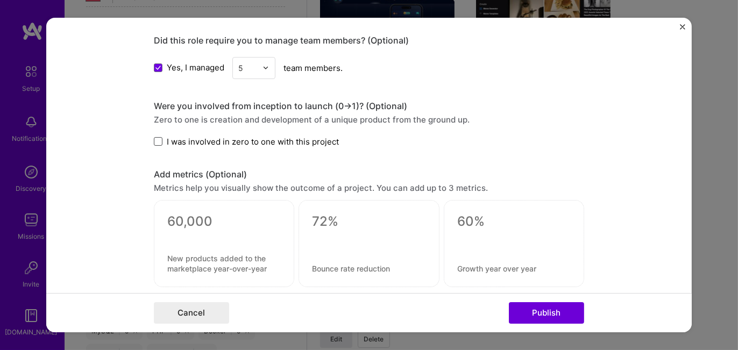
click at [154, 143] on span at bounding box center [158, 141] width 9 height 9
click at [0, 0] on input "I was involved in zero to one with this project" at bounding box center [0, 0] width 0 height 0
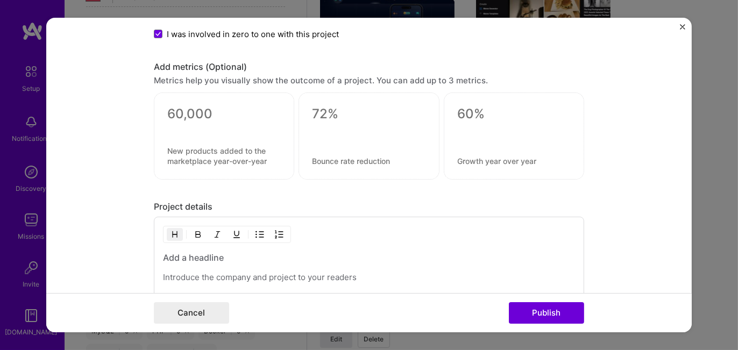
scroll to position [1183, 0]
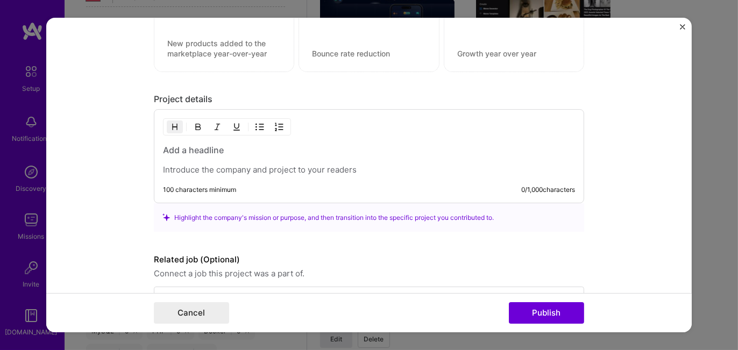
click at [163, 148] on h3 at bounding box center [369, 150] width 412 height 12
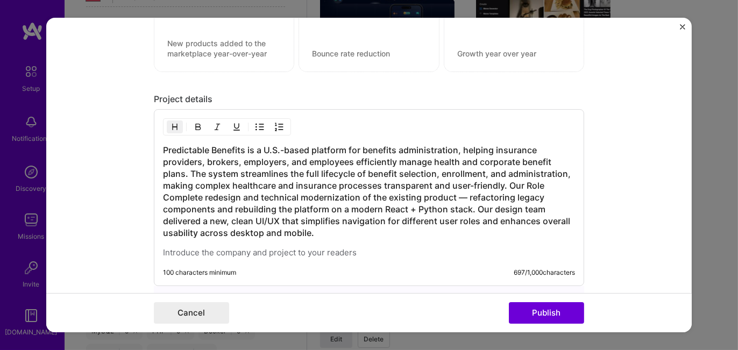
click at [504, 183] on h3 "Predictable Benefits is a U.S.-based platform for benefits administration, help…" at bounding box center [369, 191] width 412 height 95
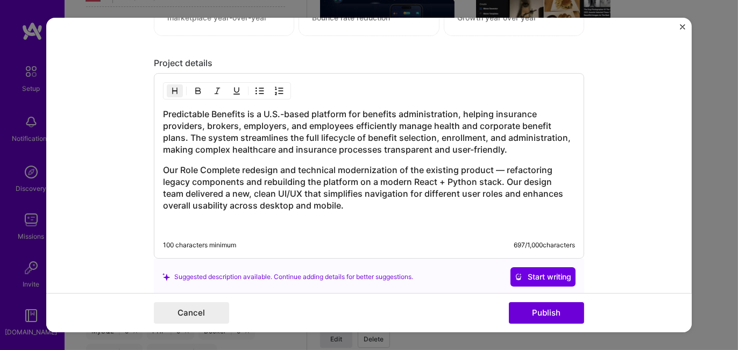
scroll to position [1326, 0]
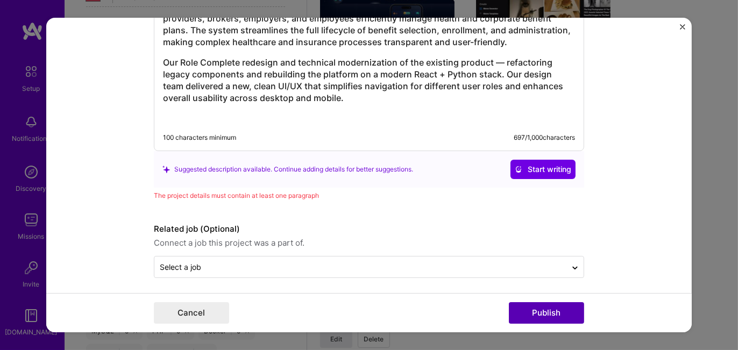
click at [545, 312] on button "Publish" at bounding box center [546, 313] width 75 height 22
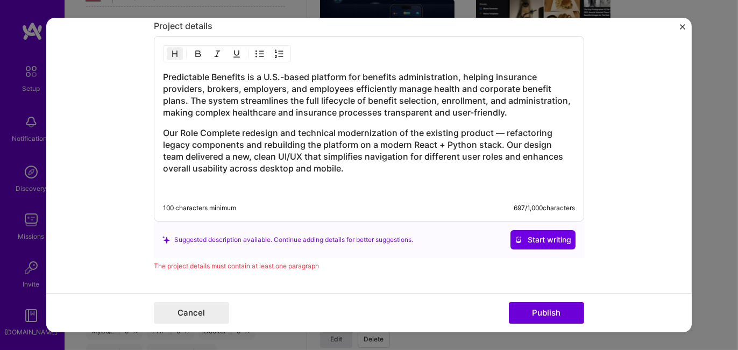
click at [163, 127] on h3 "Our Role Complete redesign and technical modernization of the existing product …" at bounding box center [369, 150] width 412 height 47
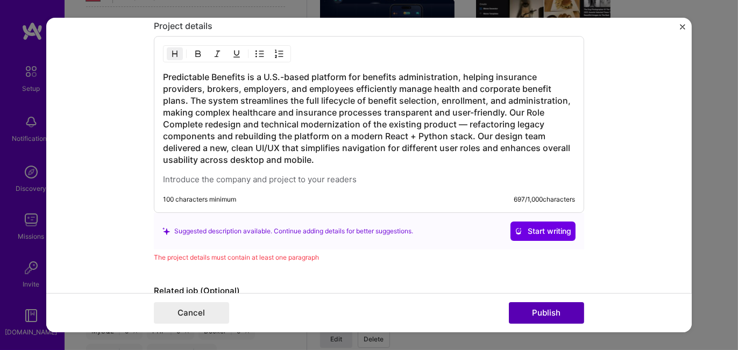
click at [535, 312] on button "Publish" at bounding box center [546, 313] width 75 height 22
click at [175, 252] on div "The project details must contain at least one paragraph" at bounding box center [369, 257] width 430 height 11
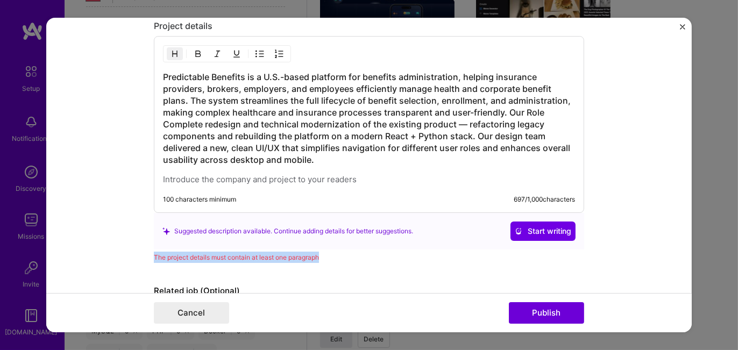
drag, startPoint x: 149, startPoint y: 249, endPoint x: 349, endPoint y: 256, distance: 200.1
click at [349, 256] on div "The project details must contain at least one paragraph" at bounding box center [369, 257] width 430 height 11
copy div "The project details must contain at least one paragraph"
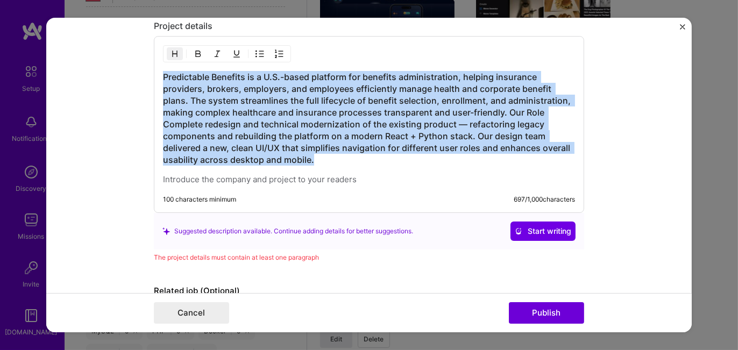
drag, startPoint x: 160, startPoint y: 70, endPoint x: 361, endPoint y: 153, distance: 217.8
click at [361, 153] on h3 "Predictable Benefits is a U.S.-based platform for benefits administration, help…" at bounding box center [369, 118] width 412 height 95
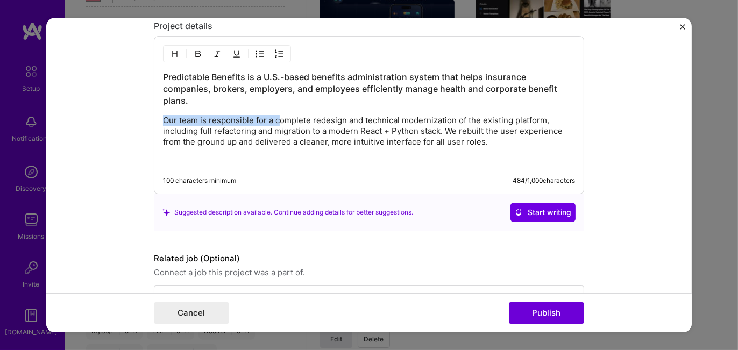
drag, startPoint x: 159, startPoint y: 116, endPoint x: 273, endPoint y: 115, distance: 114.5
click at [273, 115] on p "Our team is responsible for a complete redesign and technical modernization of …" at bounding box center [369, 131] width 412 height 32
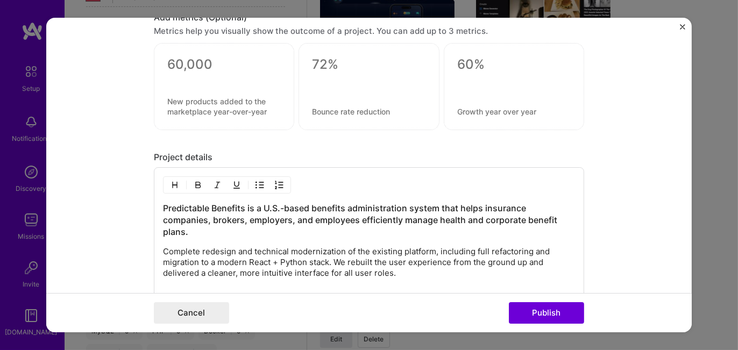
scroll to position [1286, 0]
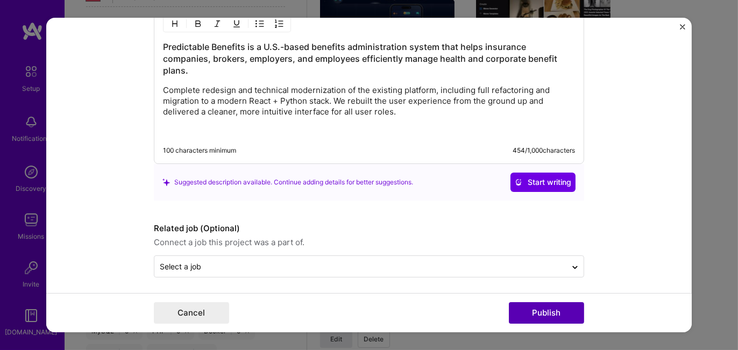
click at [537, 306] on button "Publish" at bounding box center [546, 313] width 75 height 22
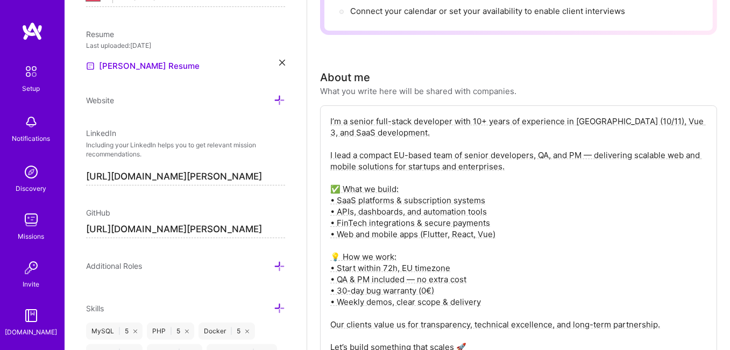
scroll to position [0, 0]
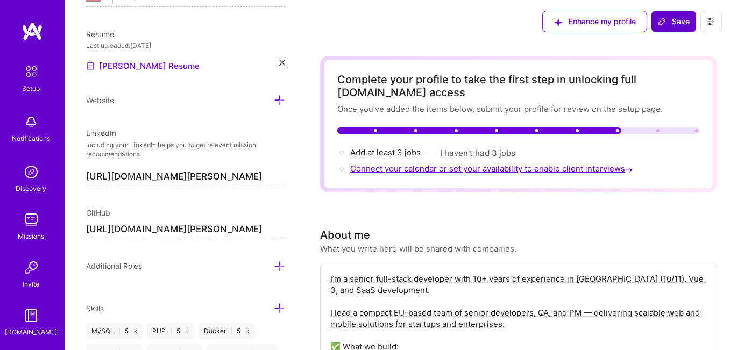
click at [399, 169] on span "Connect your calendar or set your availability to enable client interviews →" at bounding box center [492, 168] width 284 height 10
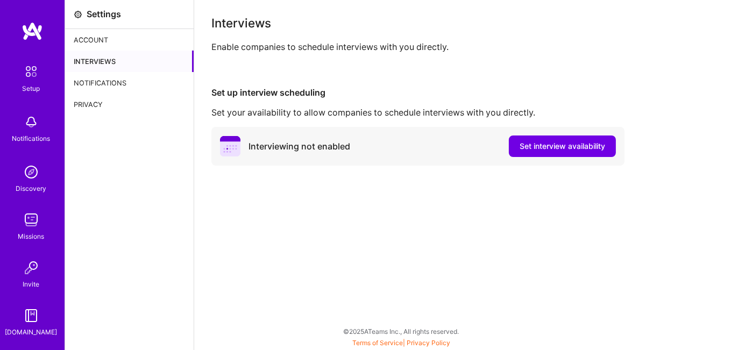
click at [290, 144] on div "Interviewing not enabled" at bounding box center [300, 146] width 102 height 11
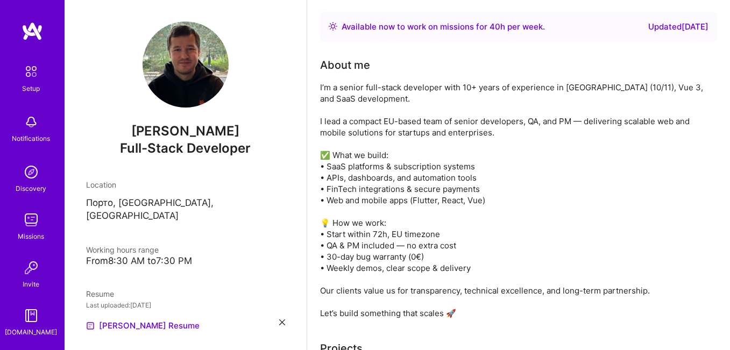
scroll to position [108, 0]
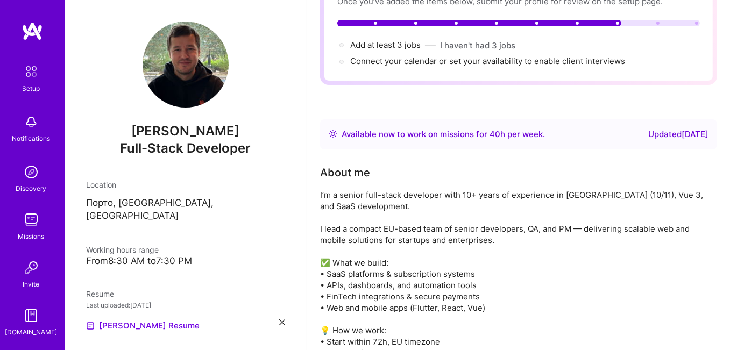
click at [352, 174] on div "About me" at bounding box center [345, 173] width 50 height 16
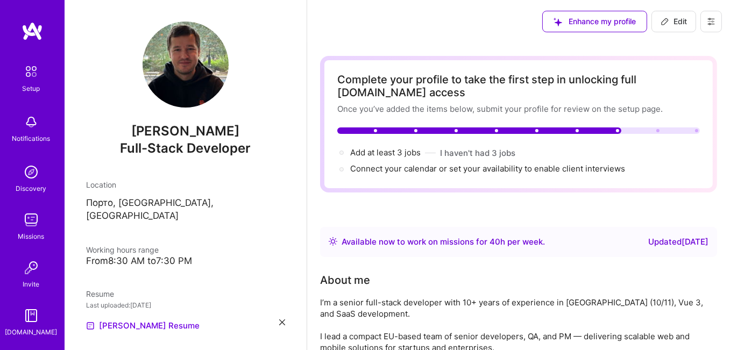
click at [669, 18] on span "Edit" at bounding box center [673, 21] width 26 height 11
select select "US"
select select "Right Now"
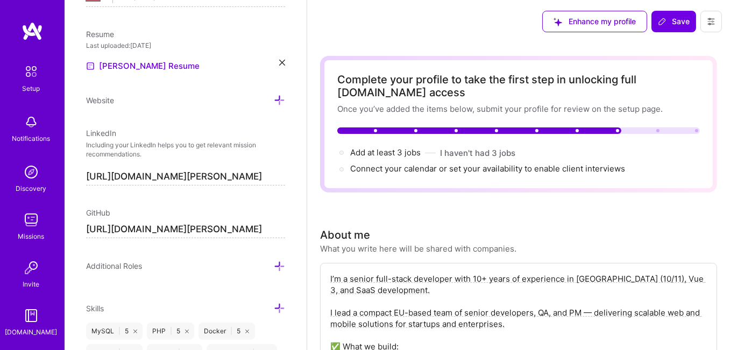
scroll to position [161, 0]
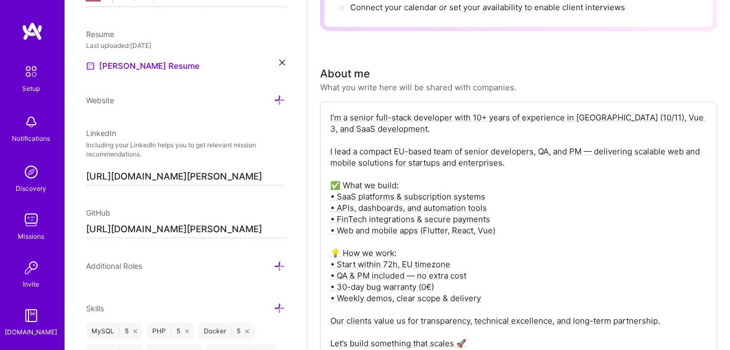
drag, startPoint x: 330, startPoint y: 113, endPoint x: 385, endPoint y: 123, distance: 56.1
click at [404, 123] on textarea "I’m a senior full-stack developer with 10+ years of experience in [GEOGRAPHIC_D…" at bounding box center [518, 230] width 379 height 239
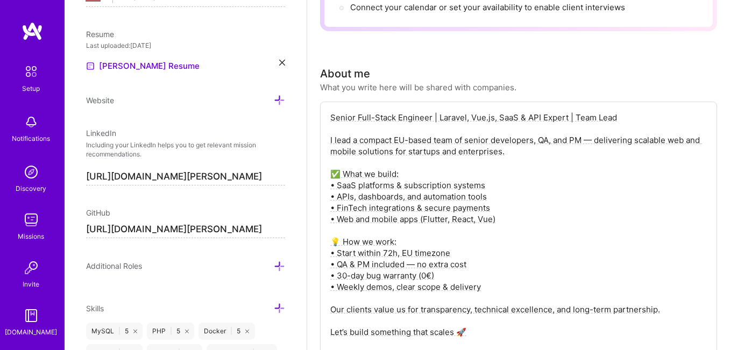
click at [329, 136] on textarea "Senior Full-Stack Engineer | Laravel, Vue.js, SaaS & API Expert | Team Lead I l…" at bounding box center [518, 225] width 379 height 228
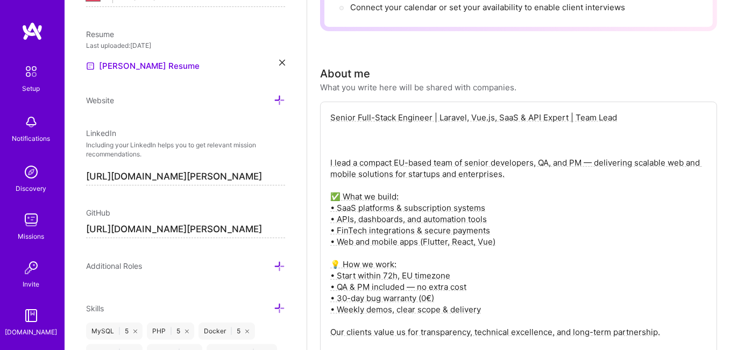
click at [332, 137] on textarea "Senior Full-Stack Engineer | Laravel, Vue.js, SaaS & API Expert | Team Lead I l…" at bounding box center [518, 236] width 379 height 251
paste textarea "👋 I’m a Senior Full-Stack Engineer with 10+ years of experience delivering scal…"
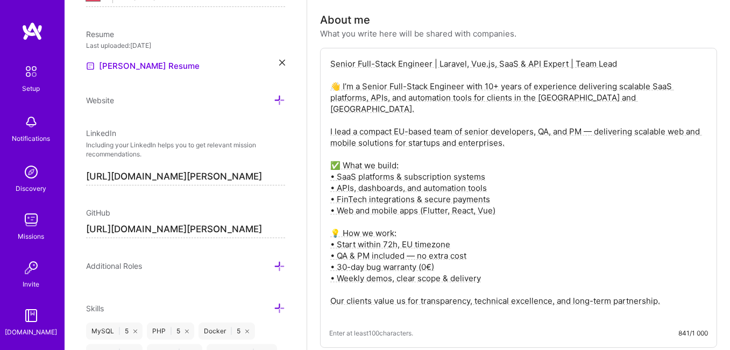
scroll to position [269, 0]
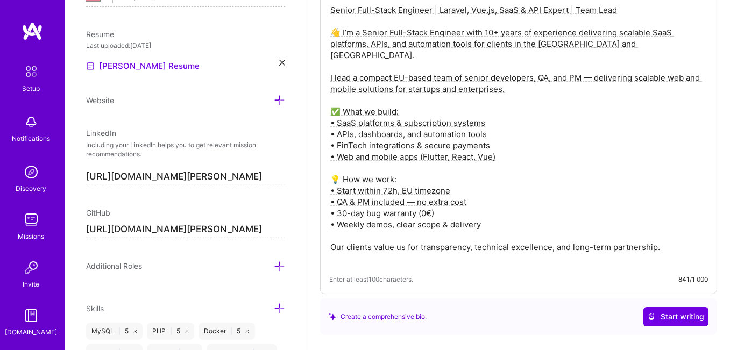
type textarea "Senior Full-Stack Engineer | Laravel, Vue.js, SaaS & API Expert | Team Lead 👋 I…"
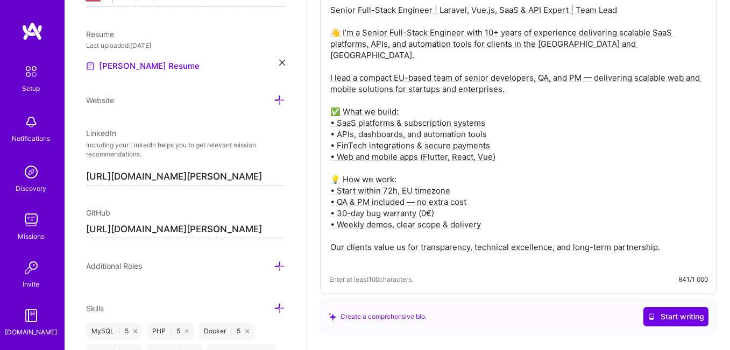
scroll to position [0, 0]
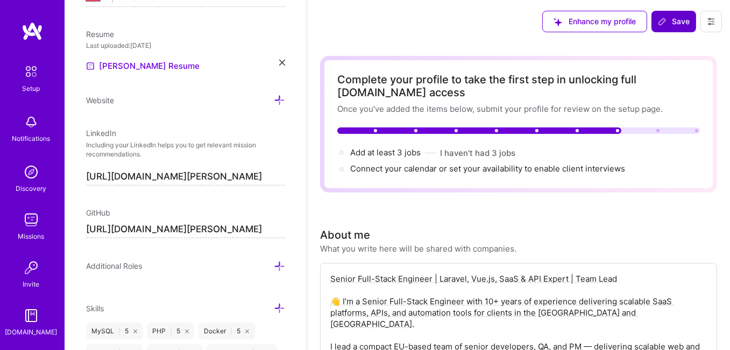
click at [679, 23] on span "Save" at bounding box center [674, 21] width 32 height 11
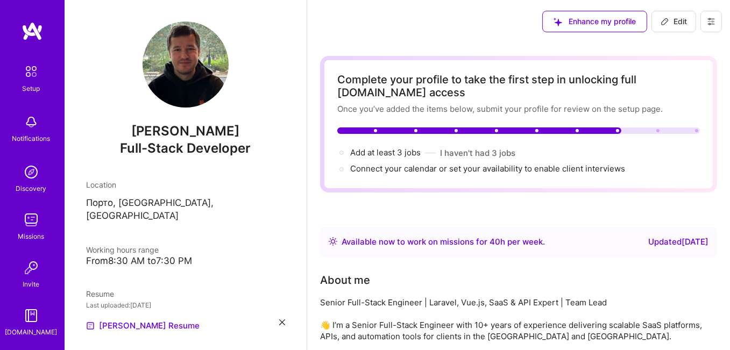
scroll to position [45, 0]
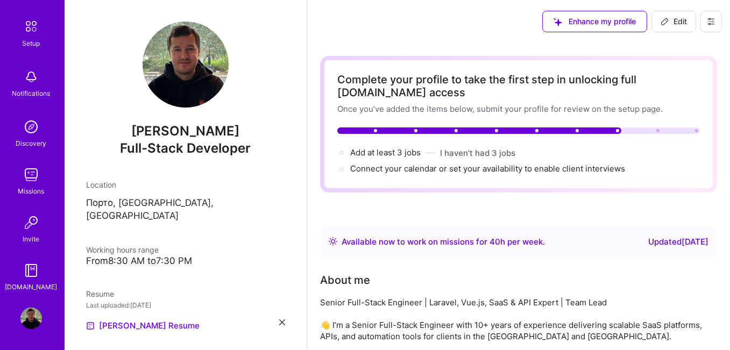
click at [30, 177] on img at bounding box center [31, 175] width 22 height 22
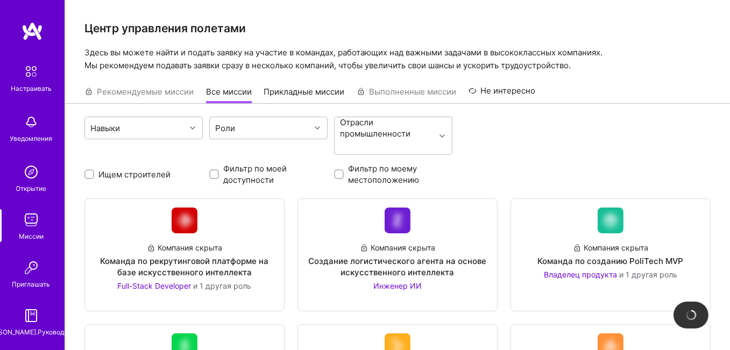
click at [25, 126] on img at bounding box center [31, 122] width 22 height 22
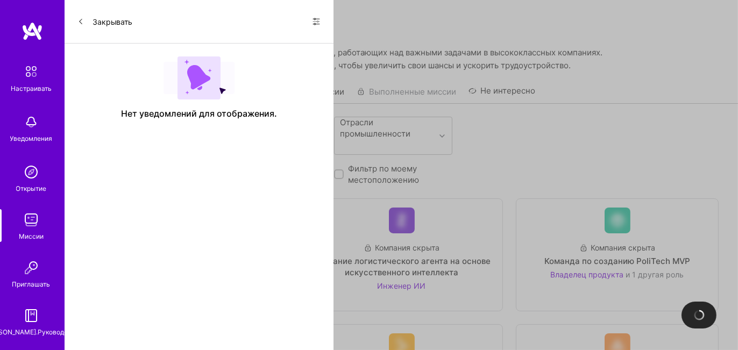
click at [87, 27] on button "Закрывать" at bounding box center [104, 21] width 55 height 17
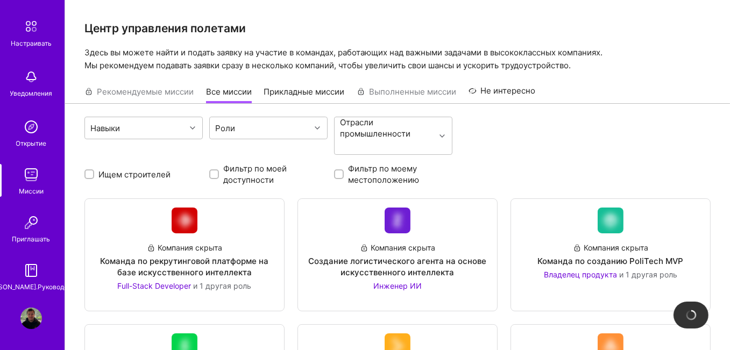
click at [28, 30] on img at bounding box center [31, 26] width 23 height 23
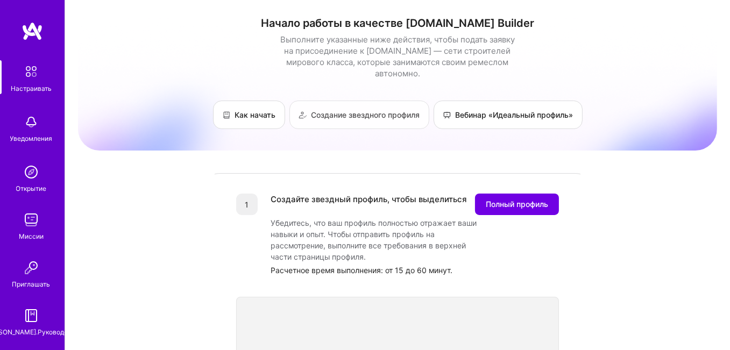
click at [339, 110] on font "Создание звездного профиля" at bounding box center [365, 114] width 109 height 9
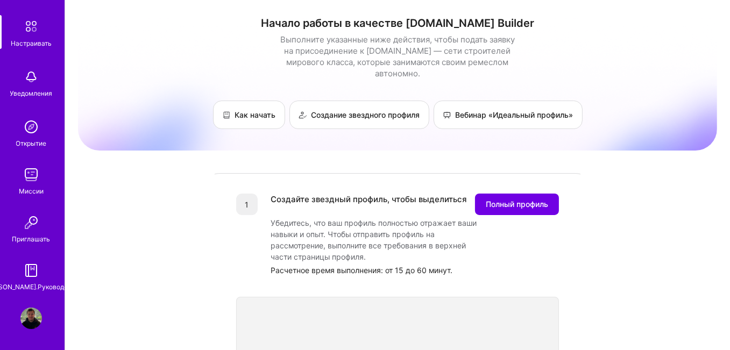
click at [20, 309] on img at bounding box center [31, 319] width 22 height 22
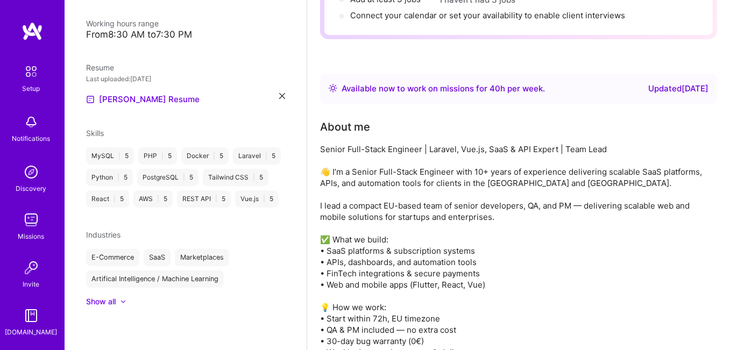
scroll to position [46, 0]
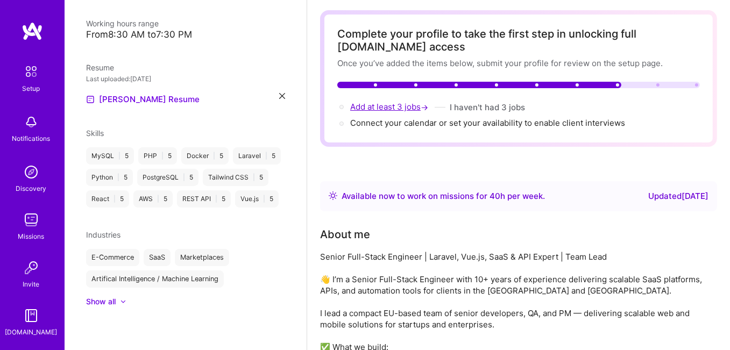
click at [397, 109] on span "Add at least 3 jobs →" at bounding box center [390, 107] width 80 height 10
select select "US"
select select "Right Now"
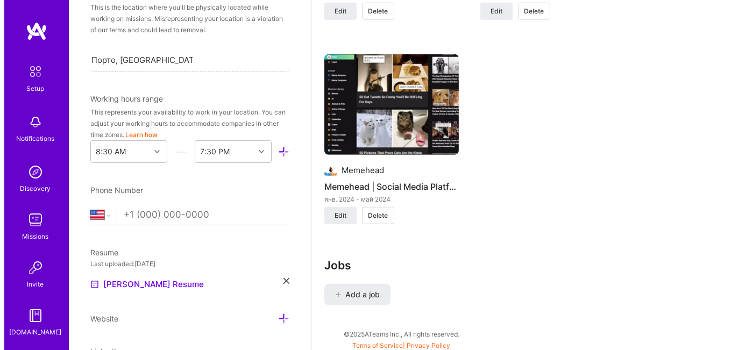
scroll to position [339, 0]
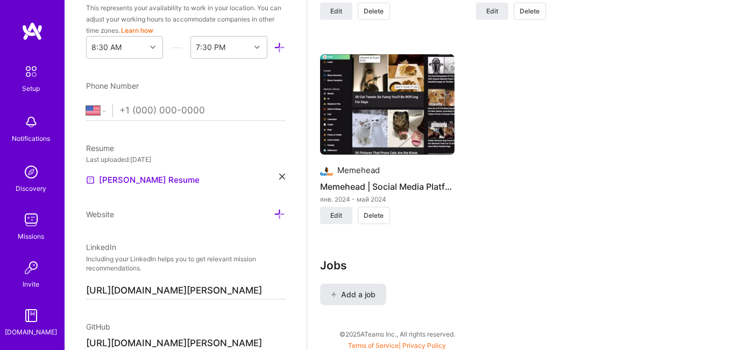
click at [347, 297] on span "Add a job" at bounding box center [353, 294] width 45 height 11
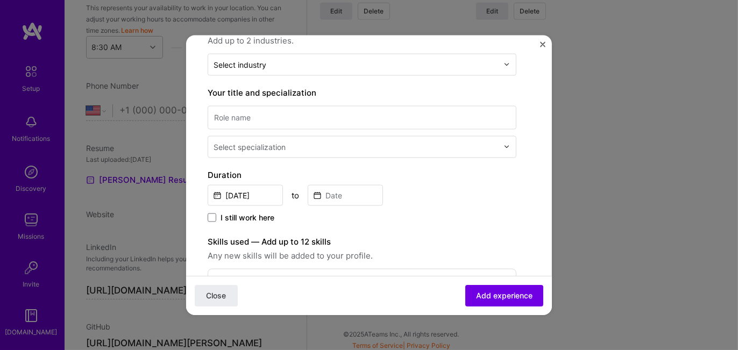
scroll to position [0, 0]
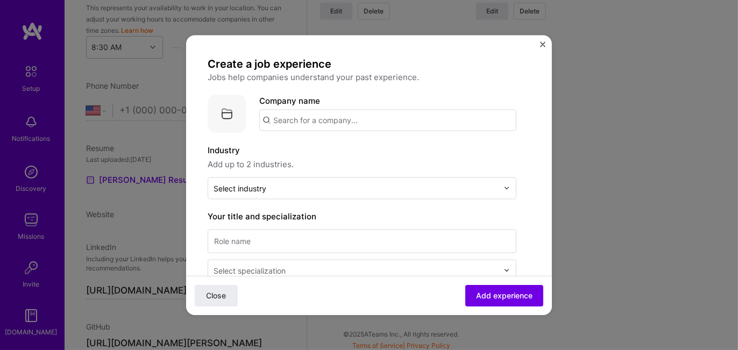
paste input "Unitbean"
type input "Unitbean"
click at [337, 151] on div "Unitbean" at bounding box center [341, 149] width 44 height 19
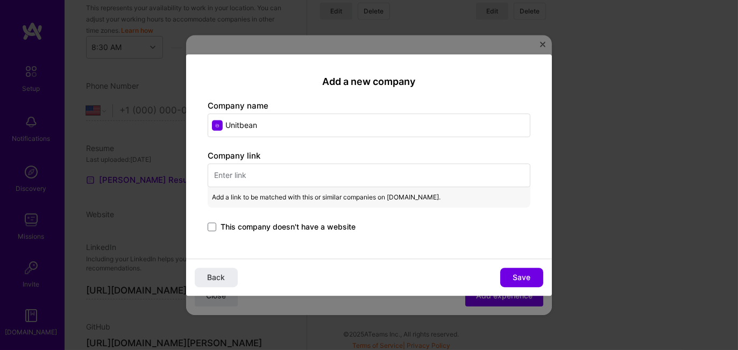
drag, startPoint x: 262, startPoint y: 126, endPoint x: 226, endPoint y: 128, distance: 36.1
click at [226, 128] on input "Unitbean" at bounding box center [369, 125] width 323 height 24
paste input "HyipLab"
type input "HyipLab"
click at [259, 177] on input "text" at bounding box center [369, 175] width 323 height 24
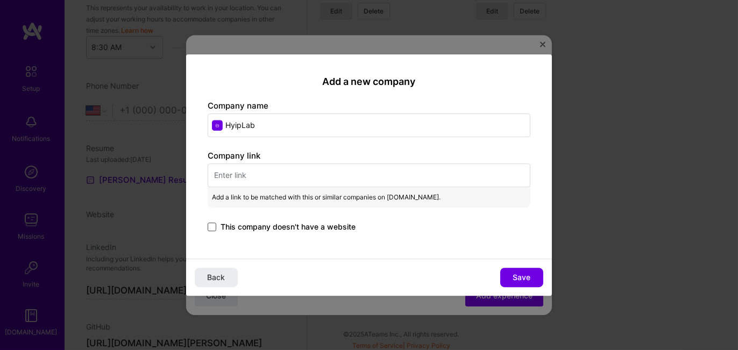
click at [212, 227] on span at bounding box center [212, 227] width 9 height 9
click at [0, 0] on input "This company doesn't have a website" at bounding box center [0, 0] width 0 height 0
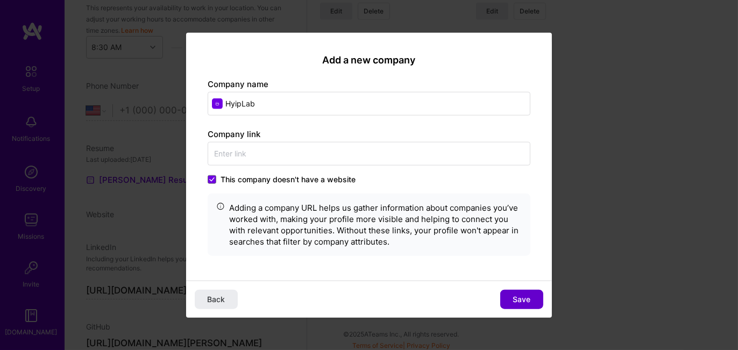
click at [513, 299] on span "Save" at bounding box center [522, 299] width 18 height 11
type input "HyipLab"
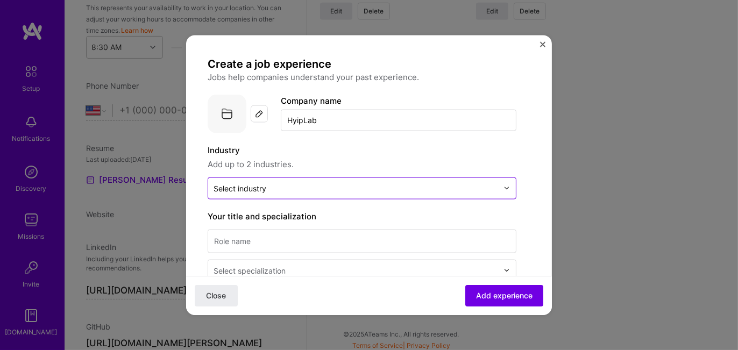
click at [237, 190] on div "Select industry 0" at bounding box center [239, 187] width 53 height 11
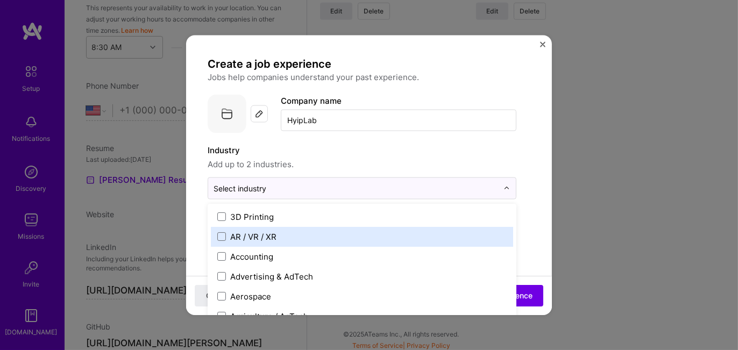
scroll to position [108, 0]
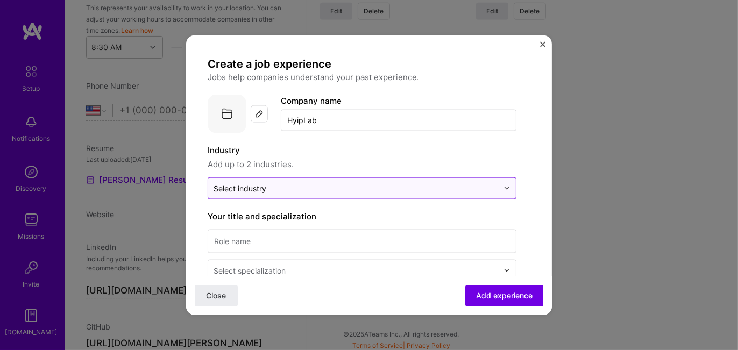
click at [267, 189] on input "text" at bounding box center [355, 187] width 284 height 11
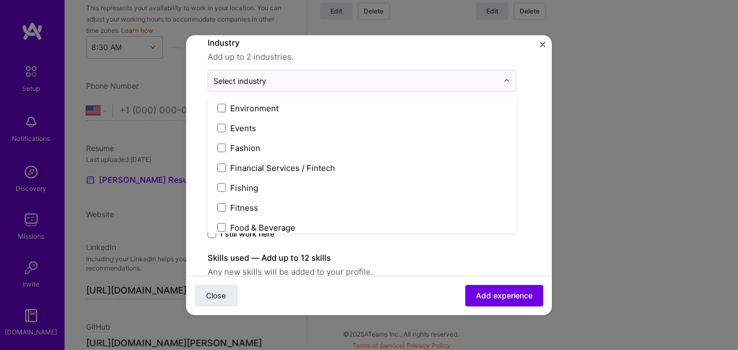
scroll to position [1129, 0]
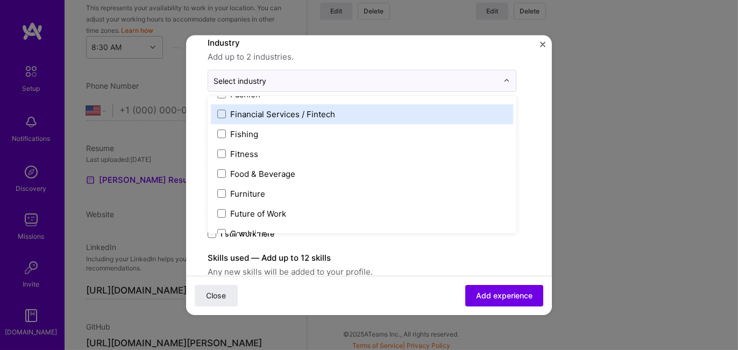
click at [259, 118] on div "Financial Services / Fintech" at bounding box center [362, 114] width 302 height 20
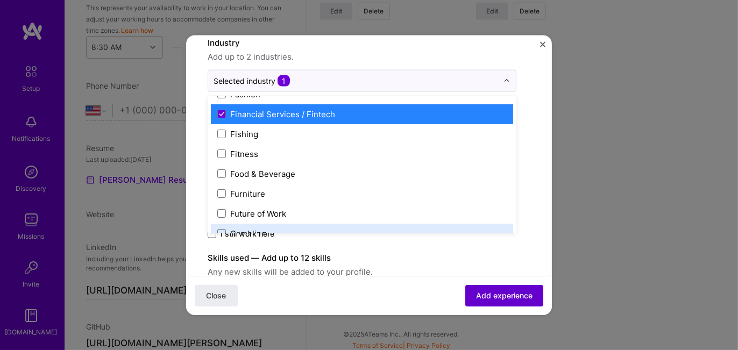
click at [481, 295] on span "Add experience" at bounding box center [504, 295] width 56 height 11
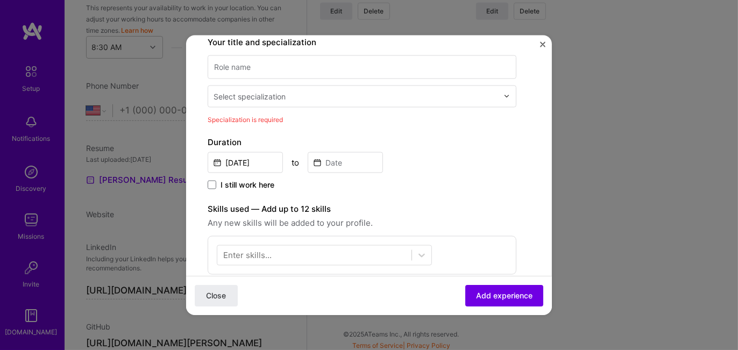
scroll to position [120, 0]
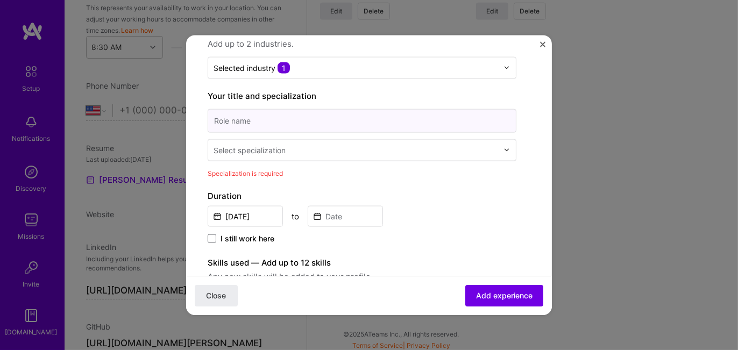
click at [309, 114] on input at bounding box center [362, 121] width 309 height 24
paste input "Senior PHP Developer"
type input "Senior PHP Developer"
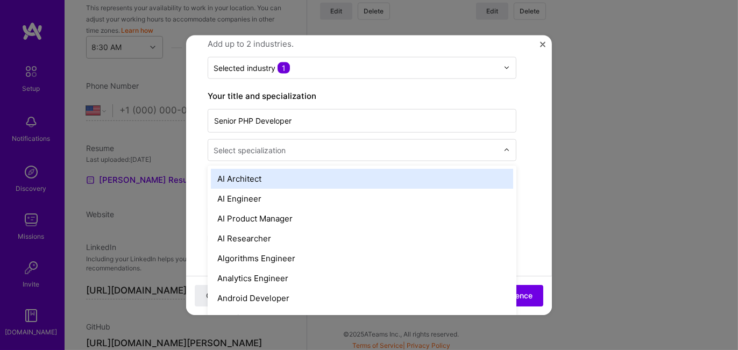
click at [285, 152] on div "Select specialization" at bounding box center [249, 149] width 72 height 11
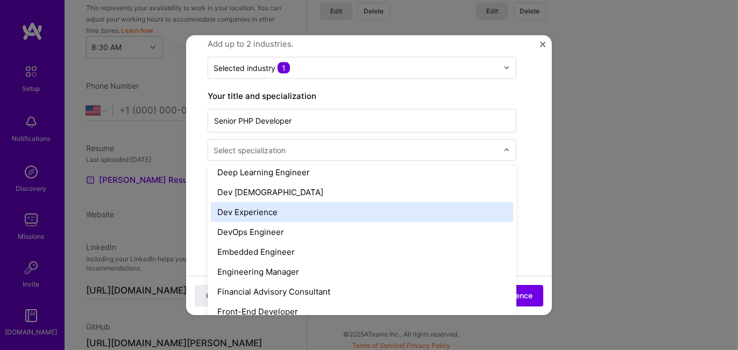
scroll to position [538, 0]
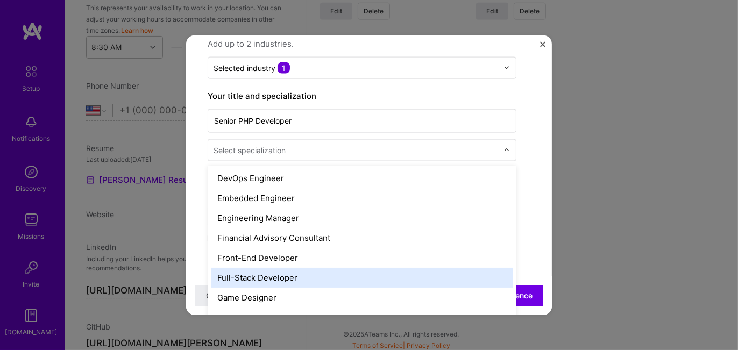
click at [280, 269] on div "Full-Stack Developer" at bounding box center [362, 277] width 302 height 20
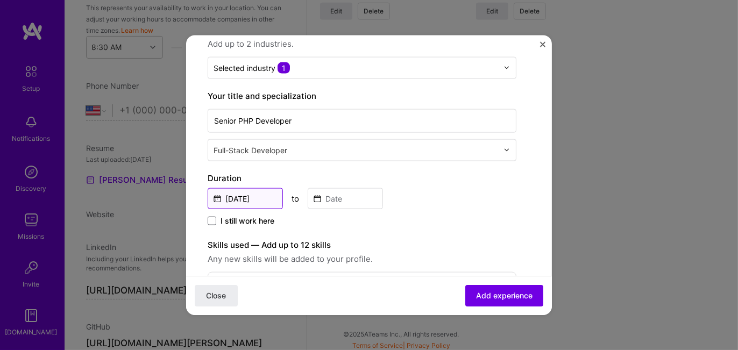
click at [217, 197] on input "[DATE]" at bounding box center [245, 198] width 75 height 21
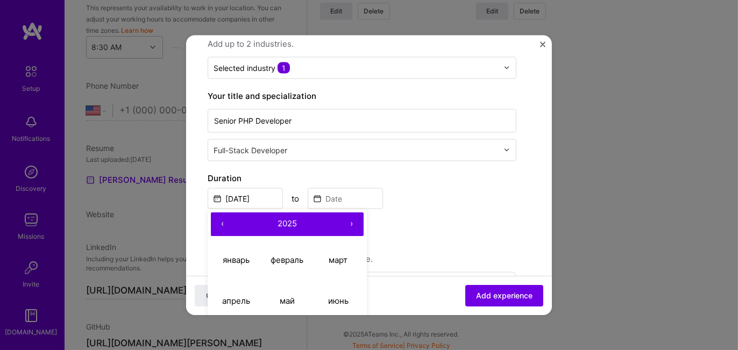
click at [222, 219] on button "‹" at bounding box center [223, 224] width 24 height 24
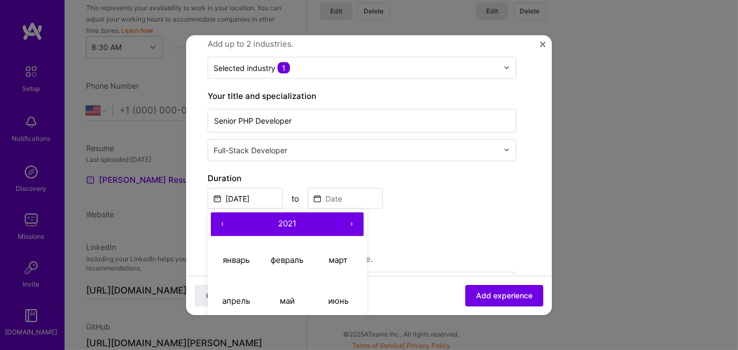
click at [222, 219] on button "‹" at bounding box center [223, 224] width 24 height 24
click at [289, 299] on abbr "май" at bounding box center [287, 301] width 15 height 10
type input "[DATE]"
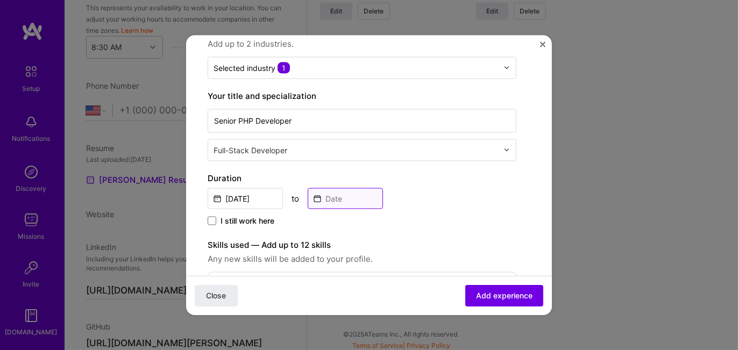
click at [331, 197] on input at bounding box center [345, 198] width 75 height 21
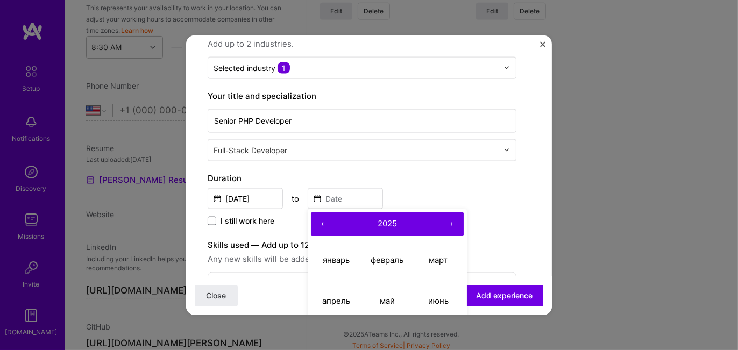
click at [326, 220] on button "‹" at bounding box center [323, 224] width 24 height 24
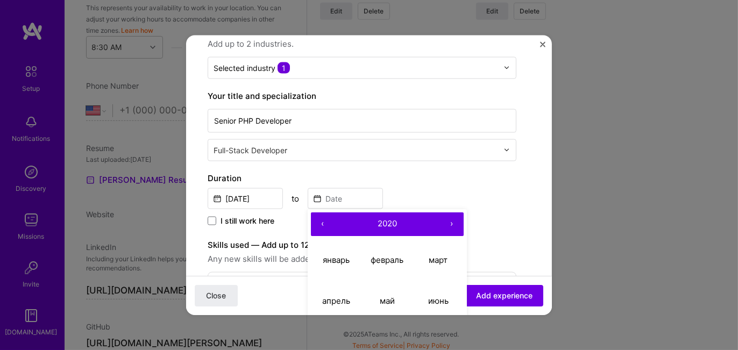
click at [326, 220] on button "‹" at bounding box center [323, 224] width 24 height 24
click at [450, 224] on button "›" at bounding box center [452, 224] width 24 height 24
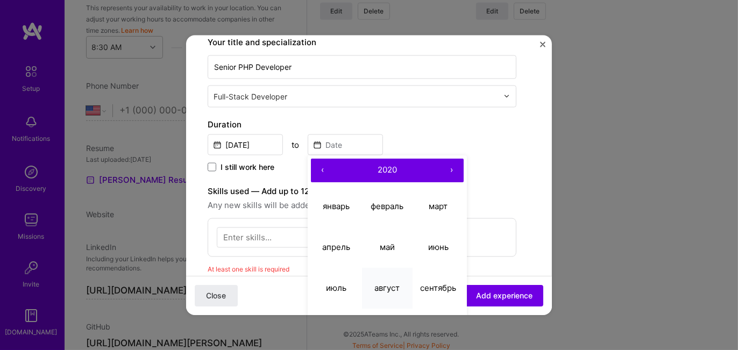
click at [380, 283] on abbr "август" at bounding box center [386, 288] width 25 height 10
type input "[DATE]"
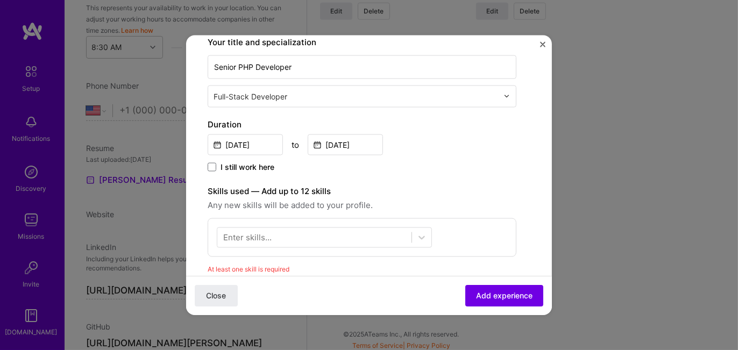
click at [261, 238] on div "Enter skills..." at bounding box center [247, 237] width 48 height 11
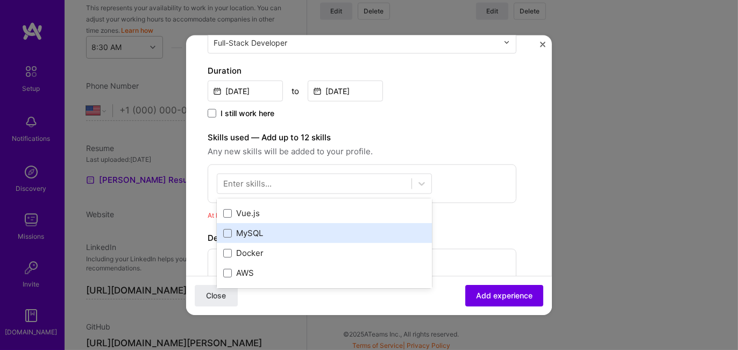
scroll to position [0, 0]
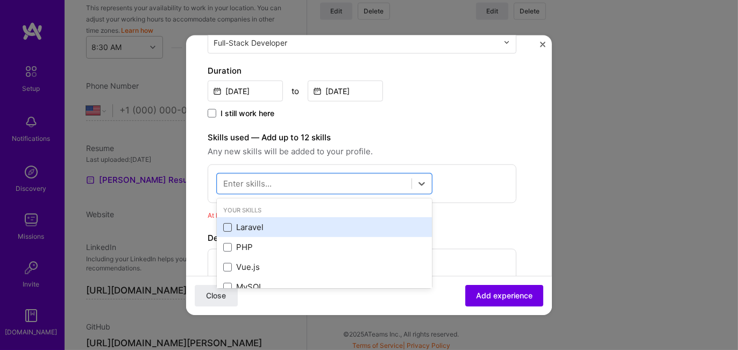
click at [228, 225] on span at bounding box center [227, 227] width 9 height 9
click at [0, 0] on input "checkbox" at bounding box center [0, 0] width 0 height 0
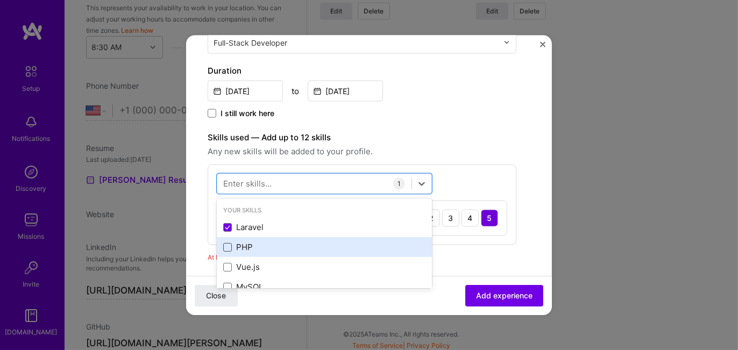
click at [228, 242] on span at bounding box center [227, 246] width 9 height 9
click at [0, 0] on input "checkbox" at bounding box center [0, 0] width 0 height 0
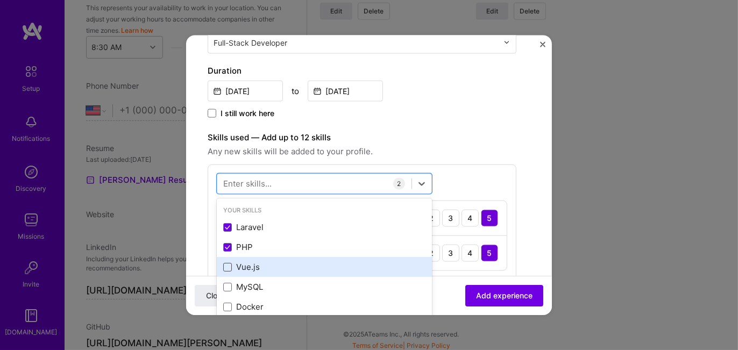
click at [231, 265] on span at bounding box center [227, 266] width 9 height 9
click at [0, 0] on input "checkbox" at bounding box center [0, 0] width 0 height 0
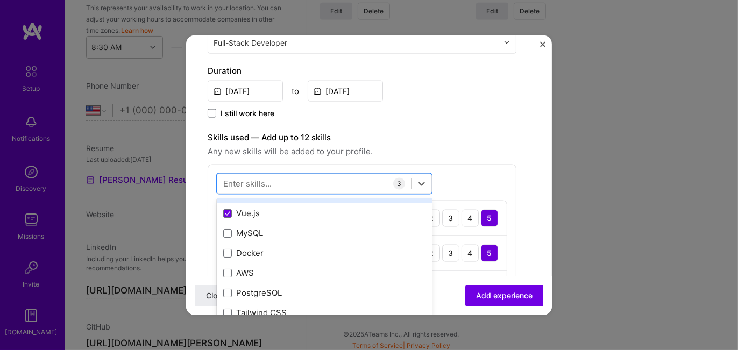
scroll to position [108, 0]
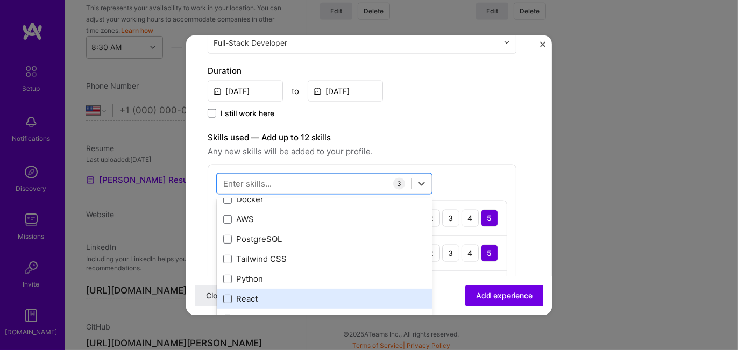
click at [231, 296] on span at bounding box center [227, 298] width 9 height 9
click at [0, 0] on input "checkbox" at bounding box center [0, 0] width 0 height 0
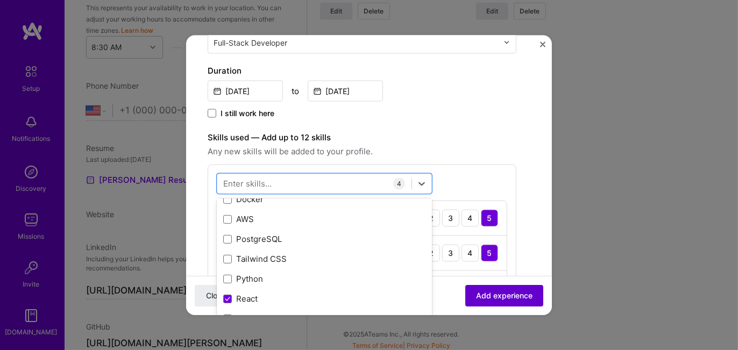
click at [465, 296] on button "Add experience" at bounding box center [504, 296] width 78 height 22
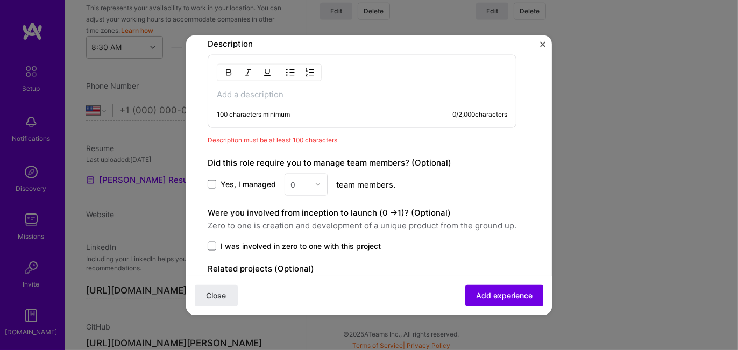
scroll to position [444, 0]
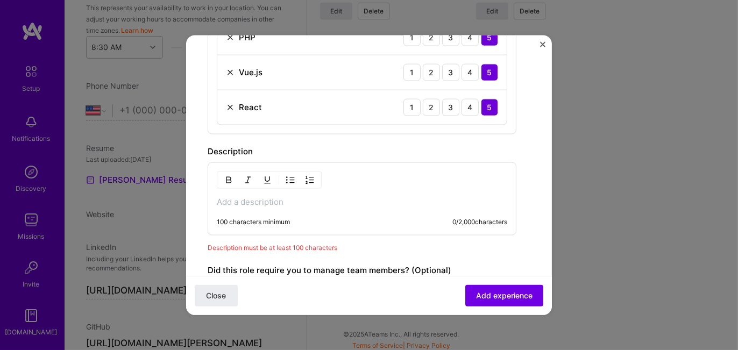
click at [246, 182] on button "button" at bounding box center [248, 179] width 16 height 13
click at [231, 199] on p at bounding box center [362, 201] width 290 height 11
click at [251, 180] on img "button" at bounding box center [248, 179] width 9 height 9
click at [231, 198] on p at bounding box center [362, 201] width 290 height 11
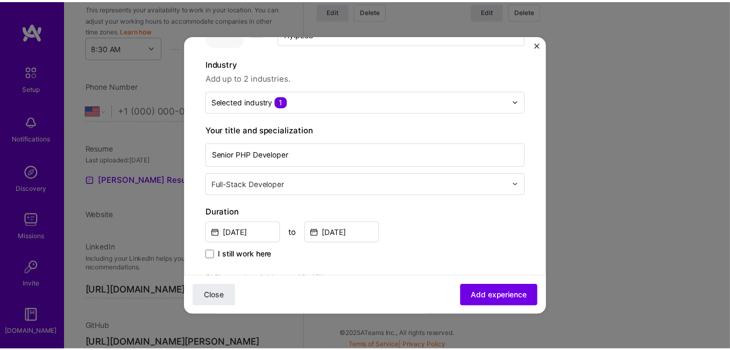
scroll to position [0, 0]
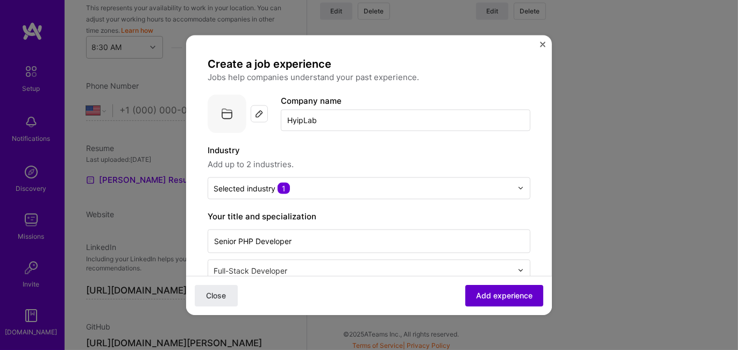
click at [494, 302] on button "Add experience" at bounding box center [504, 296] width 78 height 22
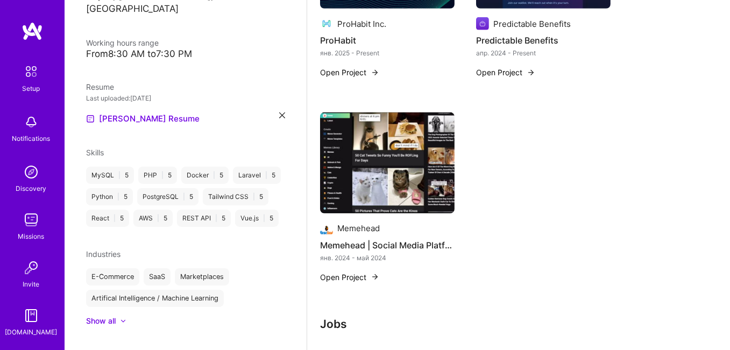
scroll to position [884, 0]
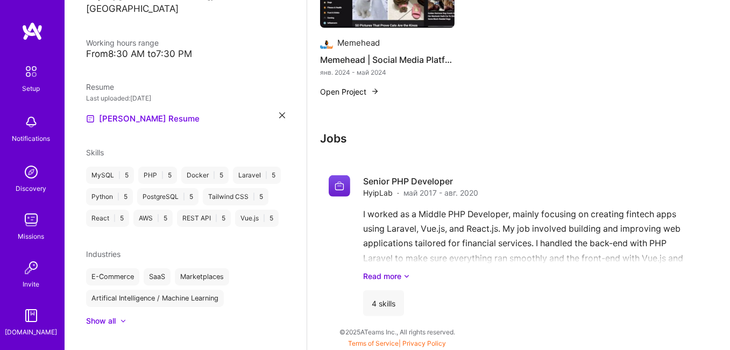
click at [337, 141] on h3 "Jobs" at bounding box center [507, 138] width 375 height 13
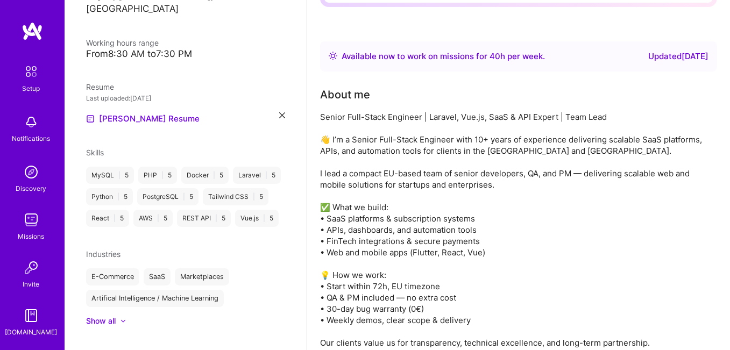
scroll to position [78, 0]
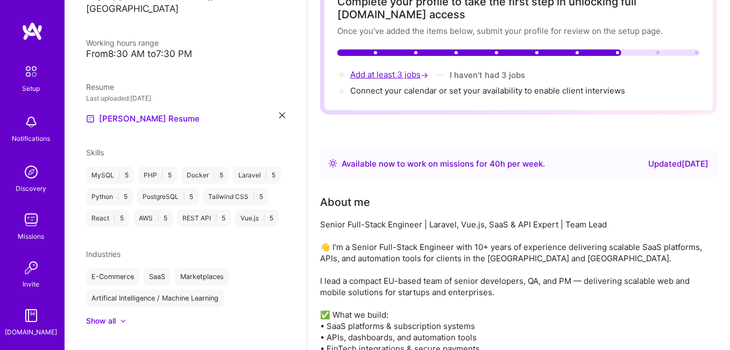
click at [410, 74] on span "Add at least 3 jobs →" at bounding box center [390, 74] width 80 height 10
select select "US"
select select "Right Now"
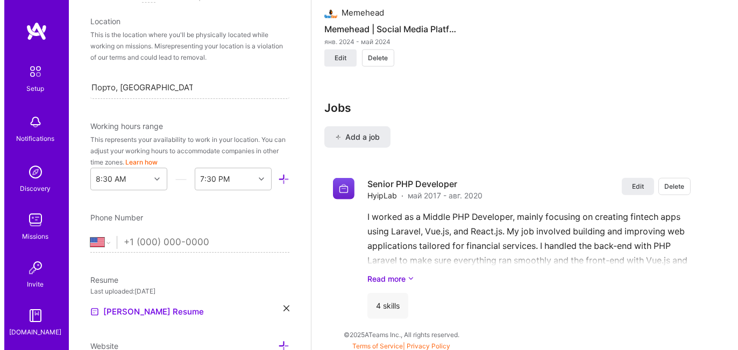
scroll to position [339, 0]
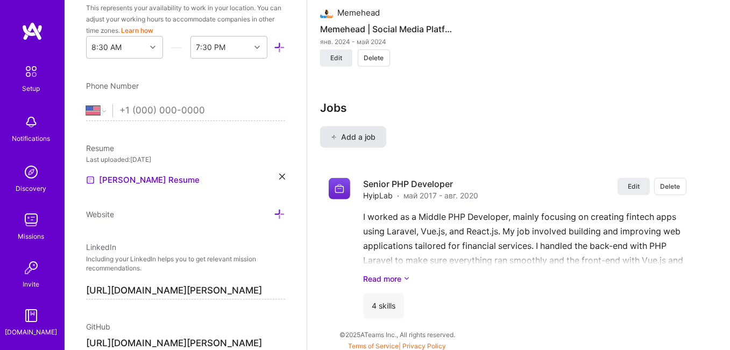
click at [342, 132] on span "Add a job" at bounding box center [353, 137] width 45 height 11
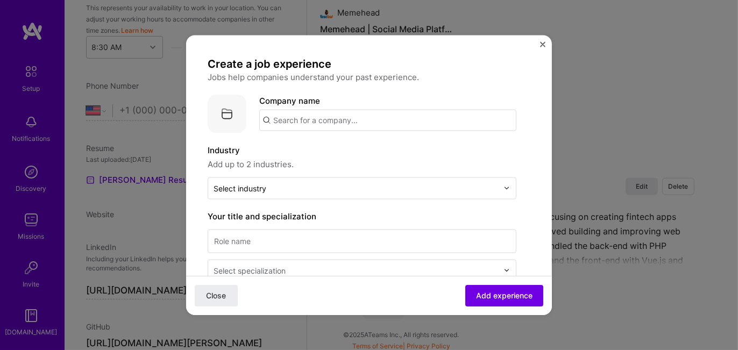
paste input "Unitbean"
type input "Unitbean"
click at [341, 148] on div "Unitbean" at bounding box center [341, 149] width 44 height 19
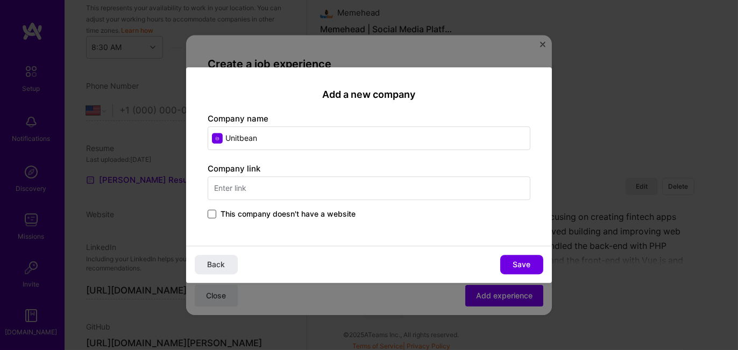
click at [211, 214] on span at bounding box center [212, 214] width 9 height 9
click at [0, 0] on input "This company doesn't have a website" at bounding box center [0, 0] width 0 height 0
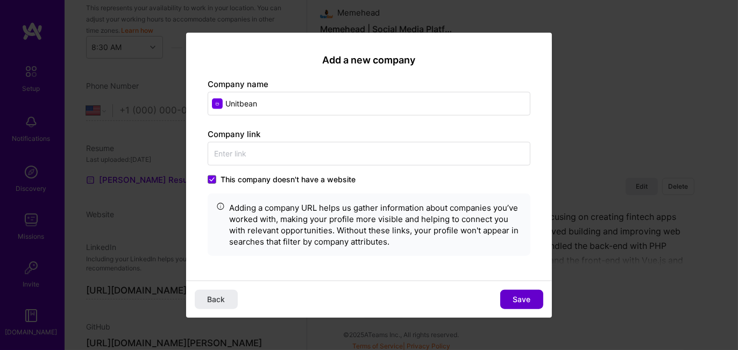
click at [519, 304] on span "Save" at bounding box center [522, 299] width 18 height 11
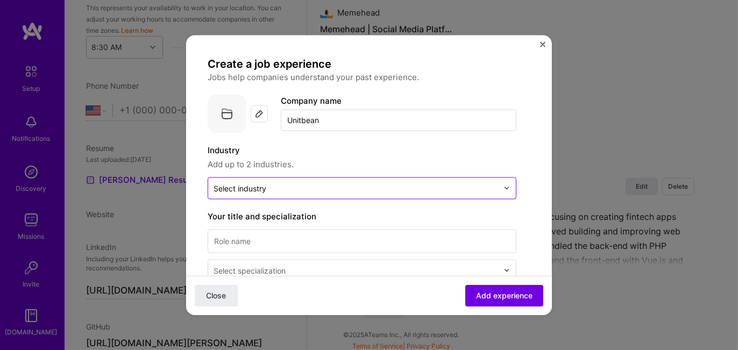
click at [239, 191] on div "Select industry 0" at bounding box center [239, 187] width 53 height 11
click at [273, 185] on input "text" at bounding box center [355, 187] width 284 height 11
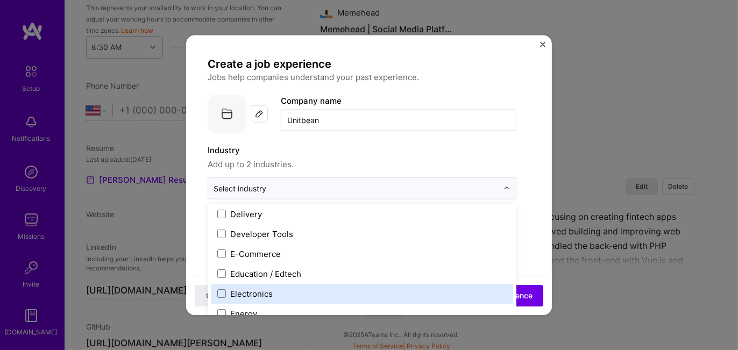
scroll to position [864, 0]
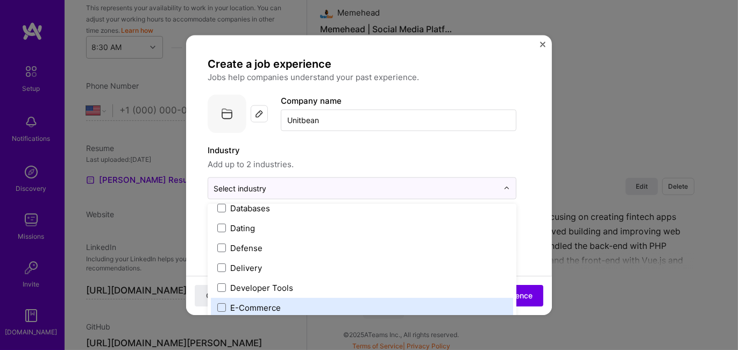
click at [241, 299] on div "E-Commerce" at bounding box center [362, 307] width 302 height 20
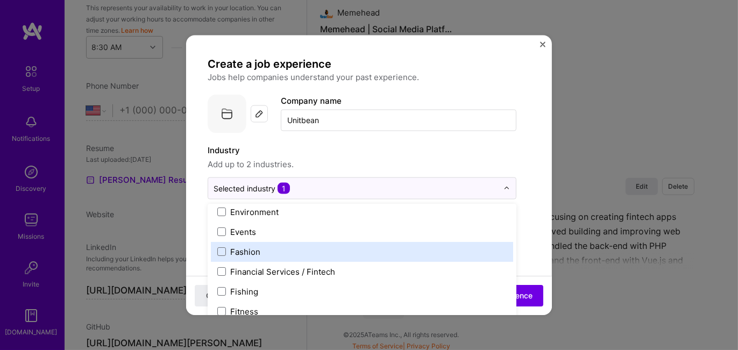
scroll to position [1133, 0]
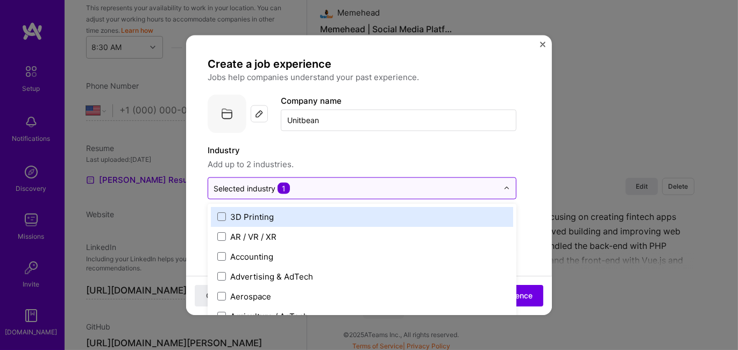
click at [301, 187] on input "text" at bounding box center [355, 187] width 284 height 11
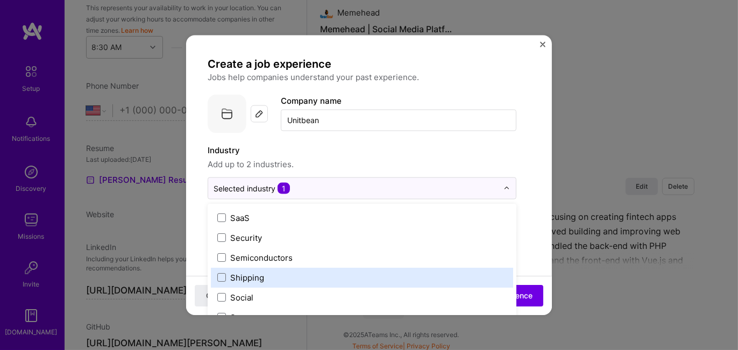
scroll to position [2040, 0]
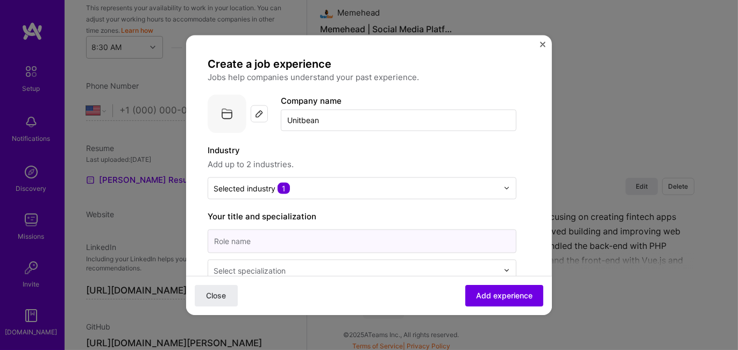
click at [247, 244] on input at bounding box center [362, 241] width 309 height 24
paste input "Senior PHP Developer"
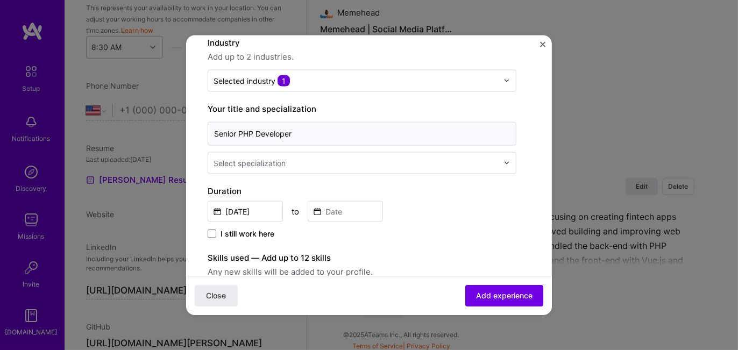
type input "Senior PHP Developer"
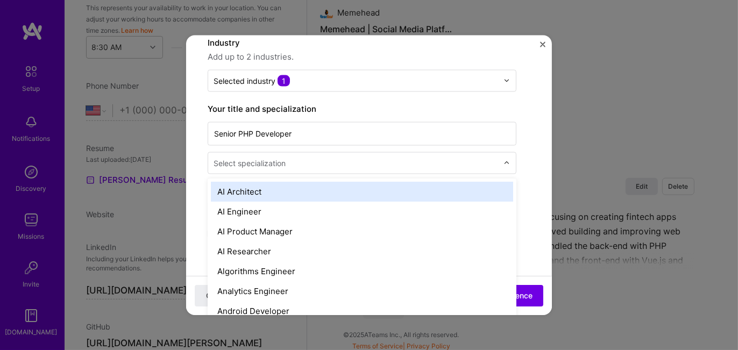
click at [254, 165] on div "Select specialization" at bounding box center [249, 162] width 72 height 11
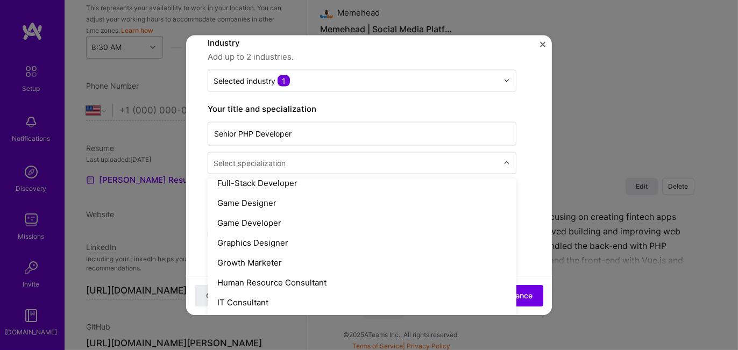
scroll to position [591, 0]
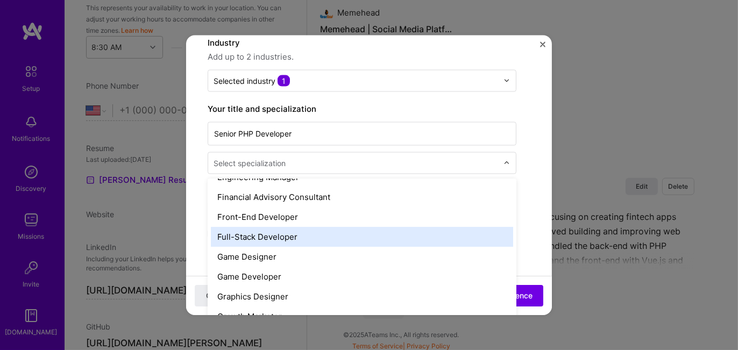
click at [242, 240] on div "Full-Stack Developer" at bounding box center [362, 236] width 302 height 20
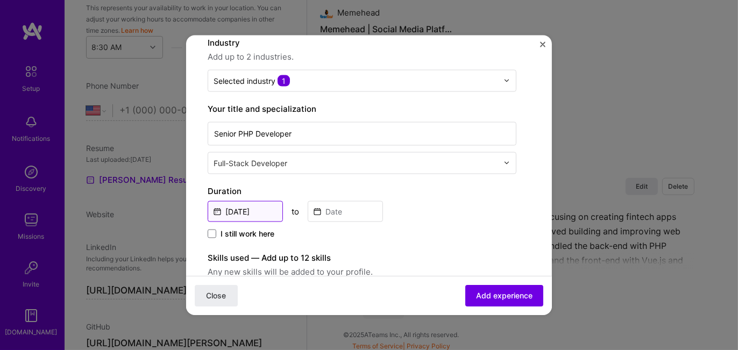
click at [218, 211] on input "[DATE]" at bounding box center [245, 211] width 75 height 21
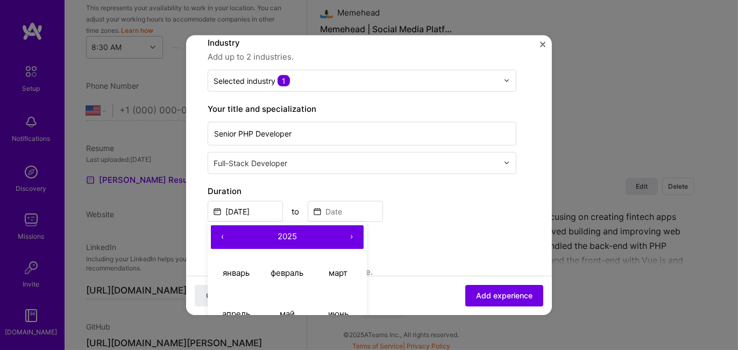
click at [224, 236] on button "‹" at bounding box center [223, 237] width 24 height 24
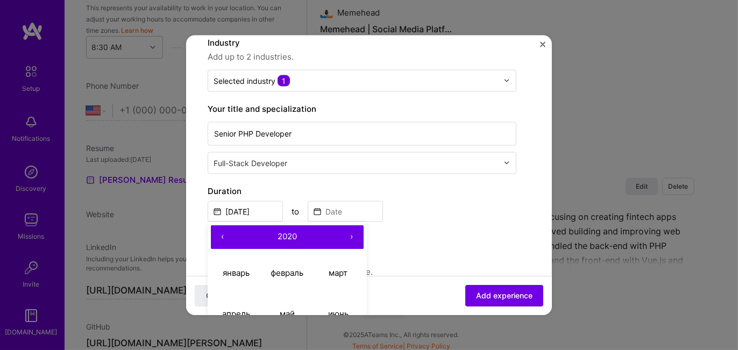
scroll to position [161, 0]
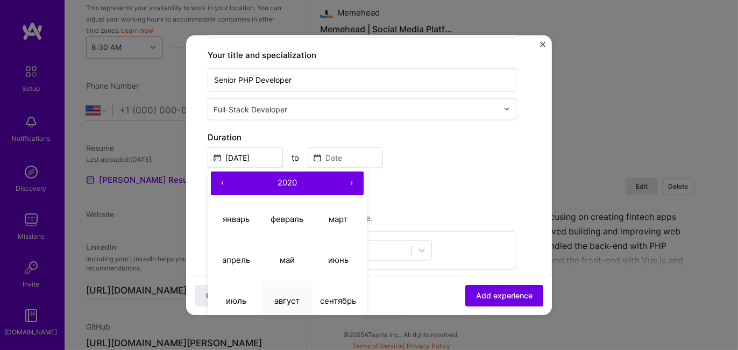
click at [283, 296] on abbr "август" at bounding box center [286, 301] width 25 height 10
type input "[DATE]"
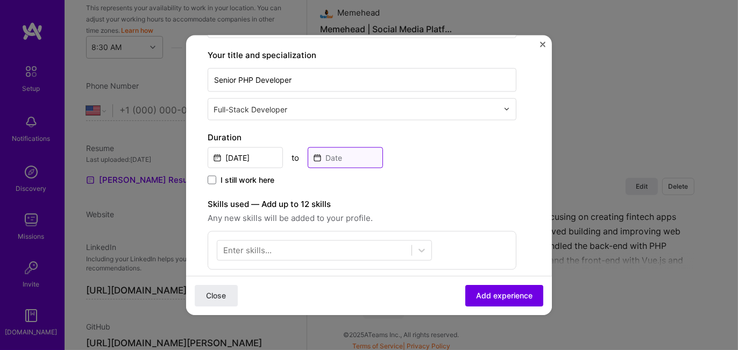
click at [320, 153] on input at bounding box center [345, 157] width 75 height 21
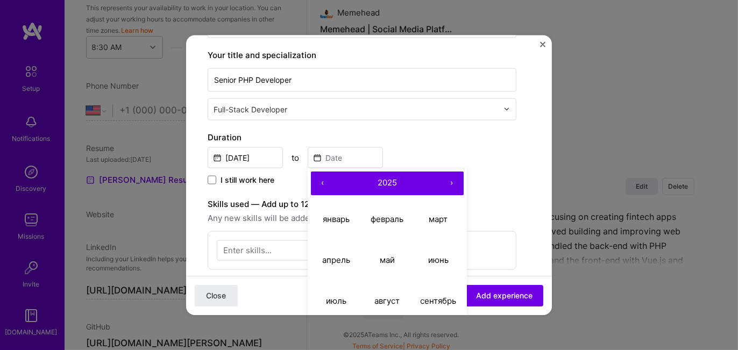
click at [320, 182] on button "‹" at bounding box center [323, 183] width 24 height 24
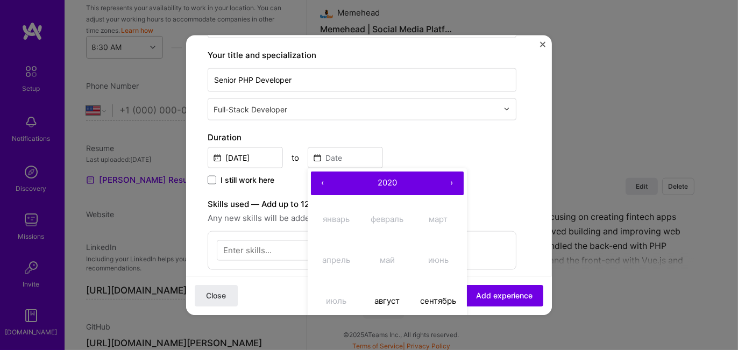
click at [452, 182] on button "›" at bounding box center [452, 183] width 24 height 24
click at [387, 222] on abbr "февраль" at bounding box center [386, 219] width 33 height 10
type input "[DATE]"
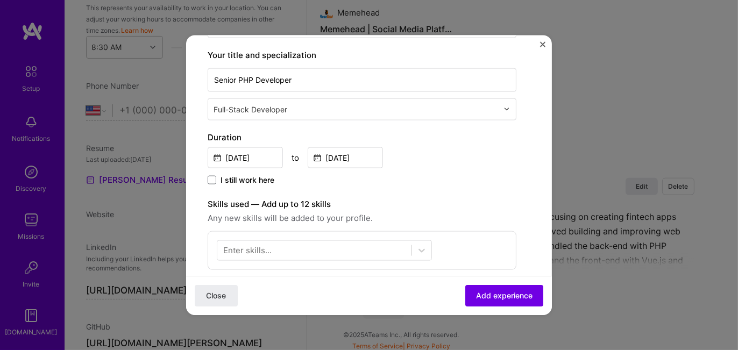
scroll to position [215, 0]
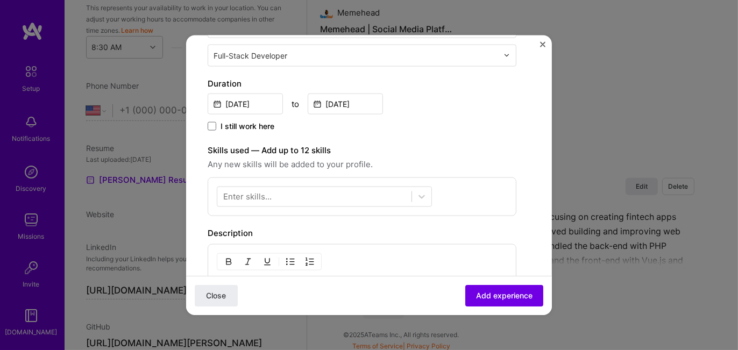
click at [246, 196] on div "Enter skills..." at bounding box center [247, 196] width 48 height 11
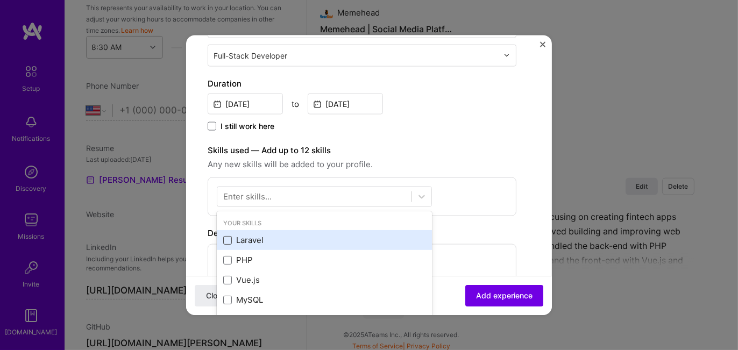
click at [228, 241] on span at bounding box center [227, 239] width 9 height 9
click at [0, 0] on input "checkbox" at bounding box center [0, 0] width 0 height 0
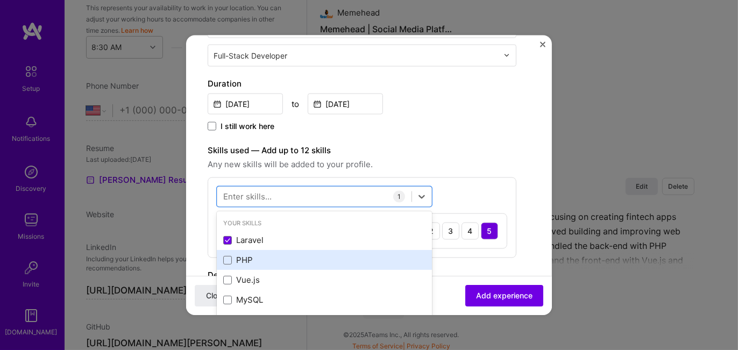
click at [232, 258] on div "PHP" at bounding box center [324, 259] width 202 height 11
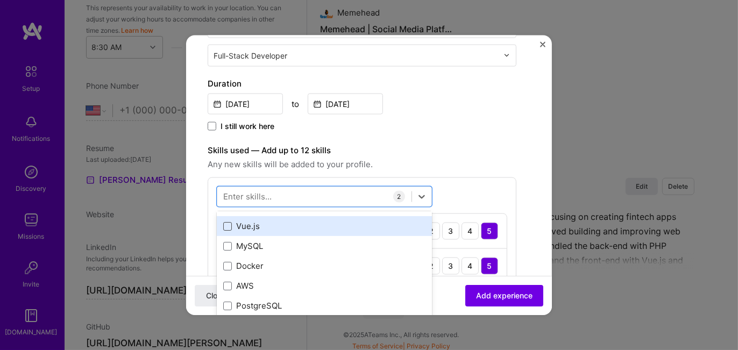
click at [228, 226] on span at bounding box center [227, 226] width 9 height 9
click at [0, 0] on input "checkbox" at bounding box center [0, 0] width 0 height 0
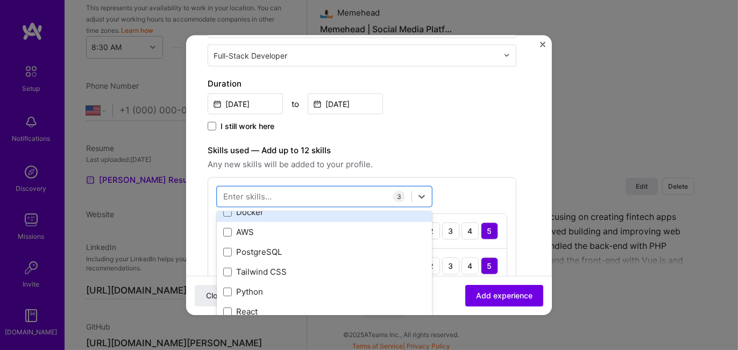
scroll to position [161, 0]
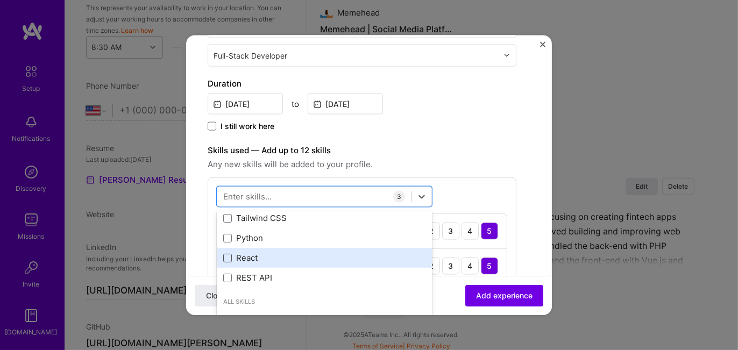
click at [228, 256] on span at bounding box center [227, 257] width 9 height 9
click at [0, 0] on input "checkbox" at bounding box center [0, 0] width 0 height 0
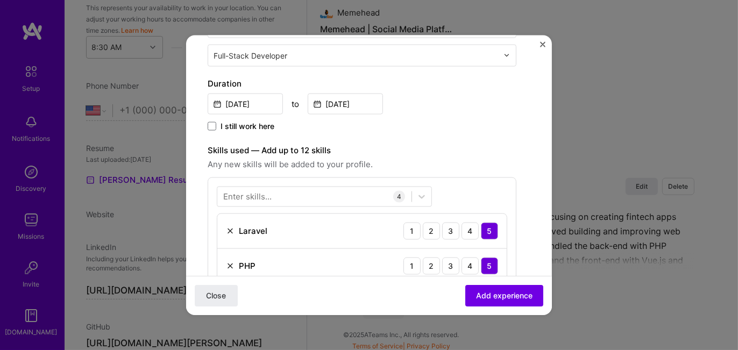
click at [485, 177] on div "Enter skills... 4 Laravel 1 2 3 4 5 PHP 1 2 3 4 5 Vue.js 1 2 3 4 5 React 1 2 3 …" at bounding box center [362, 269] width 309 height 185
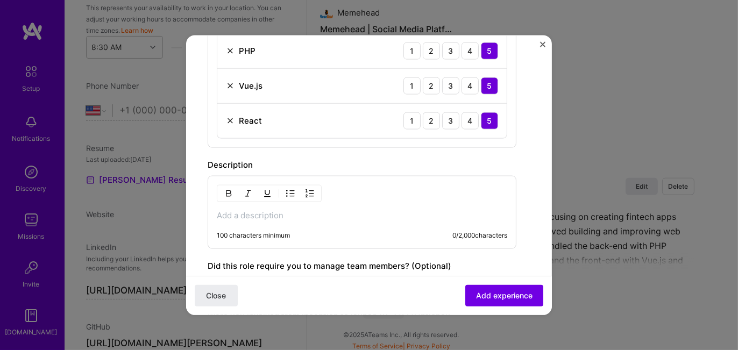
scroll to position [484, 0]
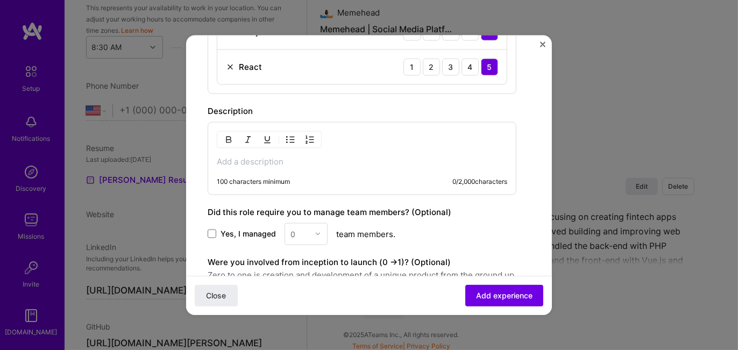
click at [245, 156] on p at bounding box center [362, 161] width 290 height 11
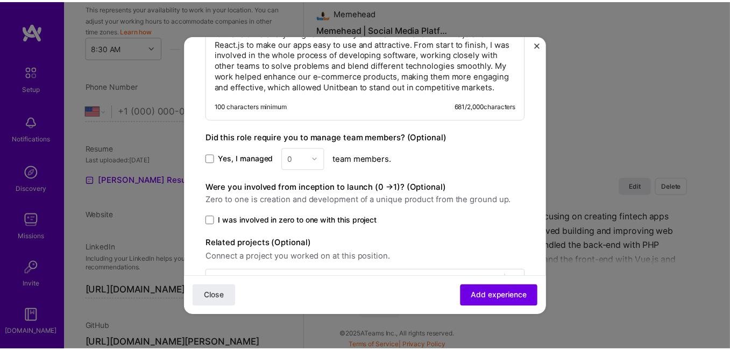
scroll to position [689, 0]
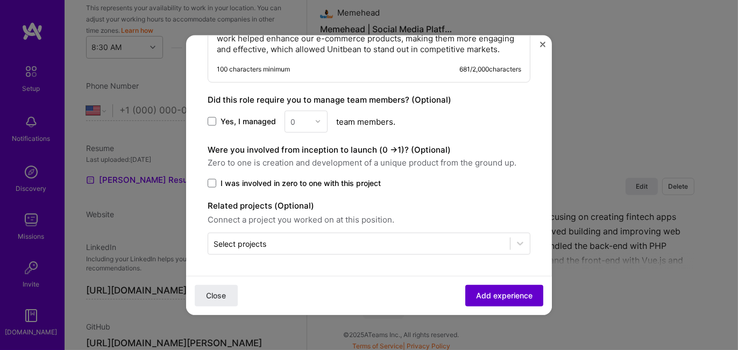
click at [476, 296] on span "Add experience" at bounding box center [504, 295] width 56 height 11
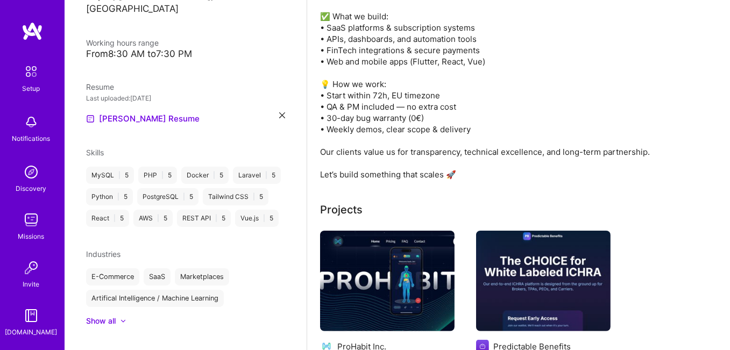
scroll to position [54, 0]
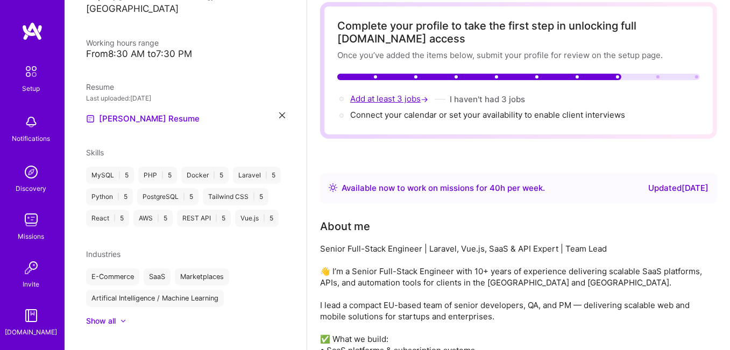
click at [368, 96] on span "Add at least 3 jobs →" at bounding box center [390, 99] width 80 height 10
select select "US"
select select "Right Now"
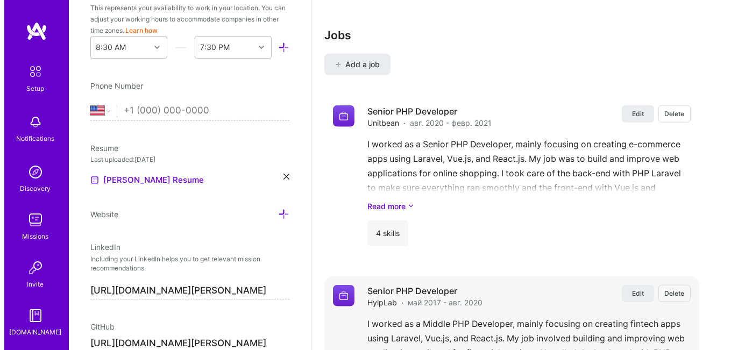
scroll to position [1407, 0]
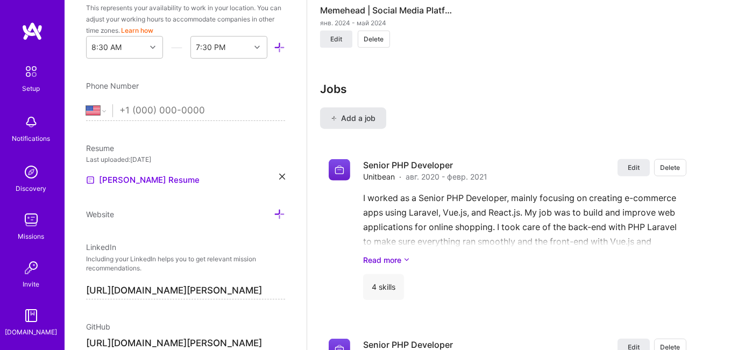
click at [352, 113] on span "Add a job" at bounding box center [353, 118] width 45 height 11
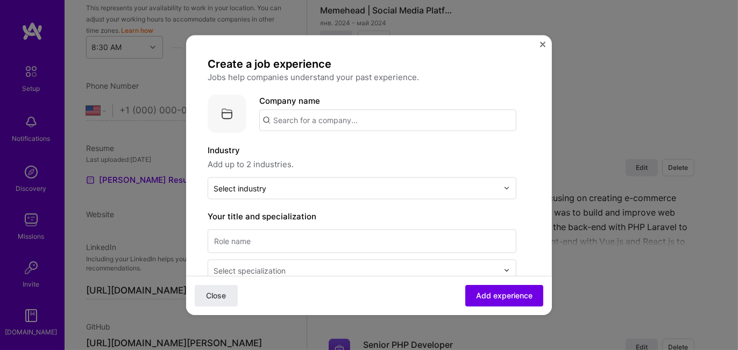
click at [298, 124] on input "text" at bounding box center [387, 120] width 257 height 22
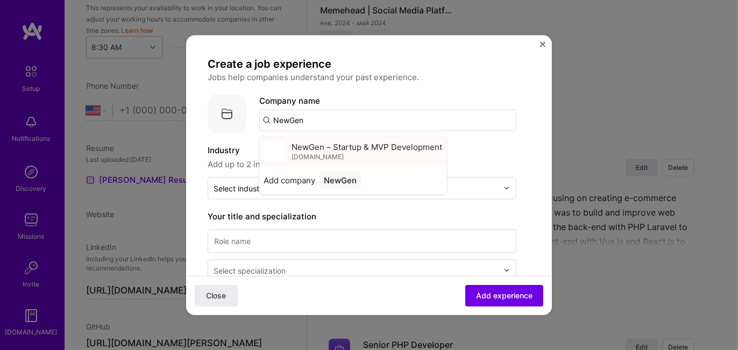
click at [324, 144] on span "NewGen – Startup & MVP Development" at bounding box center [366, 146] width 151 height 11
type input "NewGen – Startup & MVP Development"
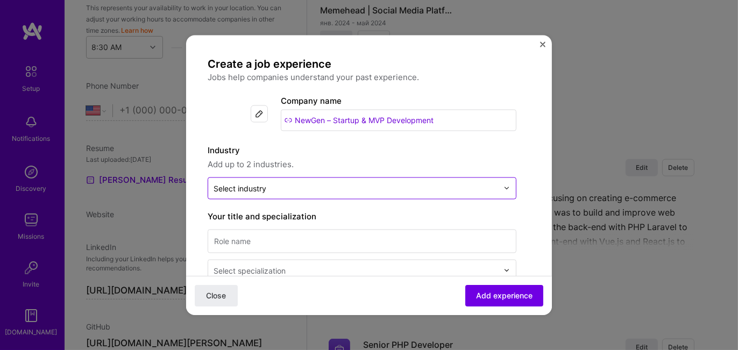
click at [290, 185] on input "text" at bounding box center [355, 187] width 284 height 11
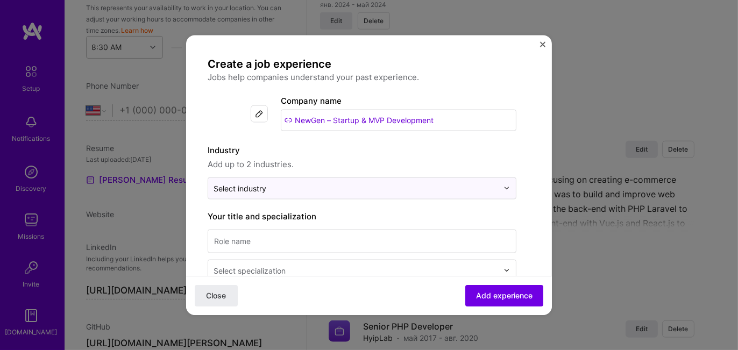
scroll to position [54, 0]
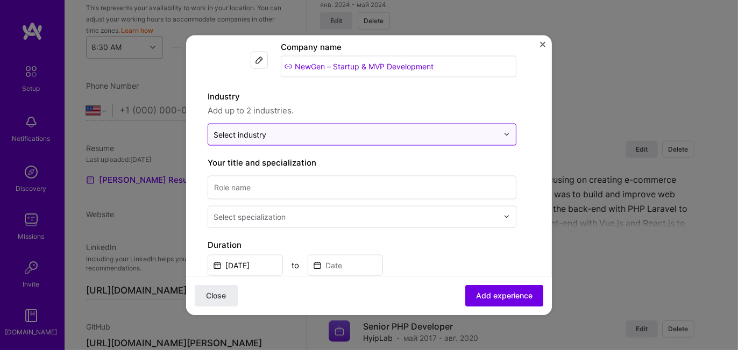
click at [315, 135] on input "text" at bounding box center [355, 133] width 284 height 11
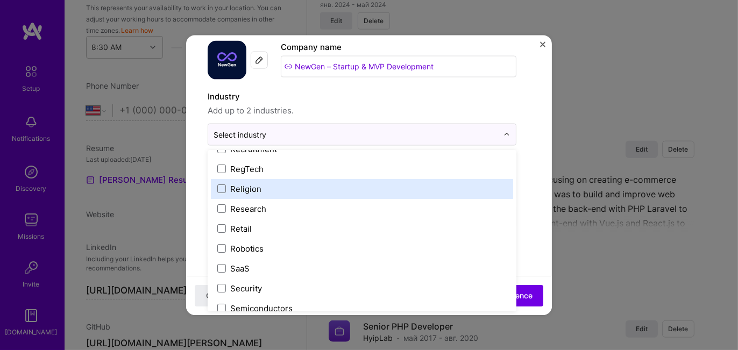
scroll to position [2097, 0]
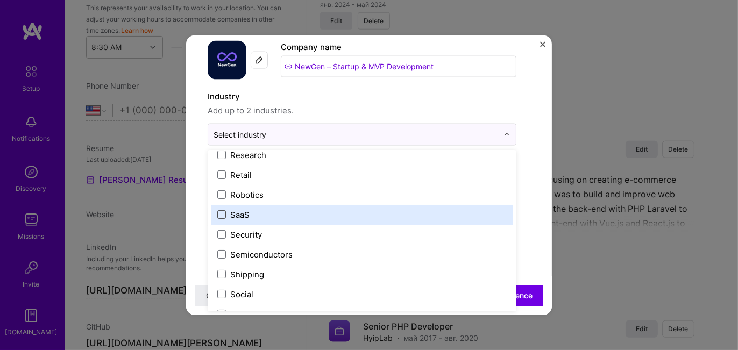
click at [222, 214] on span at bounding box center [221, 214] width 9 height 9
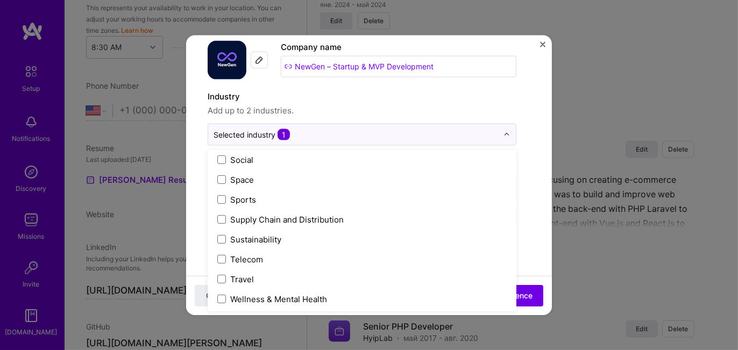
scroll to position [2124, 0]
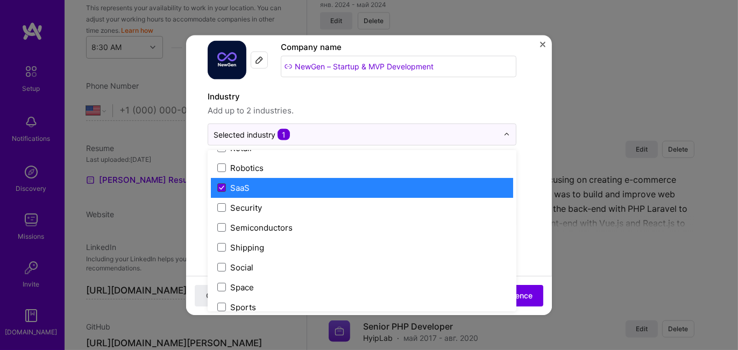
click at [220, 185] on icon at bounding box center [221, 187] width 5 height 4
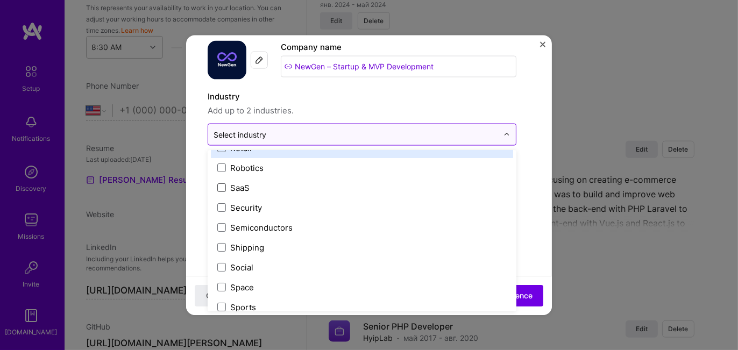
click at [245, 136] on div "Select industry 0" at bounding box center [239, 133] width 53 height 11
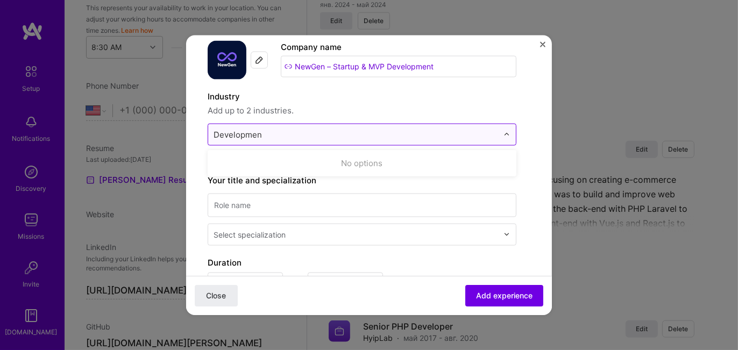
type input "Development"
click button "Close" at bounding box center [216, 296] width 43 height 22
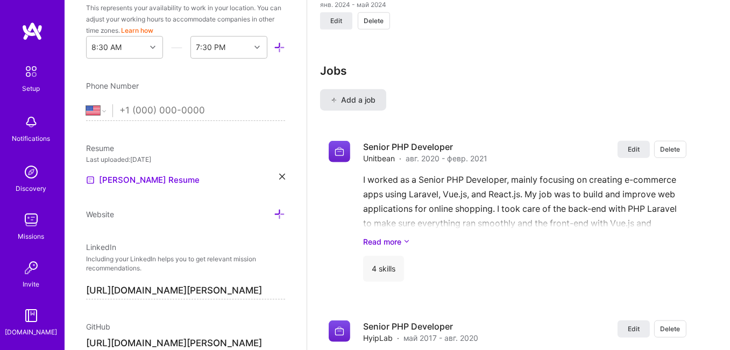
click at [354, 98] on span "Add a job" at bounding box center [353, 100] width 45 height 11
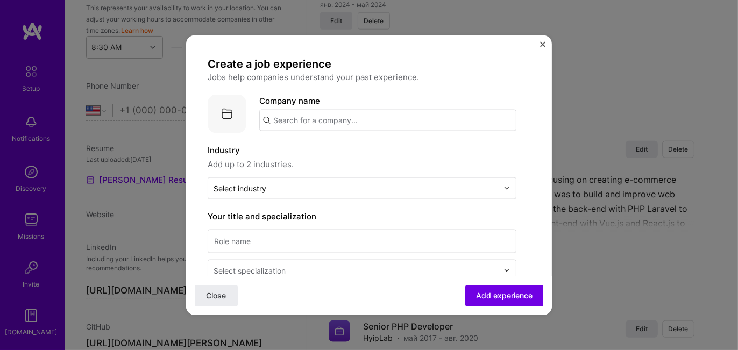
scroll to position [54, 0]
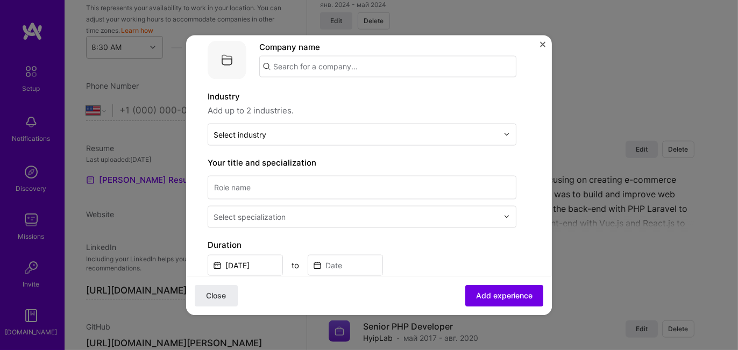
click at [311, 64] on input "text" at bounding box center [387, 66] width 257 height 22
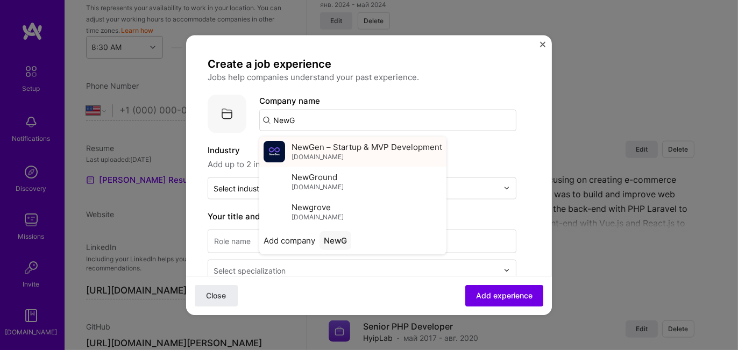
click at [322, 148] on span "NewGen – Startup & MVP Development" at bounding box center [366, 146] width 151 height 11
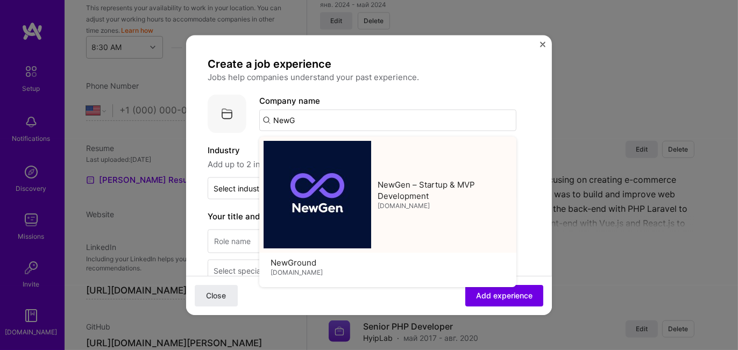
type input "NewGen – Startup & MVP Development"
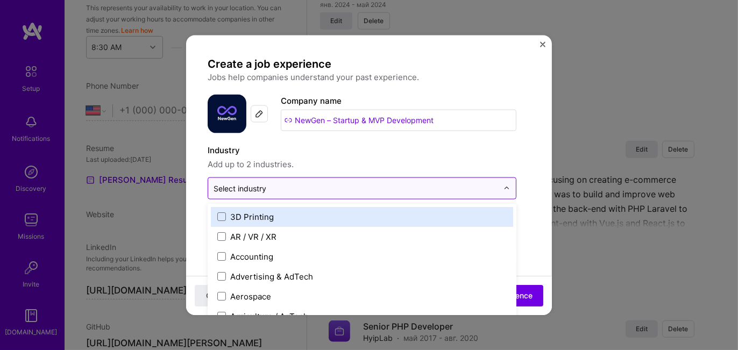
click at [291, 184] on input "text" at bounding box center [355, 187] width 284 height 11
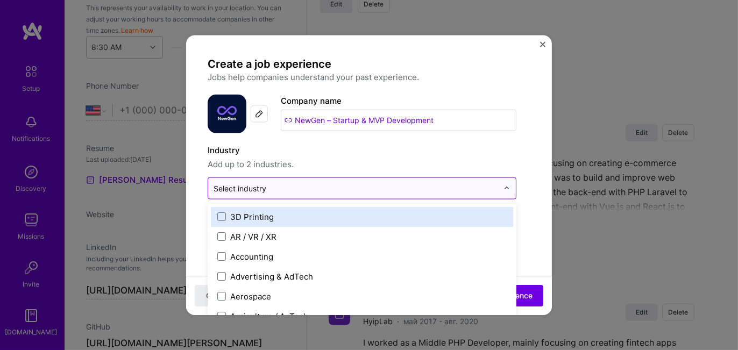
scroll to position [1444, 0]
click at [278, 185] on input "text" at bounding box center [355, 187] width 284 height 11
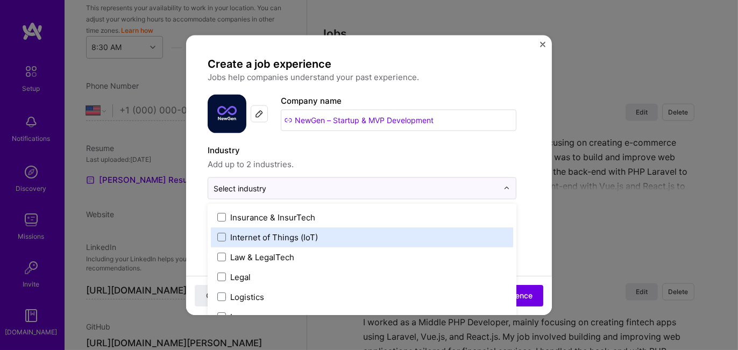
scroll to position [1398, 0]
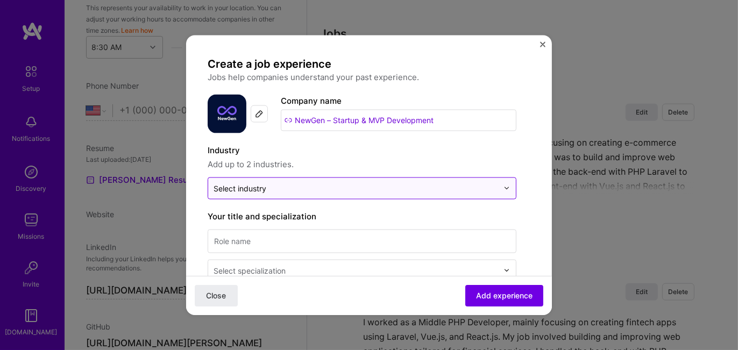
click at [278, 181] on div at bounding box center [355, 187] width 284 height 13
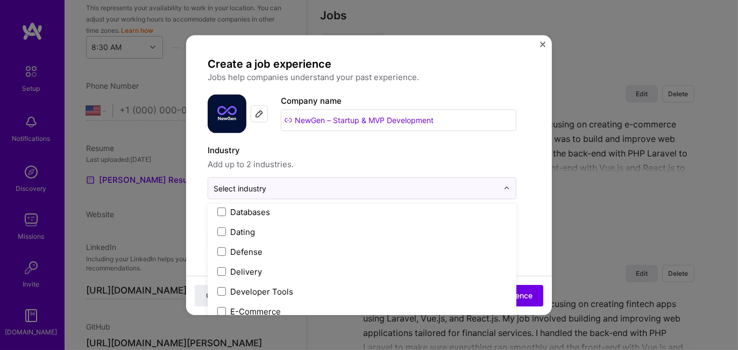
scroll to position [1075, 0]
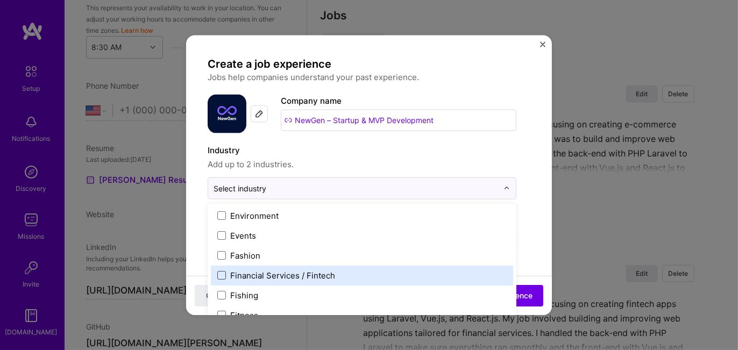
click at [222, 272] on span at bounding box center [221, 275] width 9 height 9
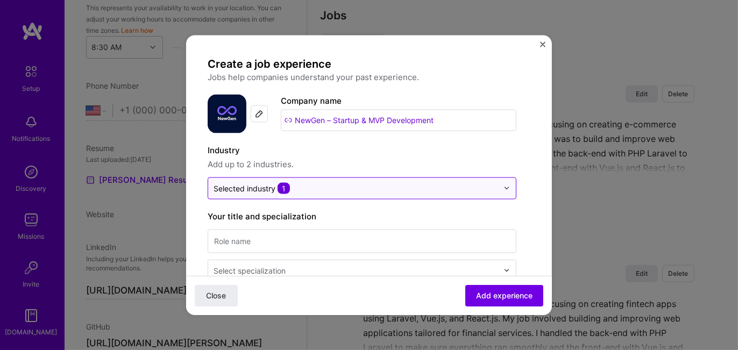
click at [307, 186] on input "text" at bounding box center [355, 187] width 284 height 11
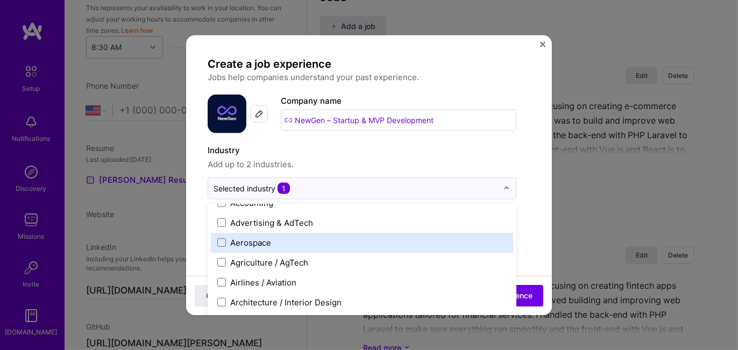
scroll to position [108, 0]
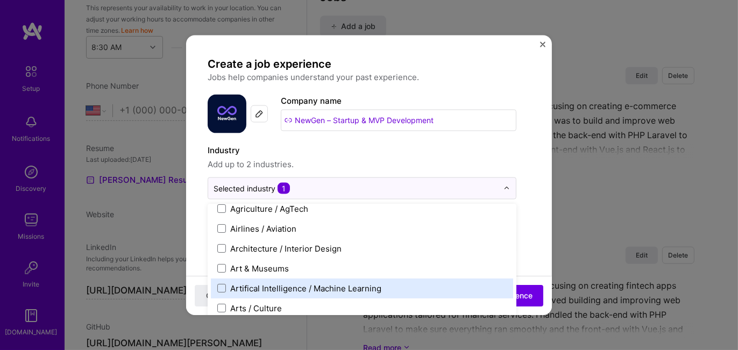
click at [262, 281] on div "Artifical Intelligence / Machine Learning" at bounding box center [362, 288] width 302 height 20
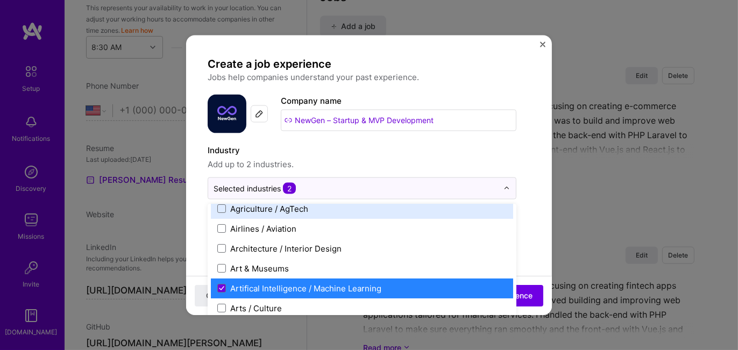
click at [512, 157] on div "Industry Add up to 2 industries." at bounding box center [362, 157] width 309 height 27
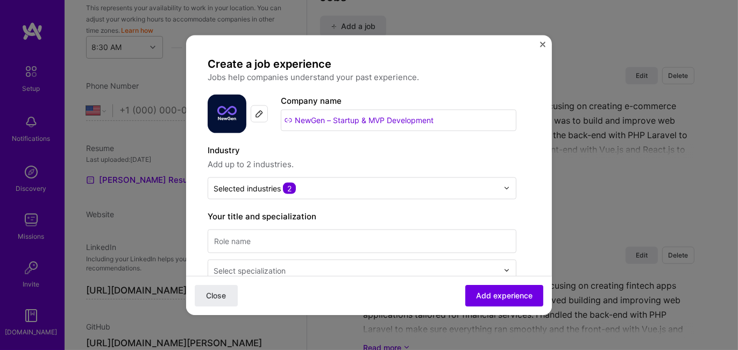
scroll to position [54, 0]
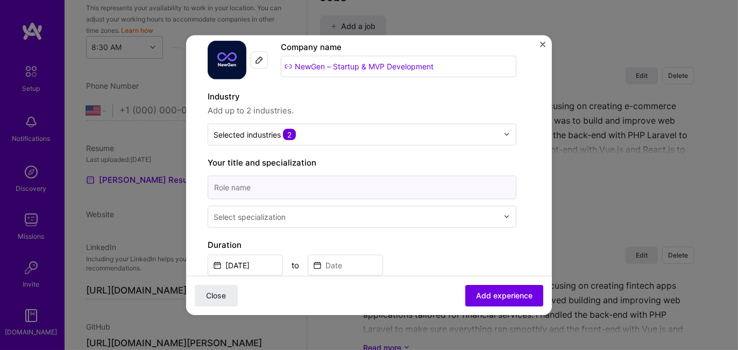
click at [308, 184] on input at bounding box center [362, 187] width 309 height 24
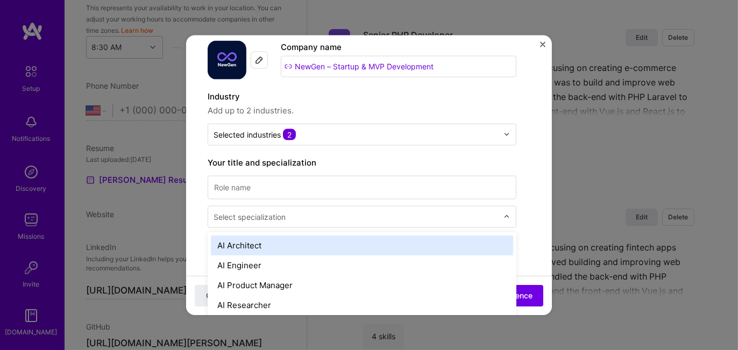
click at [251, 216] on div "Select specialization" at bounding box center [249, 216] width 72 height 11
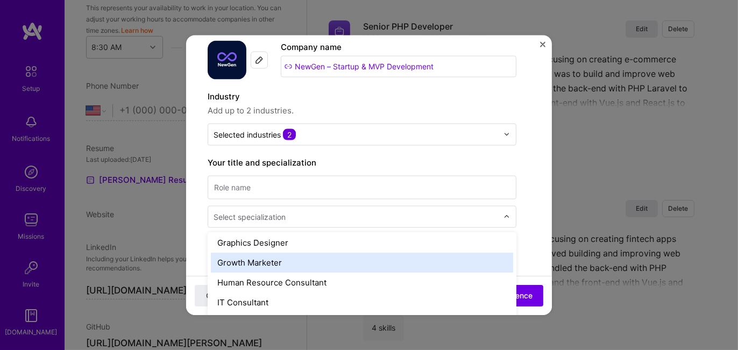
scroll to position [645, 0]
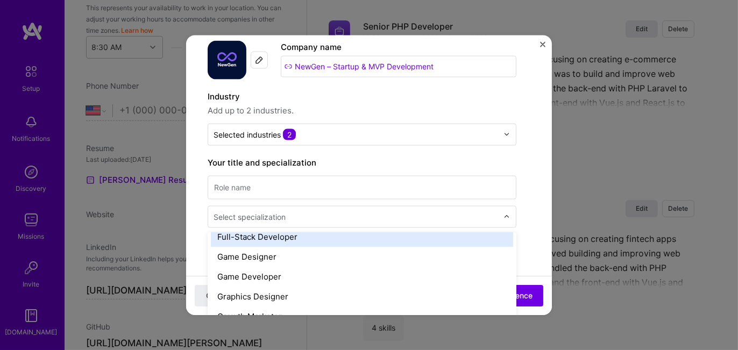
click at [270, 237] on div "Full-Stack Developer" at bounding box center [362, 236] width 302 height 20
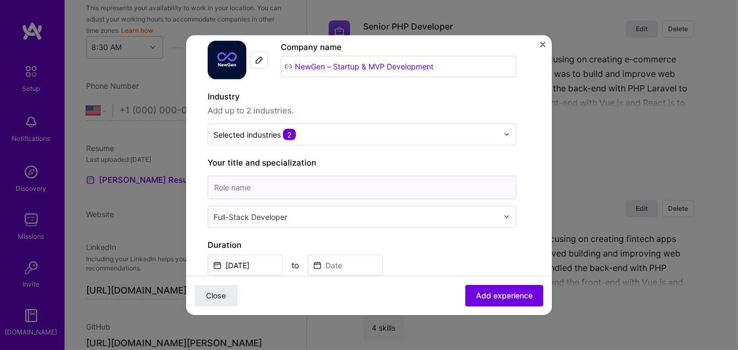
click at [274, 188] on input at bounding box center [362, 187] width 309 height 24
click at [249, 262] on input "[DATE]" at bounding box center [245, 264] width 75 height 21
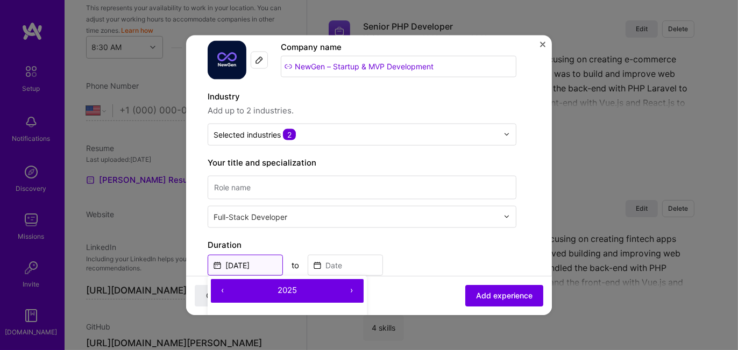
scroll to position [161, 0]
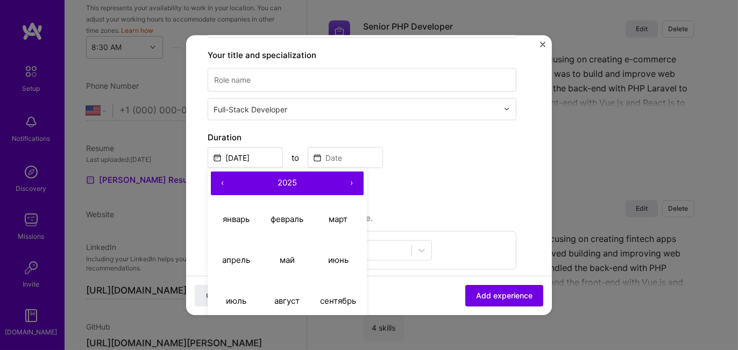
click at [222, 178] on button "‹" at bounding box center [223, 183] width 24 height 24
click at [222, 179] on button "‹" at bounding box center [223, 183] width 24 height 24
click at [283, 220] on abbr "февраль" at bounding box center [286, 219] width 33 height 10
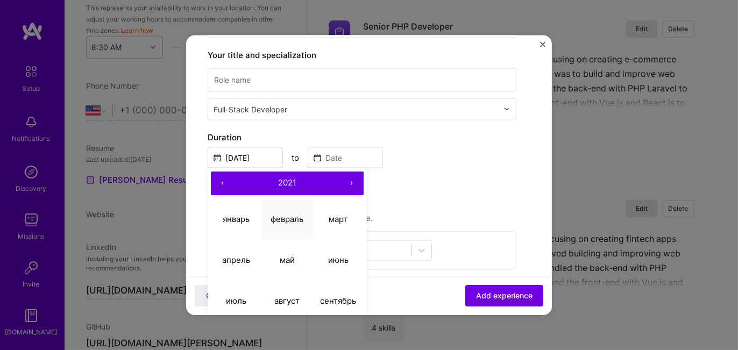
type input "[DATE]"
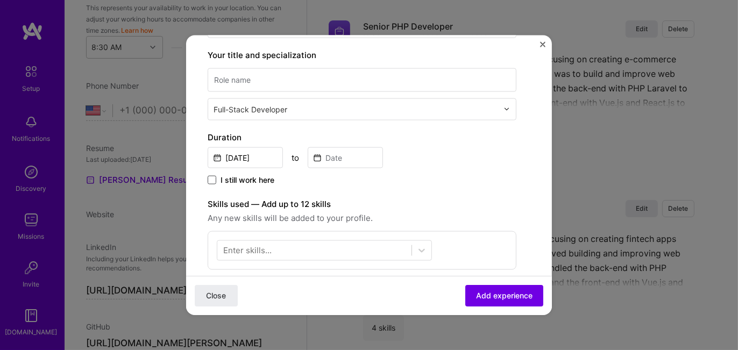
click at [213, 178] on span at bounding box center [212, 179] width 9 height 9
click at [0, 0] on input "I still work here" at bounding box center [0, 0] width 0 height 0
click at [276, 243] on div at bounding box center [314, 251] width 194 height 18
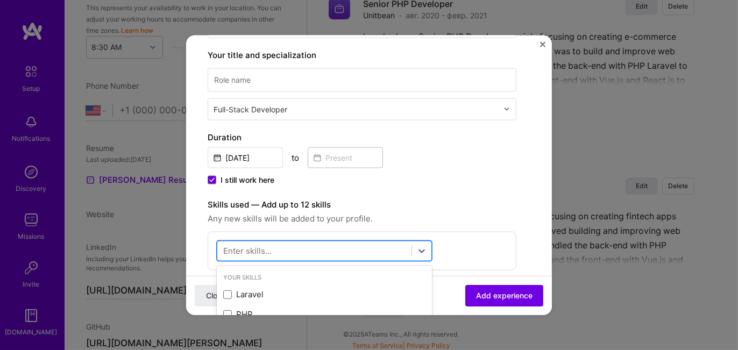
scroll to position [269, 0]
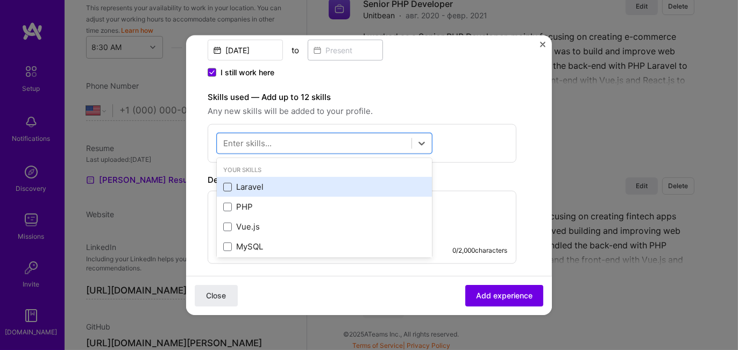
click at [229, 187] on span at bounding box center [227, 186] width 9 height 9
click at [0, 0] on input "checkbox" at bounding box center [0, 0] width 0 height 0
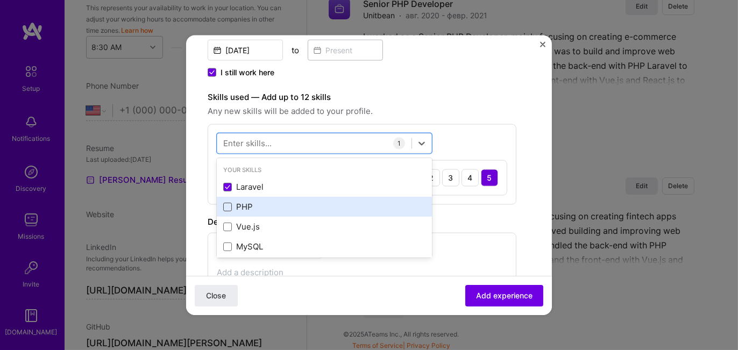
click at [229, 204] on span at bounding box center [227, 206] width 9 height 9
click at [0, 0] on input "checkbox" at bounding box center [0, 0] width 0 height 0
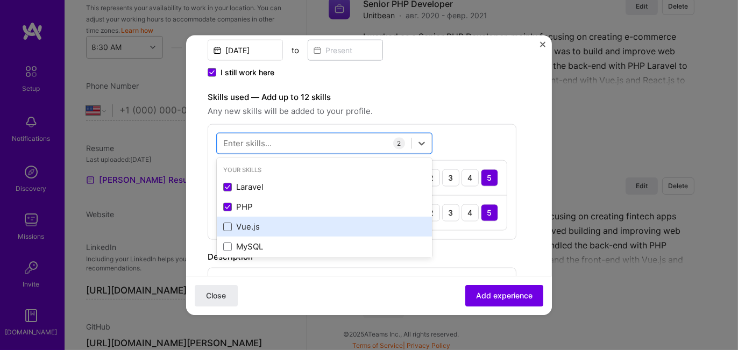
click at [227, 226] on span at bounding box center [227, 226] width 9 height 9
click at [0, 0] on input "checkbox" at bounding box center [0, 0] width 0 height 0
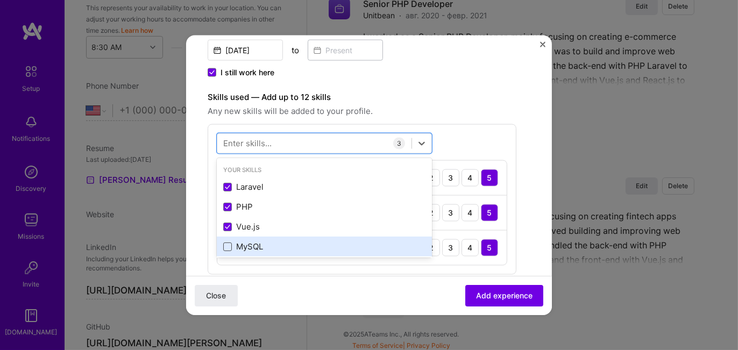
click at [230, 244] on span at bounding box center [227, 246] width 9 height 9
click at [0, 0] on input "checkbox" at bounding box center [0, 0] width 0 height 0
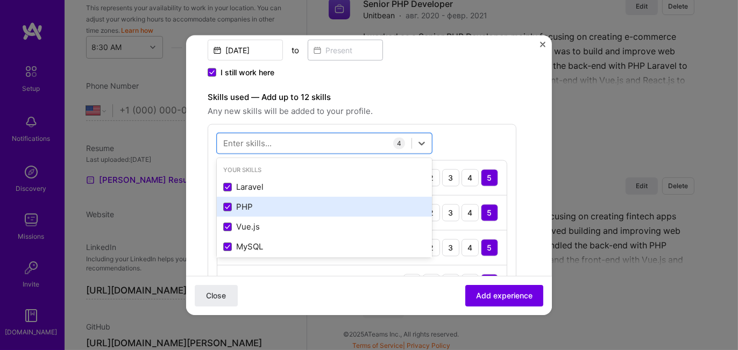
scroll to position [54, 0]
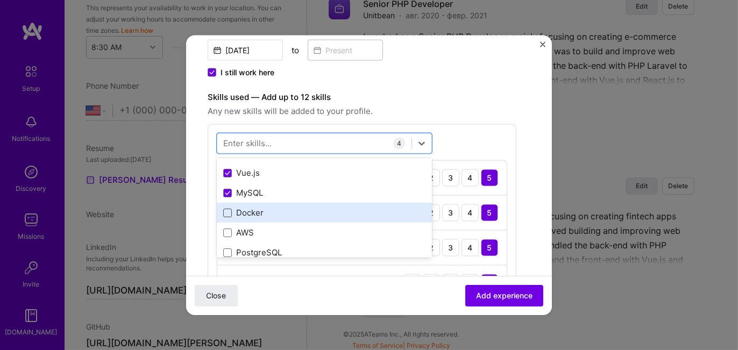
click at [225, 213] on span at bounding box center [227, 212] width 9 height 9
click at [0, 0] on input "checkbox" at bounding box center [0, 0] width 0 height 0
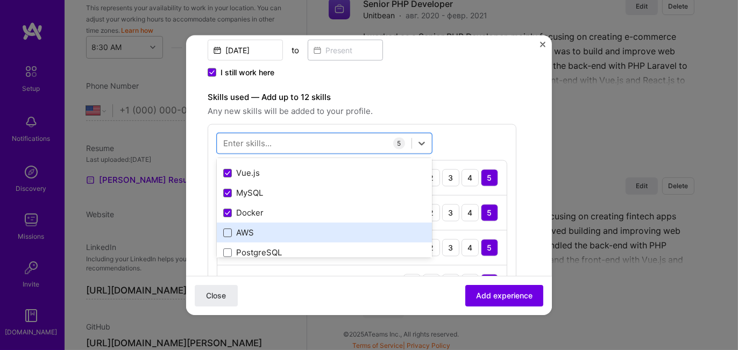
click at [228, 229] on span at bounding box center [227, 232] width 9 height 9
click at [0, 0] on input "checkbox" at bounding box center [0, 0] width 0 height 0
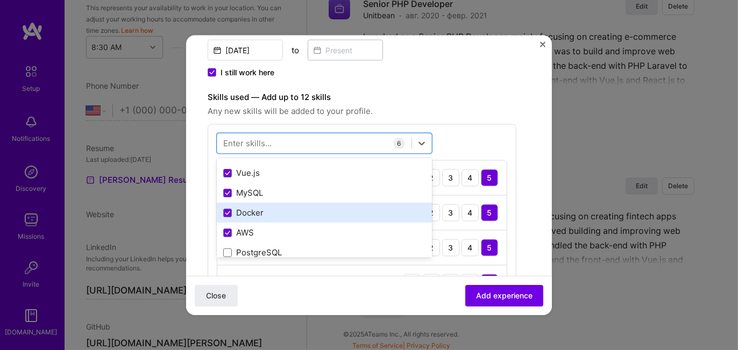
scroll to position [108, 0]
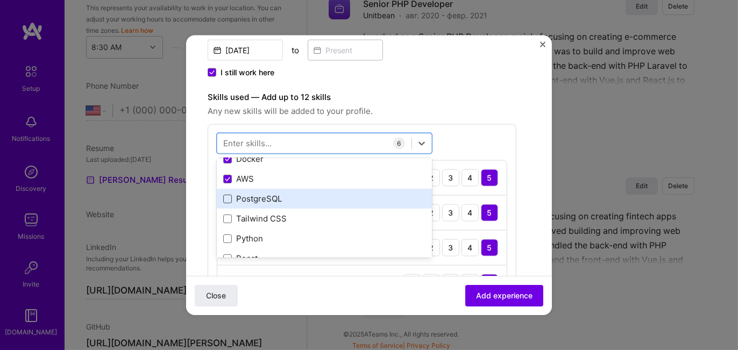
click at [225, 199] on span at bounding box center [227, 198] width 9 height 9
click at [0, 0] on input "checkbox" at bounding box center [0, 0] width 0 height 0
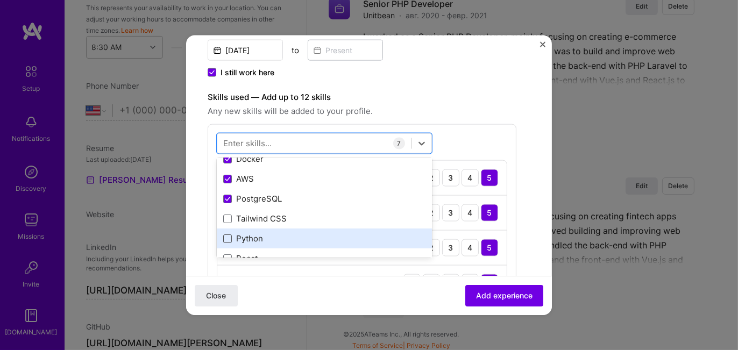
click at [227, 234] on span at bounding box center [227, 238] width 9 height 9
click at [0, 0] on input "checkbox" at bounding box center [0, 0] width 0 height 0
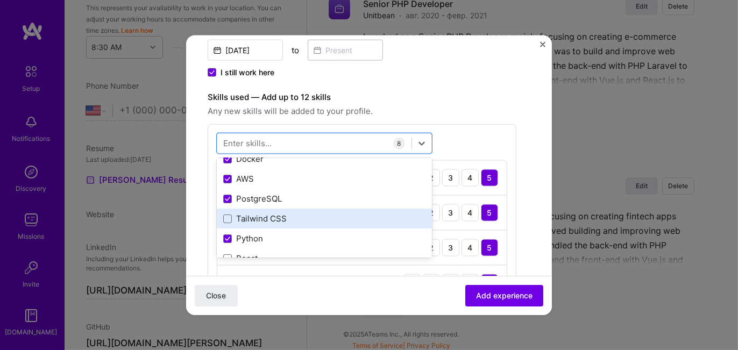
scroll to position [161, 0]
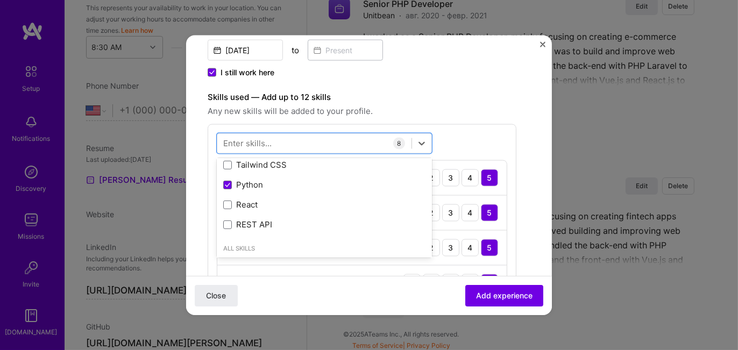
click at [248, 142] on div "Enter skills..." at bounding box center [247, 143] width 48 height 11
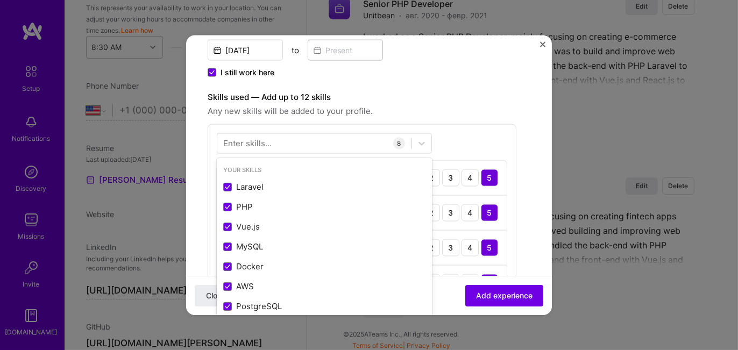
click at [248, 143] on div "Enter skills..." at bounding box center [247, 143] width 48 height 11
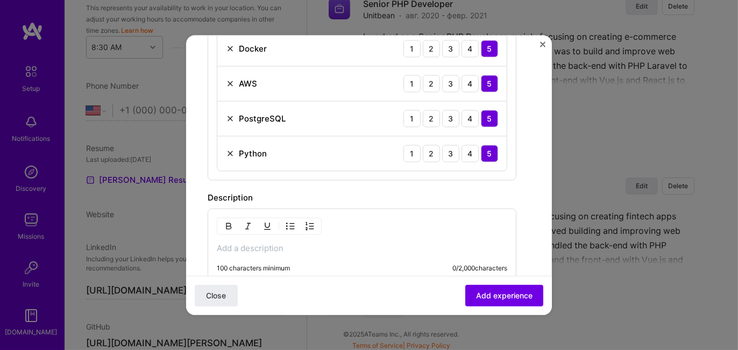
scroll to position [323, 0]
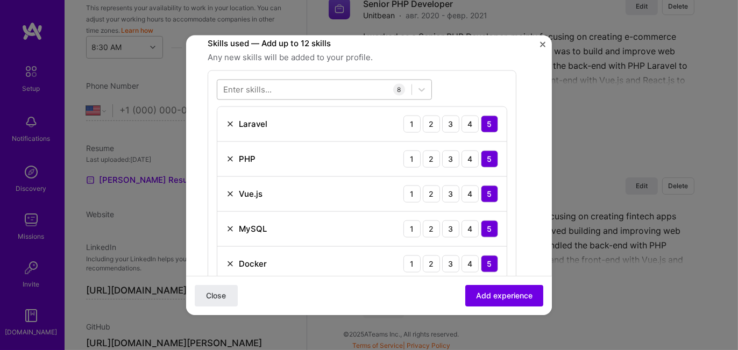
click at [302, 88] on div at bounding box center [314, 90] width 194 height 18
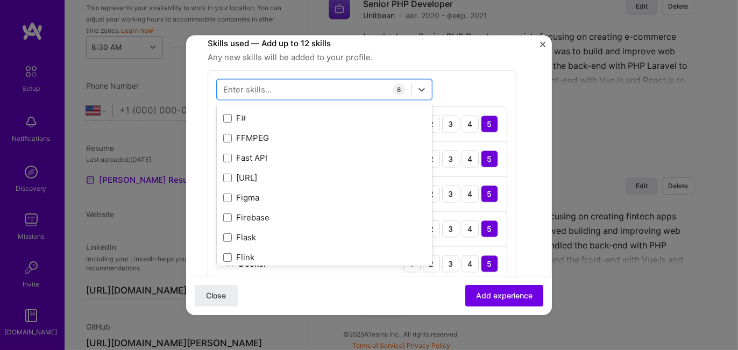
scroll to position [2850, 0]
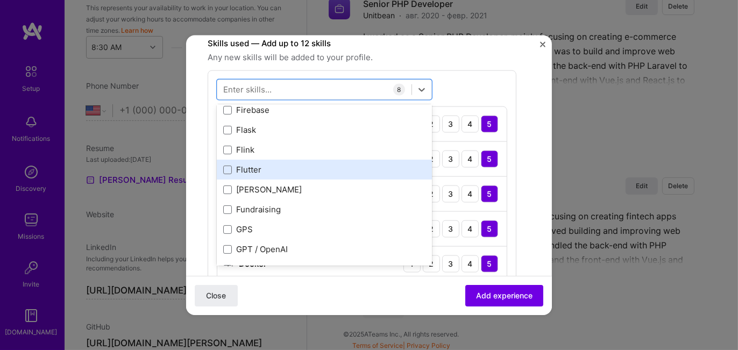
click at [258, 172] on div "Flutter" at bounding box center [324, 169] width 202 height 11
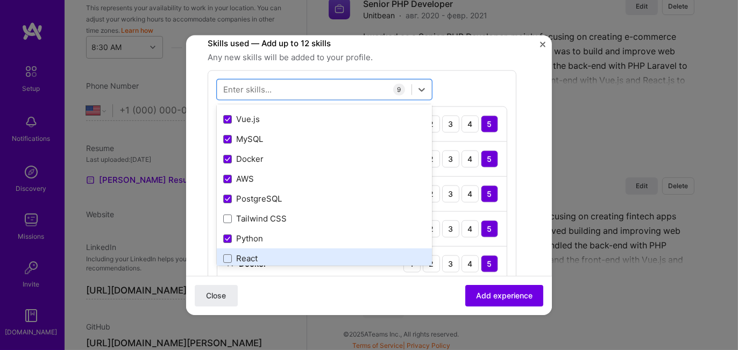
scroll to position [108, 0]
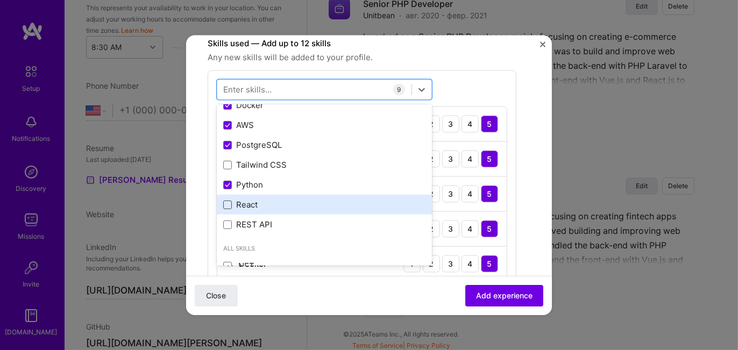
click at [224, 203] on span at bounding box center [227, 204] width 9 height 9
click at [0, 0] on input "checkbox" at bounding box center [0, 0] width 0 height 0
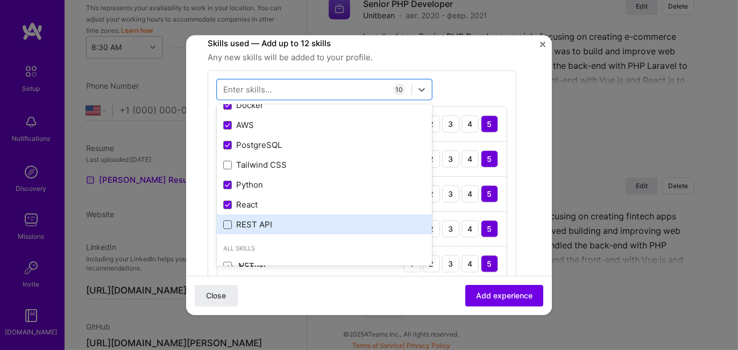
click at [227, 220] on span at bounding box center [227, 224] width 9 height 9
click at [0, 0] on input "checkbox" at bounding box center [0, 0] width 0 height 0
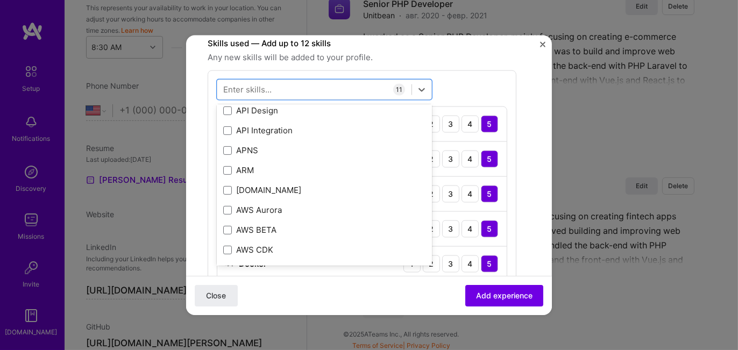
scroll to position [269, 0]
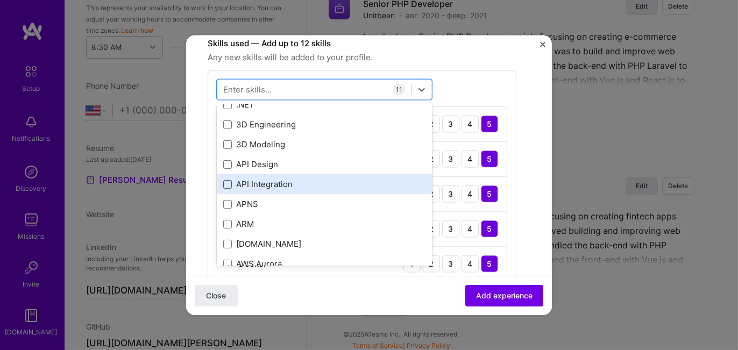
click at [227, 182] on span at bounding box center [227, 184] width 9 height 9
click at [0, 0] on input "checkbox" at bounding box center [0, 0] width 0 height 0
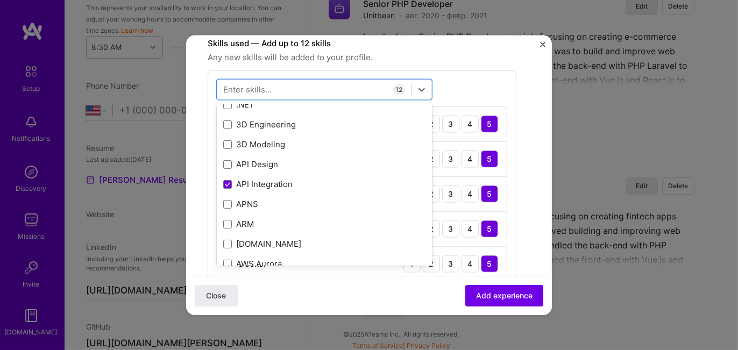
click at [519, 97] on div "Create a job experience Jobs help companies understand your past experience. Co…" at bounding box center [369, 271] width 323 height 1074
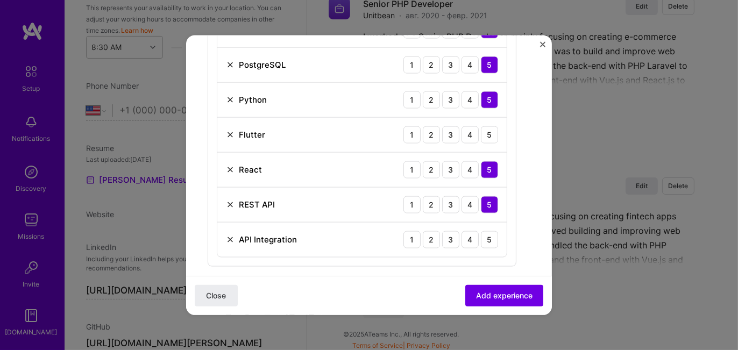
scroll to position [645, 0]
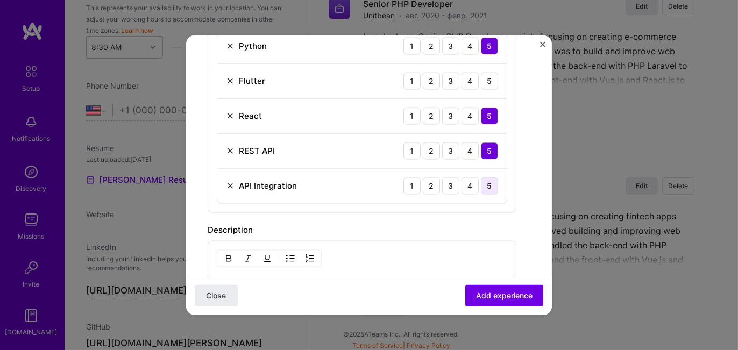
click at [491, 177] on div "5" at bounding box center [489, 185] width 17 height 17
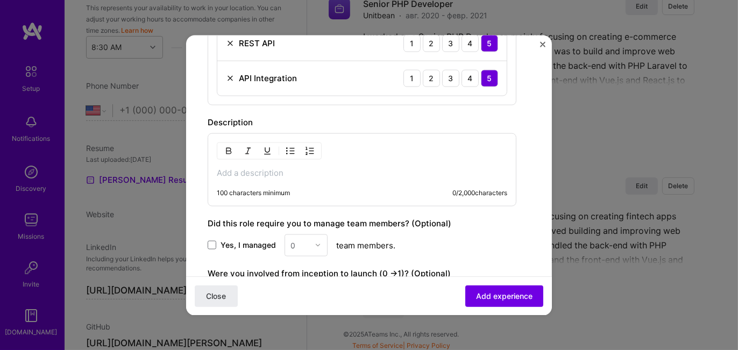
click at [235, 167] on p at bounding box center [362, 172] width 290 height 11
click at [210, 241] on span at bounding box center [212, 245] width 9 height 9
click at [0, 0] on input "Yes, I managed" at bounding box center [0, 0] width 0 height 0
click at [305, 239] on input "text" at bounding box center [299, 244] width 19 height 11
click at [445, 234] on div "Yes, I managed 0 team members." at bounding box center [362, 245] width 309 height 22
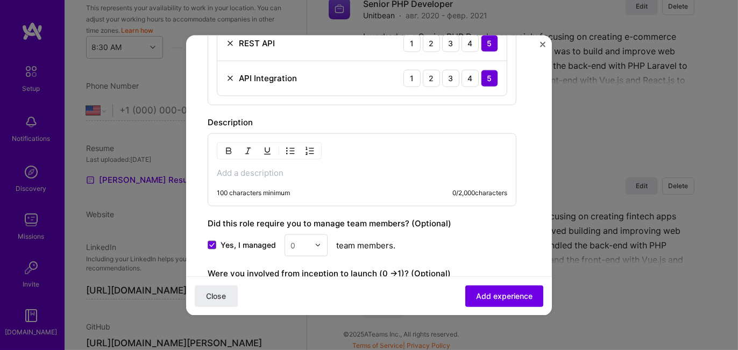
click at [242, 168] on p at bounding box center [362, 172] width 290 height 11
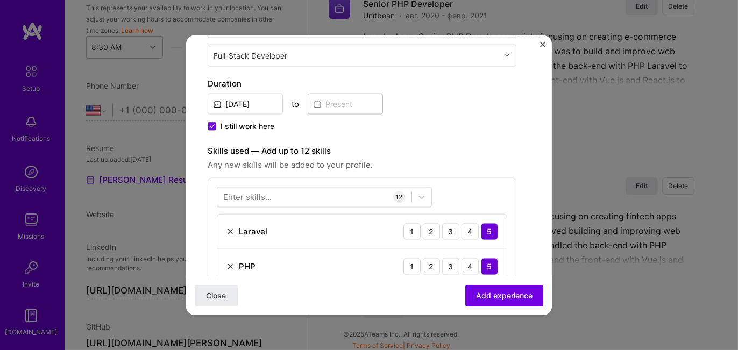
scroll to position [54, 0]
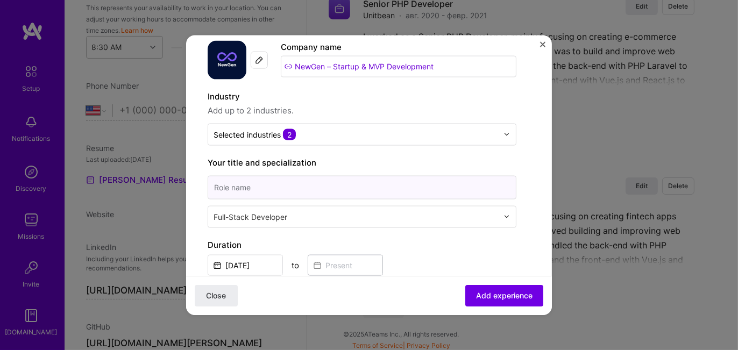
paste input "CEO & Lead Engineer"
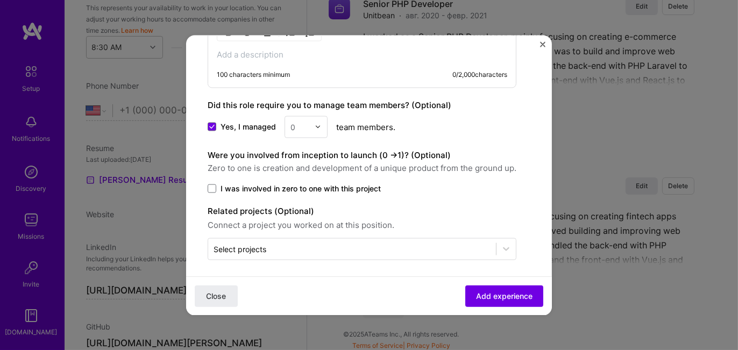
scroll to position [763, 0]
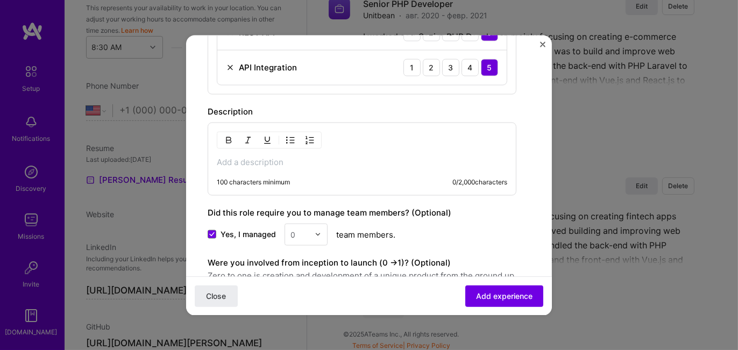
type input "CEO & Lead Engineer"
click at [242, 156] on p at bounding box center [362, 161] width 290 height 11
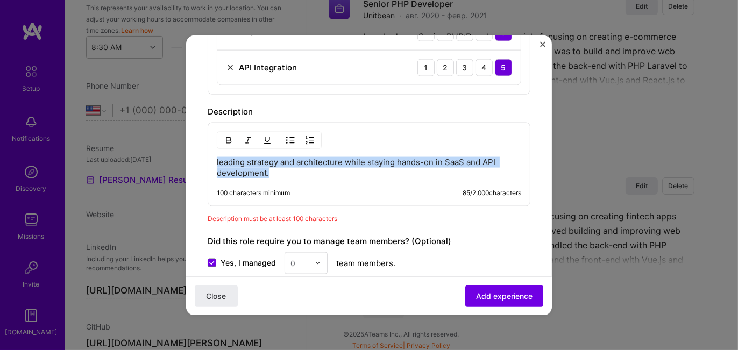
drag, startPoint x: 217, startPoint y: 153, endPoint x: 277, endPoint y: 169, distance: 62.3
click at [277, 169] on p "leading strategy and architecture while staying hands-on in SaaS and API develo…" at bounding box center [369, 167] width 304 height 22
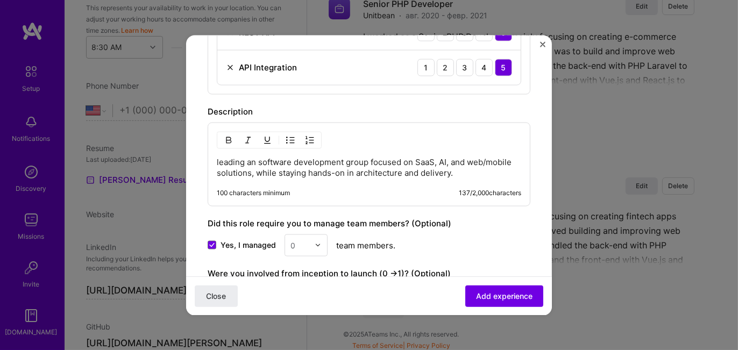
click at [218, 156] on p "leading an software development group focused on SaaS, AI, and web/mobile solut…" at bounding box center [369, 167] width 304 height 22
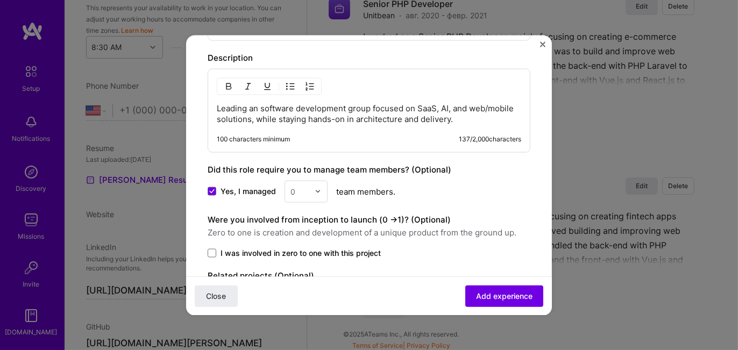
click at [299, 188] on input "text" at bounding box center [299, 190] width 19 height 11
click at [296, 261] on div "20" at bounding box center [306, 267] width 37 height 20
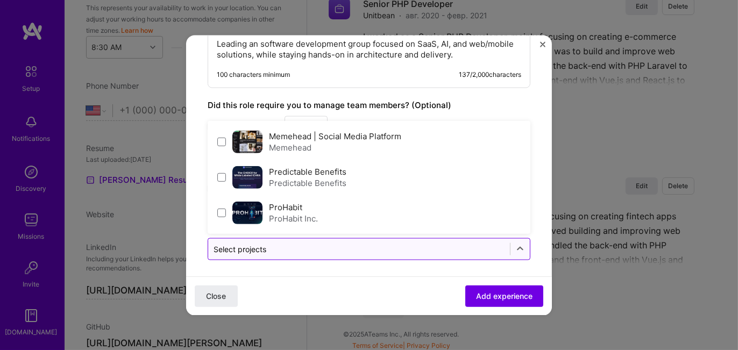
click at [269, 243] on input "text" at bounding box center [358, 248] width 291 height 11
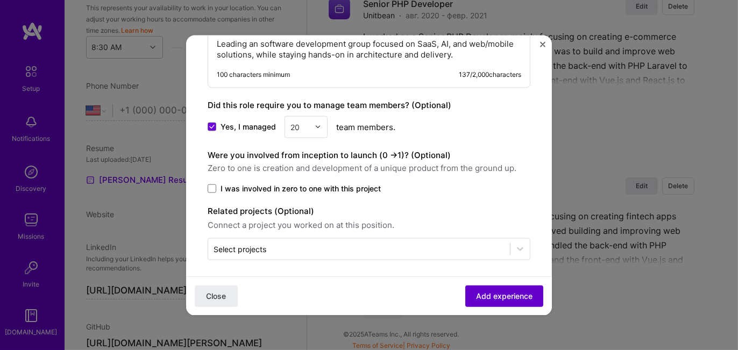
click at [488, 296] on span "Add experience" at bounding box center [504, 295] width 56 height 11
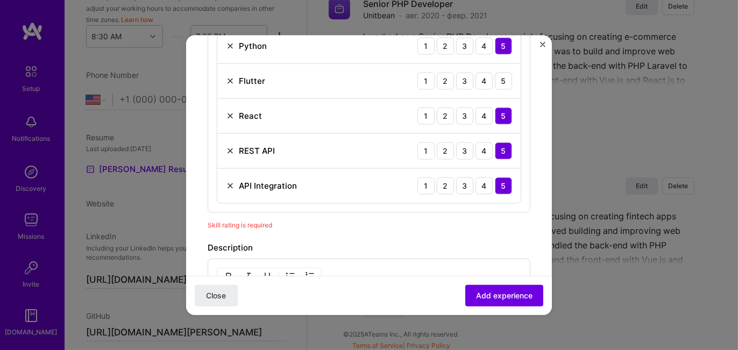
scroll to position [339, 0]
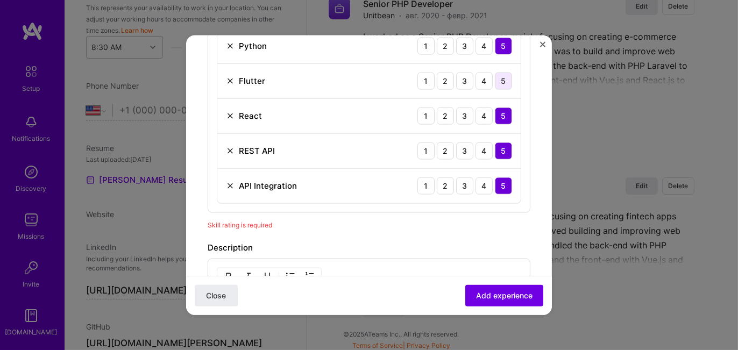
click at [496, 75] on div "5" at bounding box center [503, 80] width 17 height 17
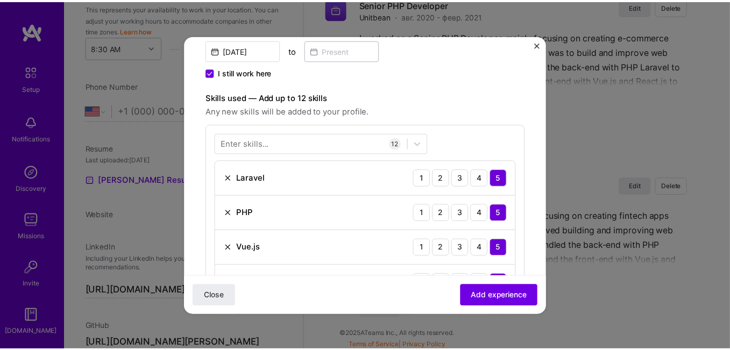
scroll to position [430, 0]
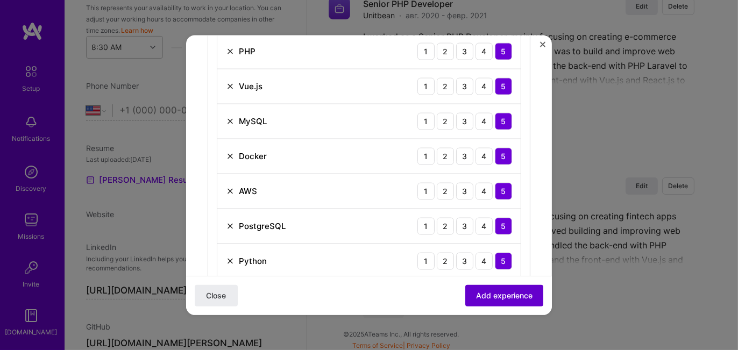
click at [496, 295] on span "Add experience" at bounding box center [504, 295] width 56 height 11
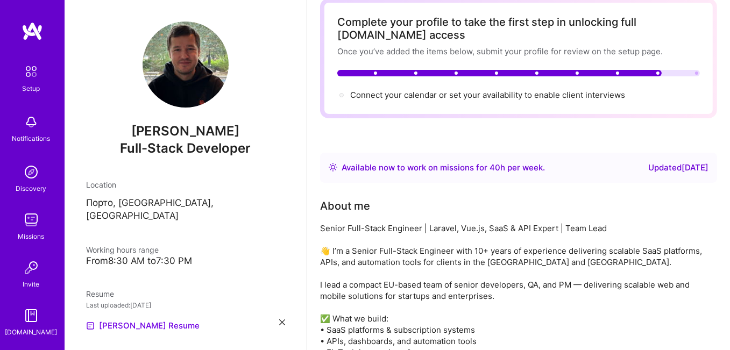
scroll to position [0, 0]
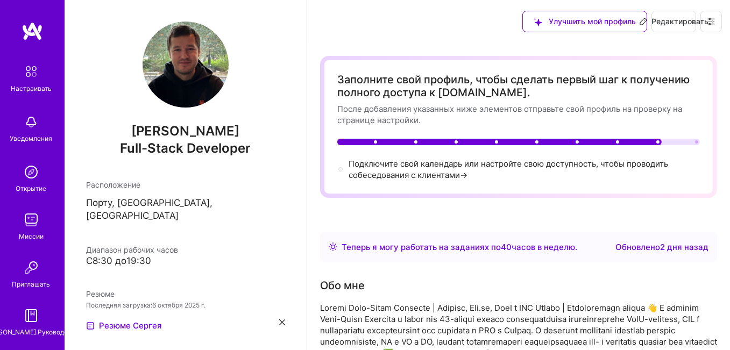
click at [409, 22] on div "Улучшить мой профиль Редактировать" at bounding box center [518, 21] width 423 height 43
click at [576, 19] on font "Улучшить мой профиль" at bounding box center [591, 21] width 87 height 9
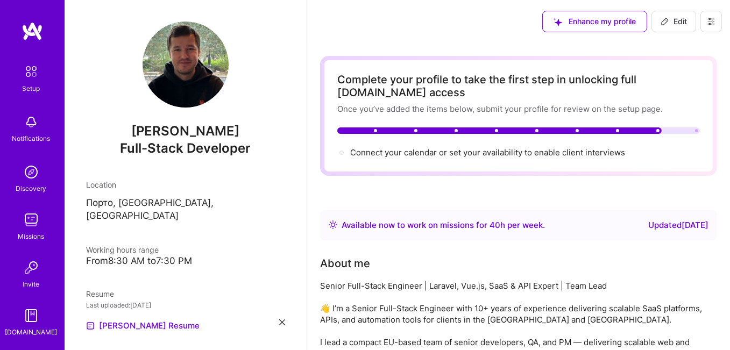
click at [398, 6] on div "Enhance my profile Edit" at bounding box center [518, 21] width 423 height 43
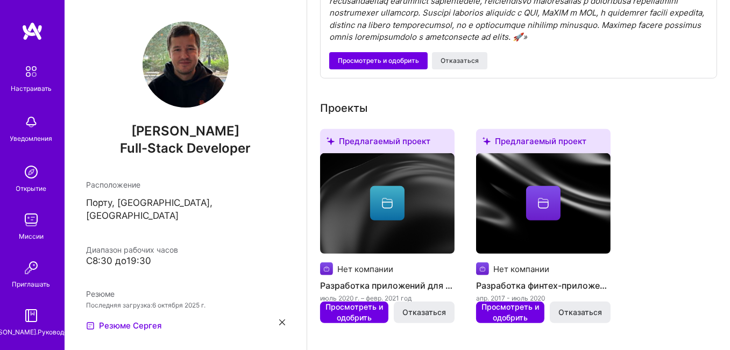
scroll to position [484, 0]
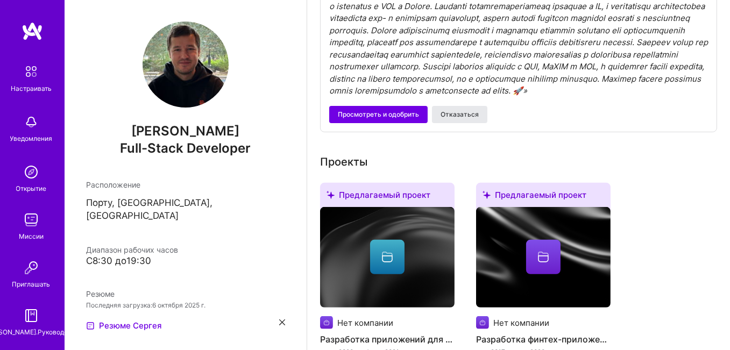
click at [470, 119] on span "Отказаться" at bounding box center [459, 115] width 38 height 10
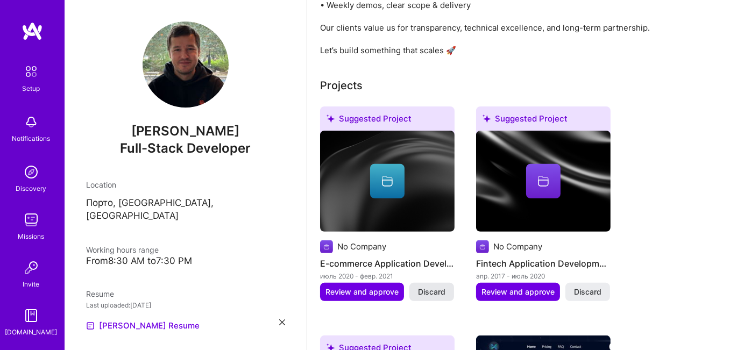
click at [436, 290] on span "Discard" at bounding box center [431, 292] width 27 height 11
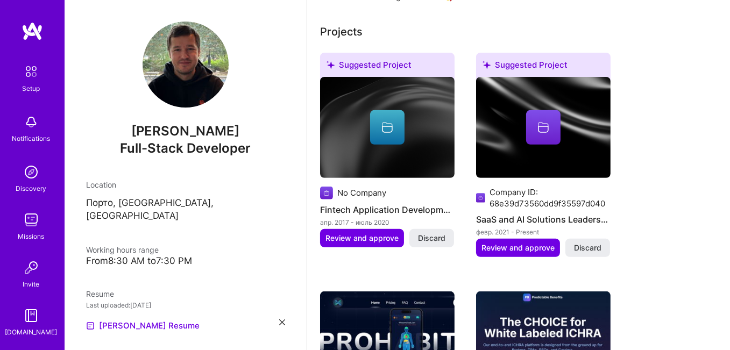
scroll to position [591, 0]
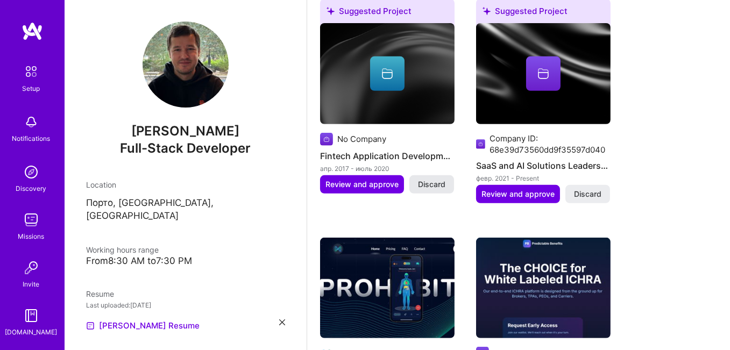
click at [420, 181] on span "Discard" at bounding box center [431, 184] width 27 height 11
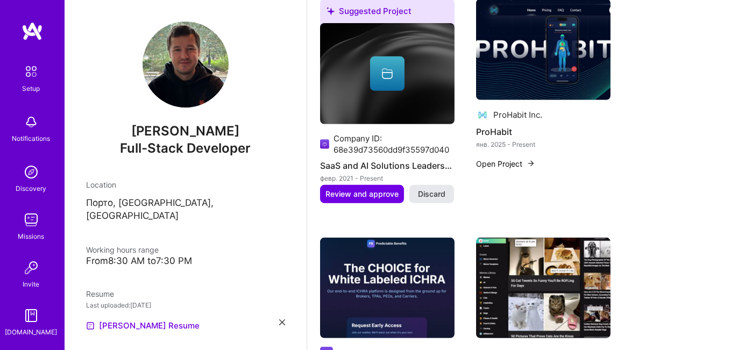
click at [433, 193] on span "Discard" at bounding box center [431, 194] width 27 height 11
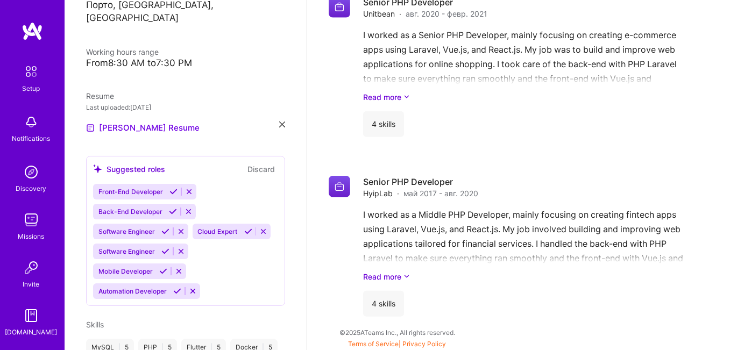
scroll to position [0, 0]
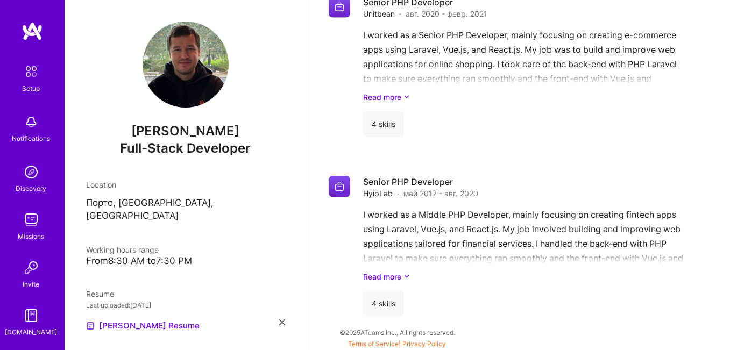
click at [181, 72] on img at bounding box center [185, 65] width 86 height 86
click at [178, 147] on span "Full-Stack Developer" at bounding box center [185, 148] width 131 height 16
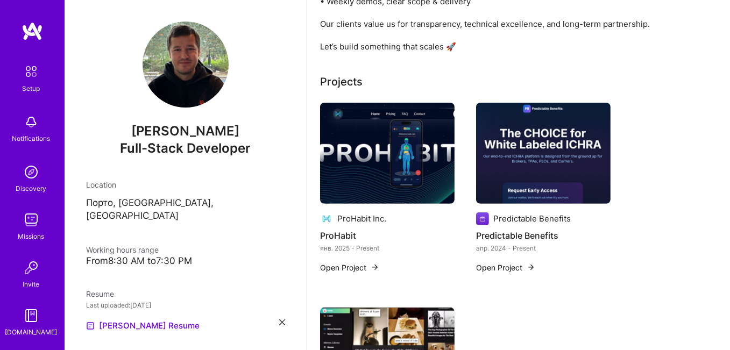
scroll to position [165, 0]
